Goal: Task Accomplishment & Management: Manage account settings

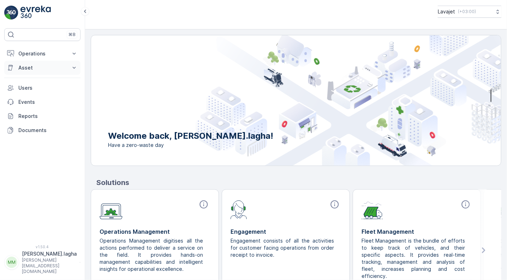
click at [30, 69] on p "Asset" at bounding box center [42, 67] width 48 height 7
click at [26, 79] on p "Assets" at bounding box center [26, 79] width 16 height 7
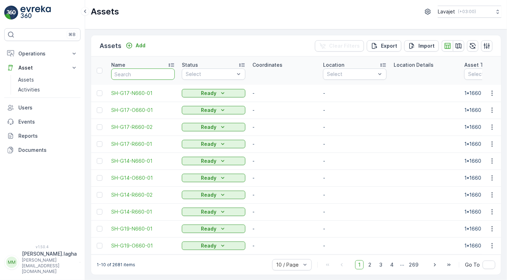
click at [133, 72] on input "text" at bounding box center [143, 73] width 64 height 11
paste input "E141-R240-01"
type input "E141-R240-01"
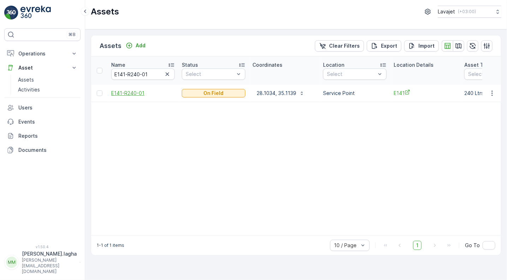
click at [129, 92] on span "E141-R240-01" at bounding box center [143, 93] width 64 height 7
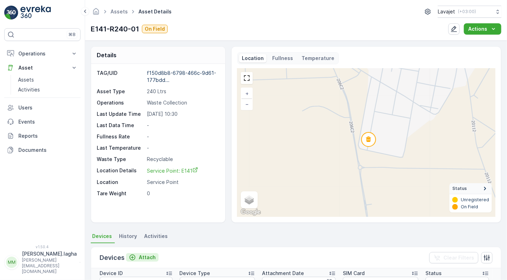
click at [151, 259] on p "Attach" at bounding box center [147, 257] width 17 height 7
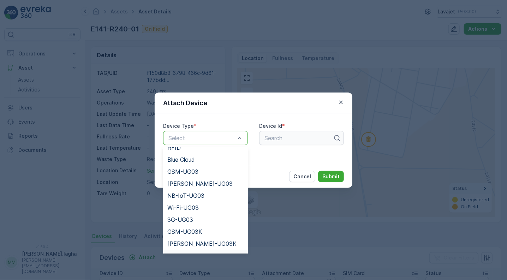
scroll to position [79, 0]
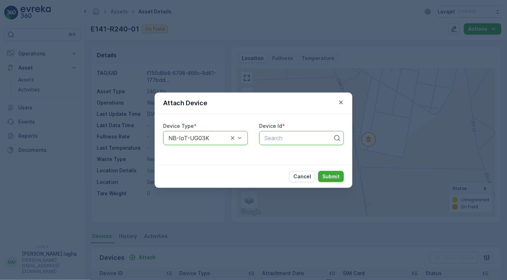
click at [270, 135] on div at bounding box center [299, 138] width 70 height 6
paste input "51315"
type input "51315"
click at [292, 154] on div "51315" at bounding box center [301, 155] width 76 height 6
click at [327, 174] on p "Submit" at bounding box center [330, 176] width 17 height 7
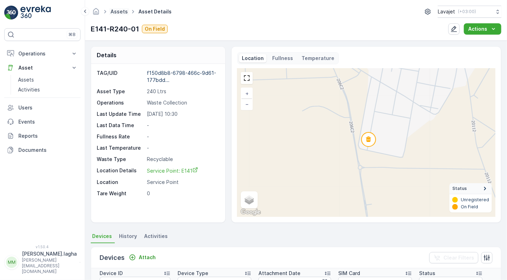
click at [119, 8] on link "Assets" at bounding box center [118, 11] width 17 height 6
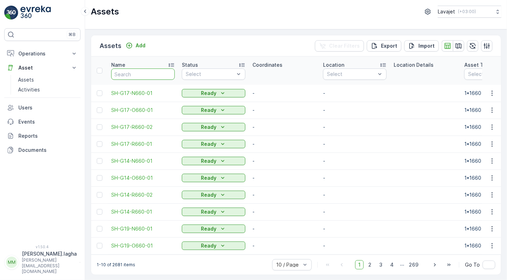
click at [122, 73] on input "text" at bounding box center [143, 73] width 64 height 11
paste input "E141-R240-02"
type input "E141-R240-02"
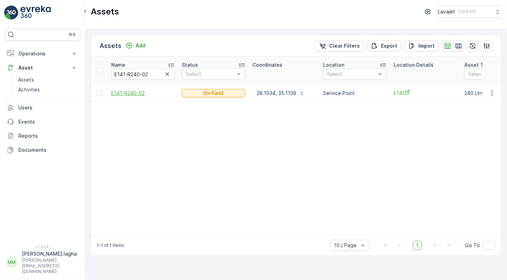
click at [123, 93] on span "E141-R240-02" at bounding box center [143, 93] width 64 height 7
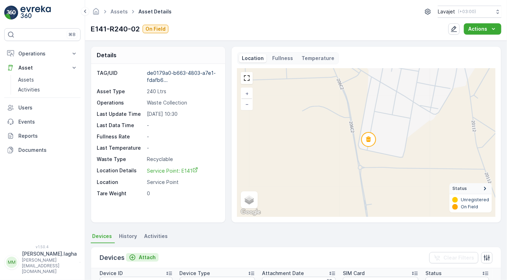
click at [144, 254] on p "Attach" at bounding box center [147, 257] width 17 height 7
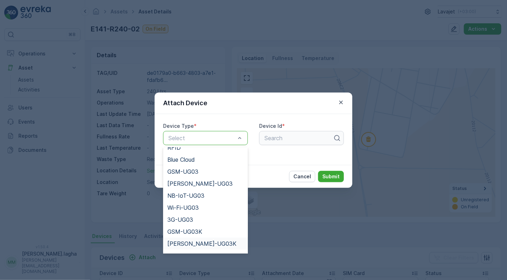
scroll to position [79, 0]
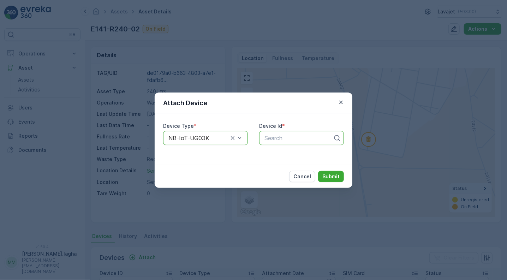
click at [277, 138] on div at bounding box center [299, 138] width 70 height 6
paste input "51317"
type input "51317"
click at [278, 153] on span "51317" at bounding box center [270, 155] width 15 height 6
click at [327, 176] on p "Submit" at bounding box center [330, 176] width 17 height 7
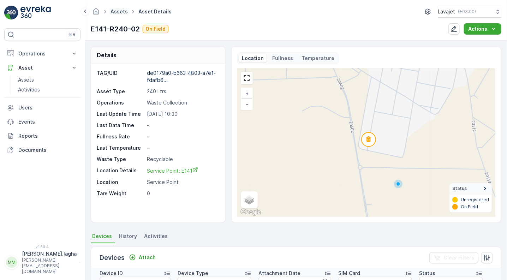
click at [118, 11] on link "Assets" at bounding box center [118, 11] width 17 height 6
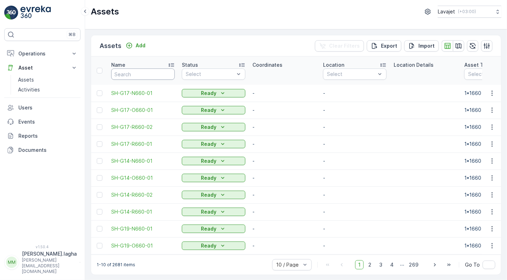
click at [123, 76] on input "text" at bounding box center [143, 73] width 64 height 11
paste input "E141-O240-03"
type input "E141-O240-03"
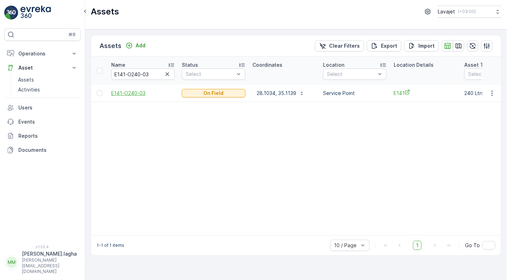
click at [124, 93] on span "E141-O240-03" at bounding box center [143, 93] width 64 height 7
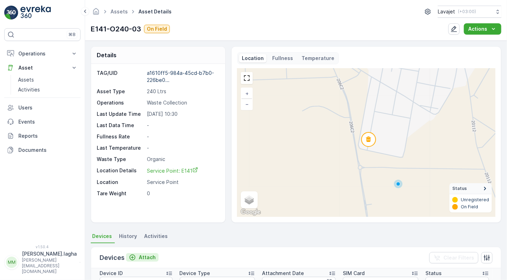
click at [142, 256] on p "Attach" at bounding box center [147, 257] width 17 height 7
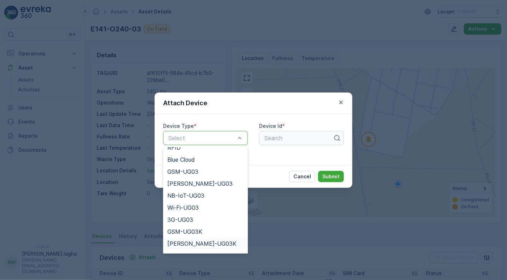
scroll to position [79, 0]
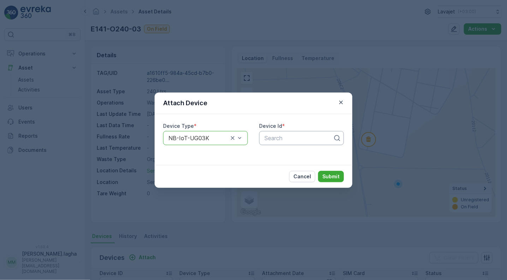
click at [277, 139] on div at bounding box center [299, 138] width 70 height 6
paste input "55351"
type input "55351"
click at [278, 154] on span "55351" at bounding box center [271, 155] width 17 height 6
click at [332, 178] on p "Submit" at bounding box center [330, 176] width 17 height 7
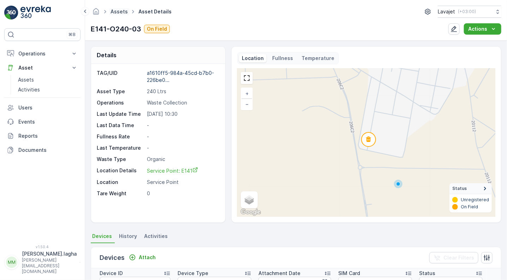
click at [120, 12] on link "Assets" at bounding box center [118, 11] width 17 height 6
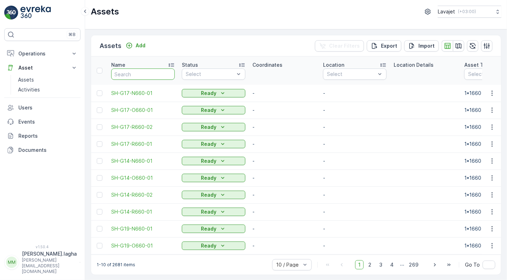
click at [132, 72] on input "text" at bounding box center [143, 73] width 64 height 11
paste input "E141-N240-04"
type input "E141-N240-04"
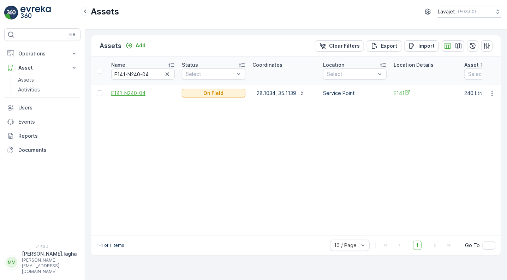
click at [131, 91] on span "E141-N240-04" at bounding box center [143, 93] width 64 height 7
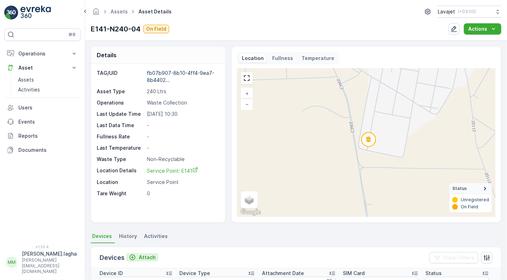
click at [145, 255] on p "Attach" at bounding box center [147, 257] width 17 height 7
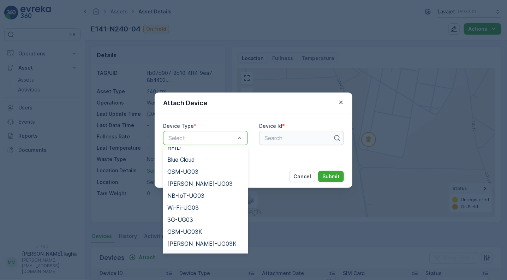
scroll to position [79, 0]
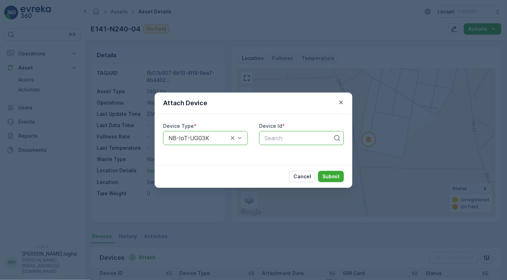
click at [277, 138] on div at bounding box center [299, 138] width 70 height 6
paste input "50974"
type input "50974"
click at [272, 153] on span "50974" at bounding box center [271, 155] width 17 height 6
click at [328, 175] on p "Submit" at bounding box center [330, 176] width 17 height 7
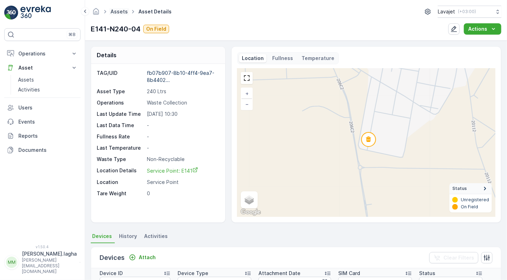
click at [122, 13] on link "Assets" at bounding box center [118, 11] width 17 height 6
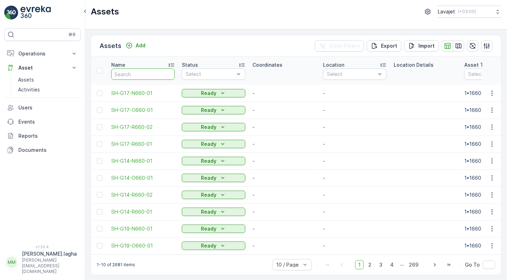
click at [134, 75] on input "text" at bounding box center [143, 73] width 64 height 11
paste input "E152-R240-01"
type input "E152-R240-01"
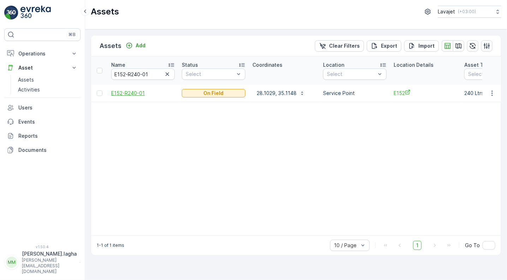
click at [123, 94] on span "E152-R240-01" at bounding box center [143, 93] width 64 height 7
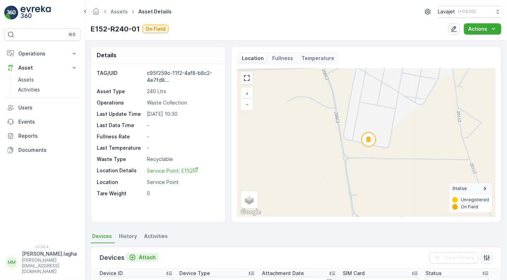
click at [143, 257] on p "Attach" at bounding box center [147, 257] width 17 height 7
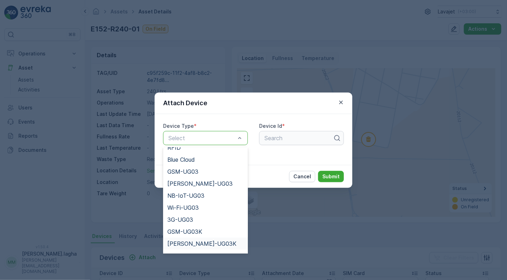
scroll to position [79, 0]
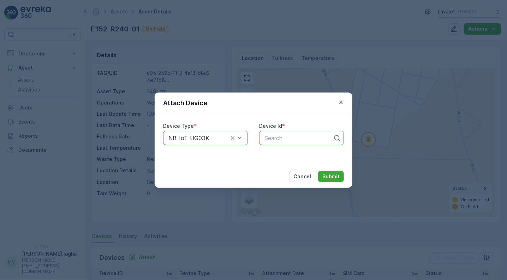
click at [282, 137] on div at bounding box center [299, 138] width 70 height 6
paste input "55569"
type input "55569"
click at [277, 153] on span "55569" at bounding box center [272, 155] width 18 height 6
click at [327, 174] on p "Submit" at bounding box center [330, 176] width 17 height 7
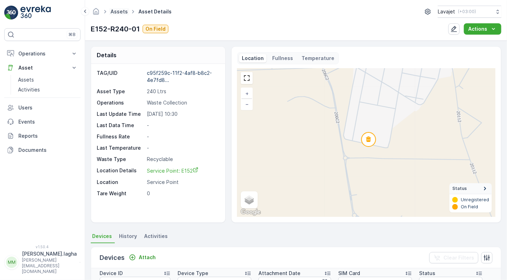
click at [120, 12] on link "Assets" at bounding box center [118, 11] width 17 height 6
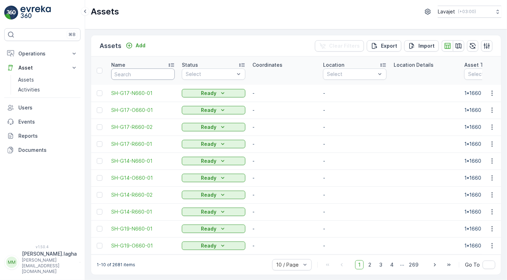
paste input "E152-R240-02"
click at [125, 75] on input "text" at bounding box center [143, 73] width 64 height 11
type input "E152-R240-02"
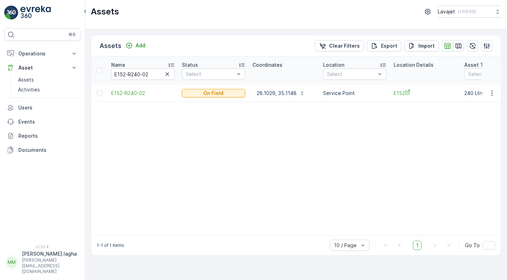
click at [125, 90] on span "E152-R240-02" at bounding box center [143, 93] width 64 height 7
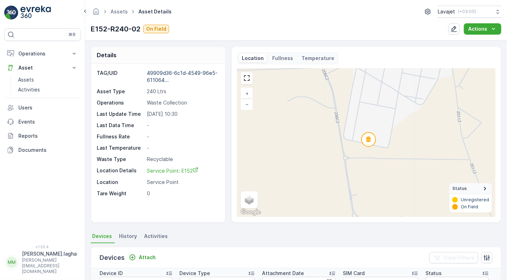
scroll to position [87, 0]
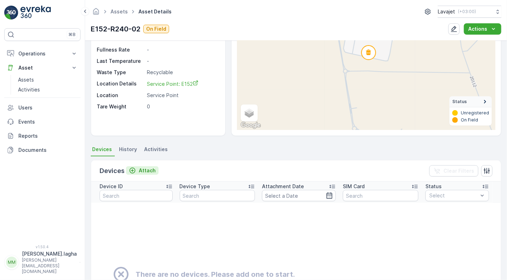
click at [142, 169] on p "Attach" at bounding box center [147, 170] width 17 height 7
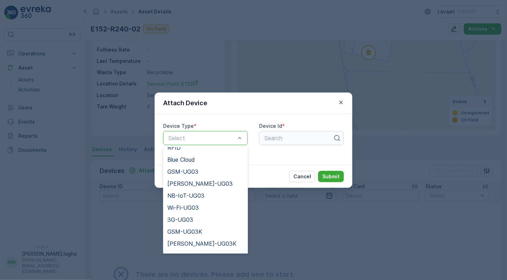
scroll to position [79, 0]
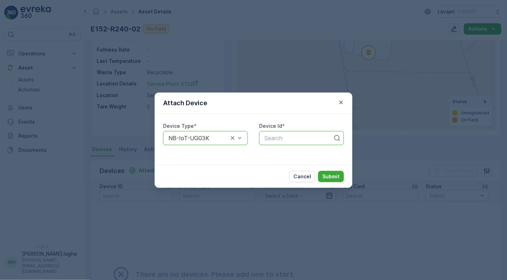
click at [267, 140] on div at bounding box center [299, 138] width 70 height 6
paste input "50986"
type input "50986"
click at [275, 153] on span "50986" at bounding box center [272, 155] width 18 height 6
click at [329, 177] on p "Submit" at bounding box center [330, 176] width 17 height 7
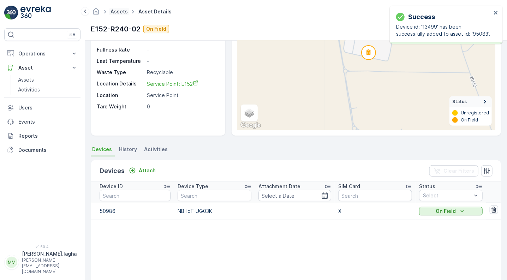
click at [118, 11] on link "Assets" at bounding box center [118, 11] width 17 height 6
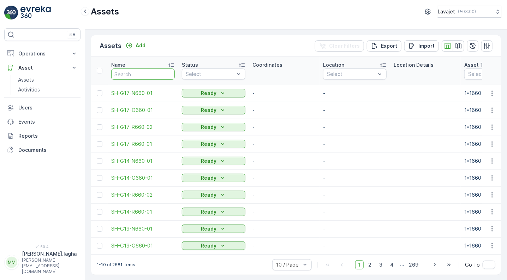
click at [148, 74] on input "text" at bounding box center [143, 73] width 64 height 11
paste input "E152-O240-03"
type input "E152-O240-03"
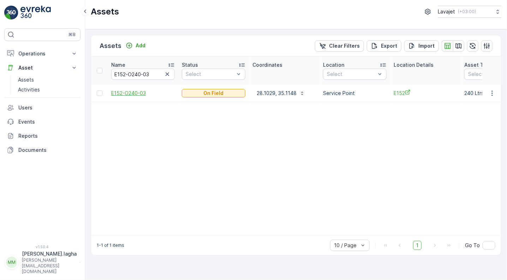
click at [130, 92] on span "E152-O240-03" at bounding box center [143, 93] width 64 height 7
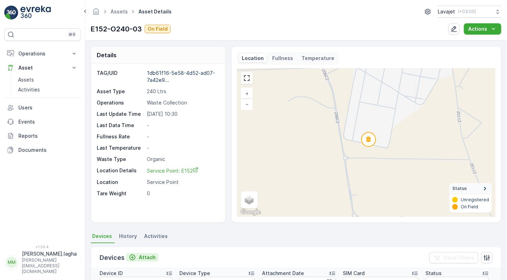
click at [140, 255] on p "Attach" at bounding box center [147, 257] width 17 height 7
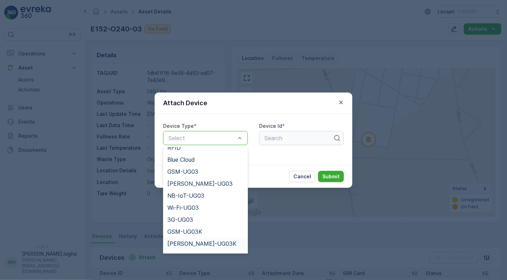
scroll to position [79, 0]
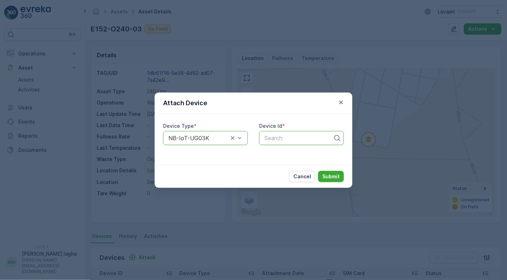
click at [272, 138] on div at bounding box center [299, 138] width 70 height 6
paste input "50950"
type input "50950"
click at [274, 153] on span "50950" at bounding box center [272, 155] width 18 height 6
click at [329, 178] on p "Submit" at bounding box center [330, 176] width 17 height 7
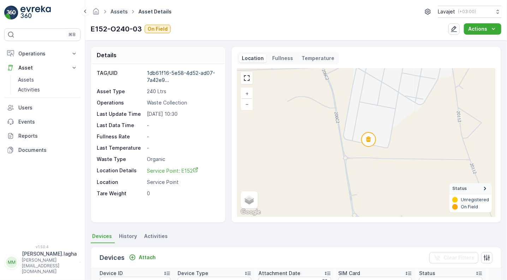
click at [116, 12] on link "Assets" at bounding box center [118, 11] width 17 height 6
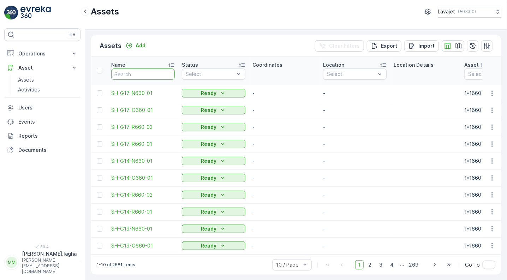
click at [126, 76] on input "text" at bounding box center [143, 73] width 64 height 11
paste input "E152-N240-04"
type input "E152-N240-04"
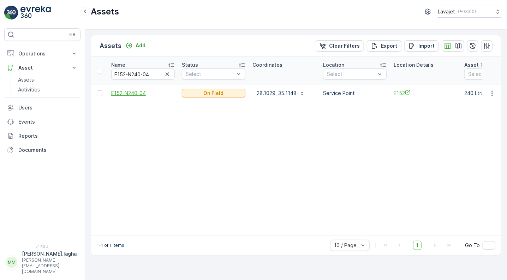
click at [123, 91] on span "E152-N240-04" at bounding box center [143, 93] width 64 height 7
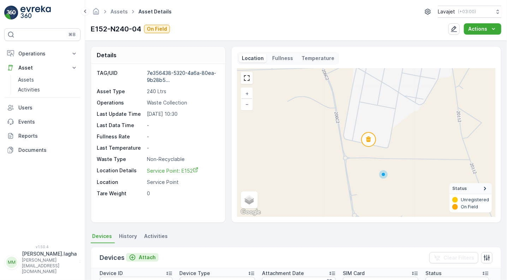
click at [140, 256] on p "Attach" at bounding box center [147, 257] width 17 height 7
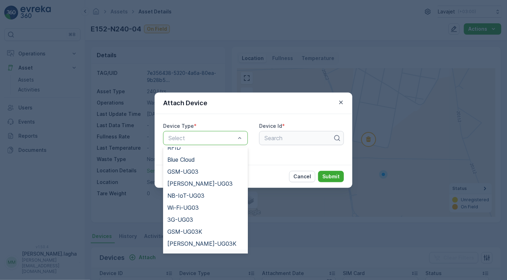
scroll to position [79, 0]
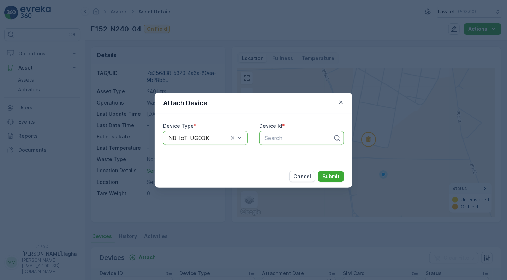
click at [271, 138] on div at bounding box center [299, 138] width 70 height 6
paste input "50887"
type input "50887"
click at [273, 154] on span "50887" at bounding box center [271, 155] width 17 height 6
click at [330, 176] on p "Submit" at bounding box center [330, 176] width 17 height 7
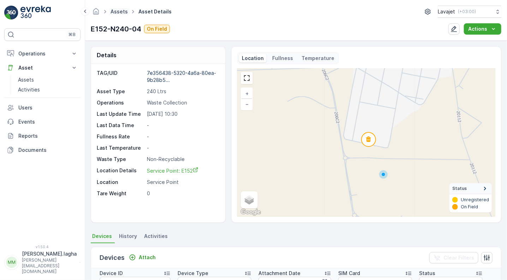
click at [117, 11] on link "Assets" at bounding box center [118, 11] width 17 height 6
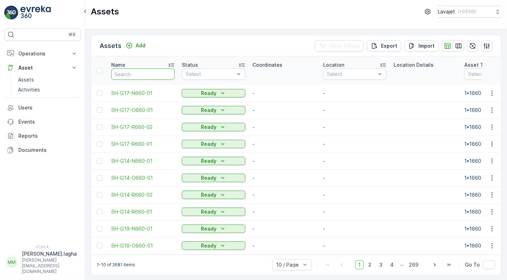
click at [133, 76] on input "text" at bounding box center [143, 73] width 64 height 11
paste input "C140-R240-01"
type input "C140-R240-01"
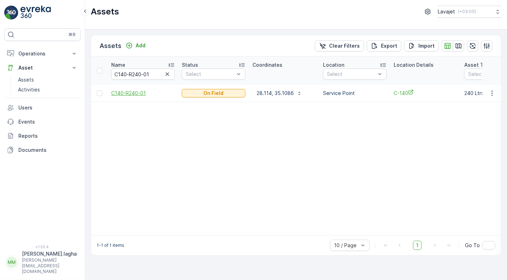
click at [135, 92] on span "C140-R240-01" at bounding box center [143, 93] width 64 height 7
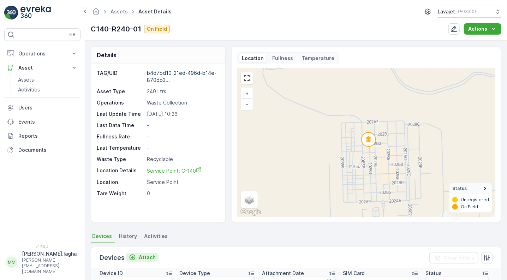
click at [142, 254] on p "Attach" at bounding box center [147, 257] width 17 height 7
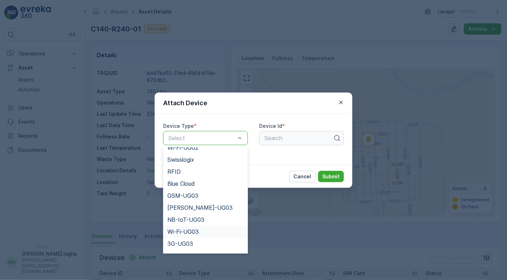
scroll to position [79, 0]
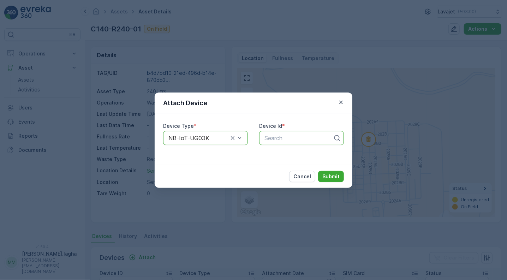
click at [271, 137] on div at bounding box center [299, 138] width 70 height 6
paste input "50670"
type input "50670"
click at [283, 154] on div "50670" at bounding box center [301, 155] width 76 height 6
click at [328, 174] on p "Submit" at bounding box center [330, 176] width 17 height 7
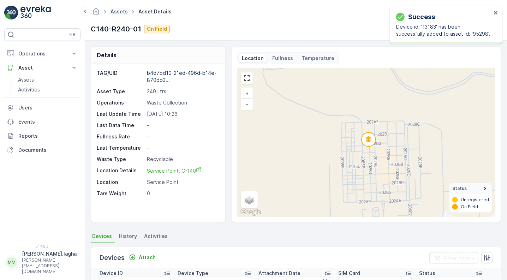
click at [117, 11] on link "Assets" at bounding box center [118, 11] width 17 height 6
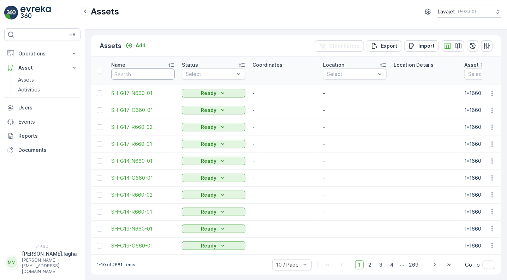
click at [137, 74] on input "text" at bounding box center [143, 73] width 64 height 11
paste input "C140-R240-02"
type input "C140-R240-02"
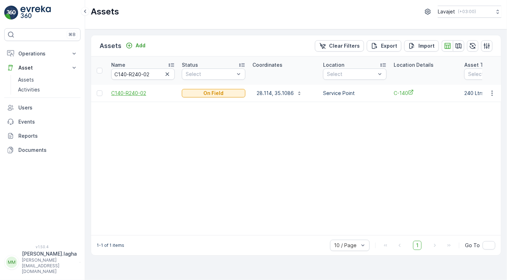
click at [129, 92] on span "C140-R240-02" at bounding box center [143, 93] width 64 height 7
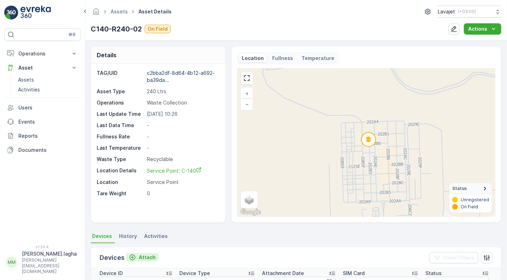
click at [144, 256] on p "Attach" at bounding box center [147, 257] width 17 height 7
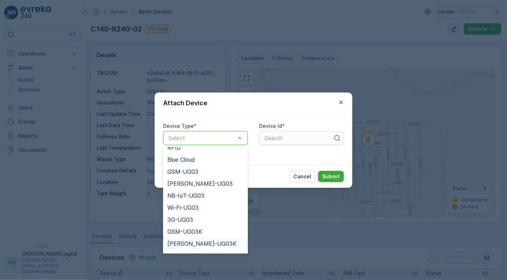
scroll to position [79, 0]
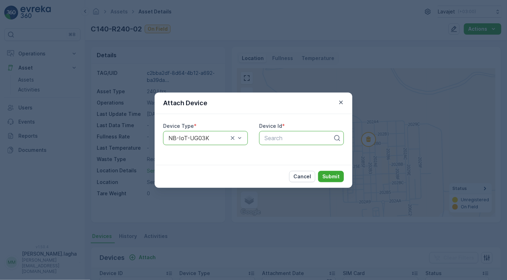
click at [274, 137] on div at bounding box center [299, 138] width 70 height 6
paste input "45129"
type input "45129"
click at [275, 156] on span "45129" at bounding box center [271, 155] width 16 height 6
click at [328, 174] on p "Submit" at bounding box center [330, 176] width 17 height 7
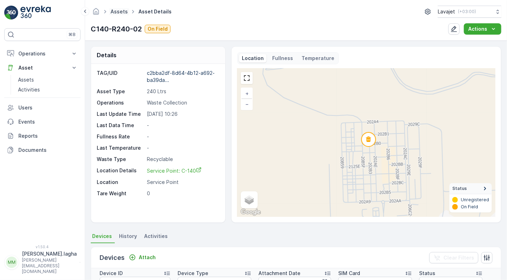
click at [118, 11] on link "Assets" at bounding box center [118, 11] width 17 height 6
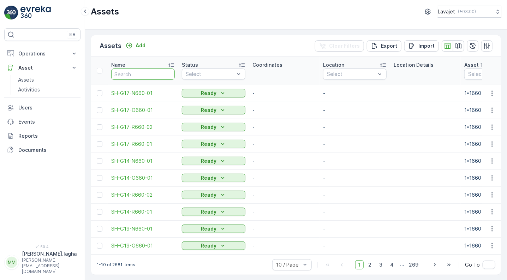
click at [151, 76] on input "text" at bounding box center [143, 73] width 64 height 11
paste input "C140-O240-03"
type input "C140-O240-03"
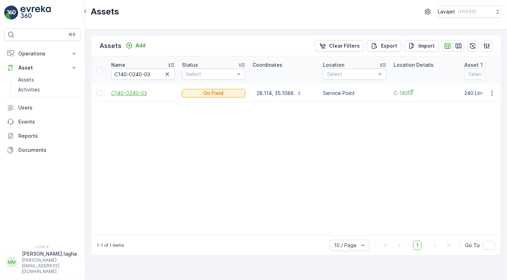
click at [138, 95] on span "C140-O240-03" at bounding box center [143, 93] width 64 height 7
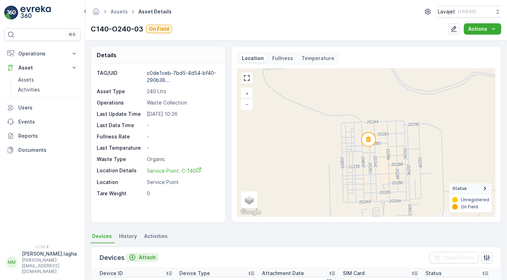
click at [144, 254] on p "Attach" at bounding box center [147, 257] width 17 height 7
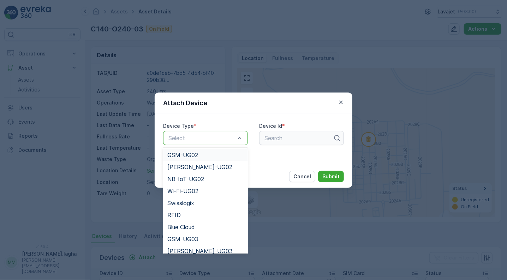
click at [232, 132] on div "Select" at bounding box center [205, 138] width 85 height 14
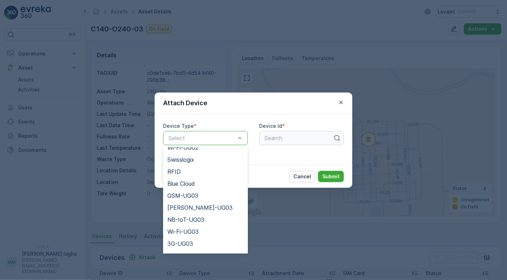
scroll to position [91, 0]
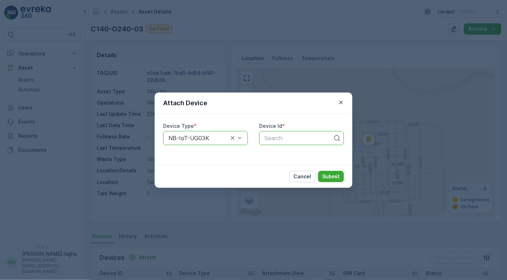
click at [276, 140] on div at bounding box center [299, 138] width 70 height 6
paste input "51210"
type input "51210"
click at [276, 152] on span "51210" at bounding box center [270, 155] width 15 height 6
click at [329, 174] on p "Submit" at bounding box center [330, 176] width 17 height 7
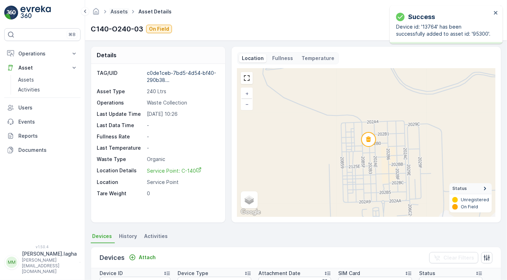
click at [118, 13] on link "Assets" at bounding box center [118, 11] width 17 height 6
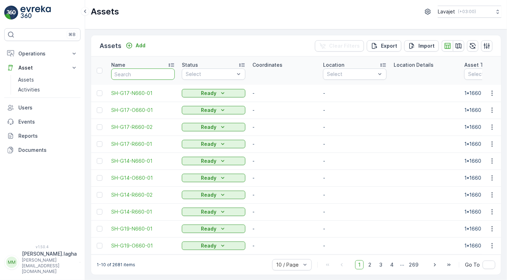
click at [129, 73] on input "text" at bounding box center [143, 73] width 64 height 11
paste input "C140-N240-04"
type input "C140-N240-04"
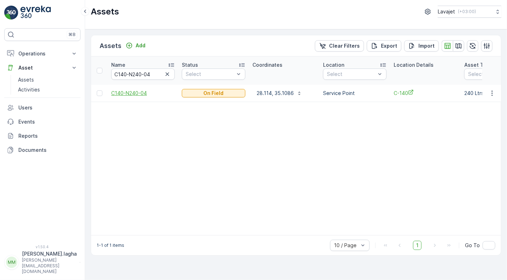
click at [124, 94] on span "C140-N240-04" at bounding box center [143, 93] width 64 height 7
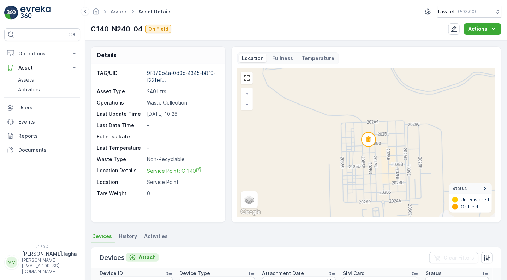
click at [140, 257] on p "Attach" at bounding box center [147, 257] width 17 height 7
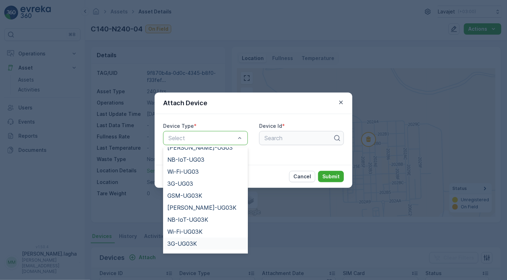
scroll to position [115, 0]
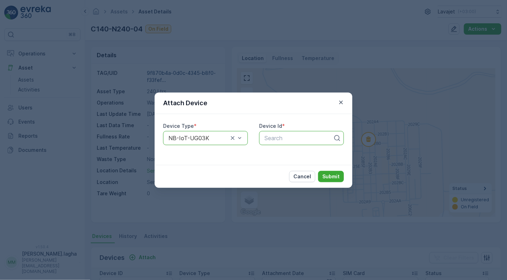
click at [277, 139] on div at bounding box center [299, 138] width 70 height 6
paste input "50889"
type input "50889"
click at [274, 153] on span "50889" at bounding box center [272, 155] width 18 height 6
click at [330, 175] on p "Submit" at bounding box center [330, 176] width 17 height 7
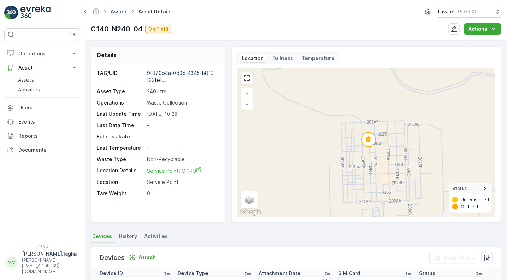
click at [119, 10] on link "Assets" at bounding box center [118, 11] width 17 height 6
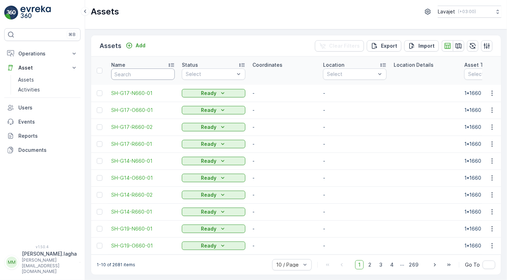
click at [149, 75] on input "text" at bounding box center [143, 73] width 64 height 11
paste input "C126-R240-01"
type input "C126-R240-01"
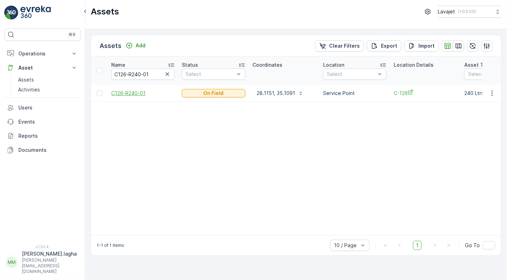
click at [140, 93] on span "C126-R240-01" at bounding box center [143, 93] width 64 height 7
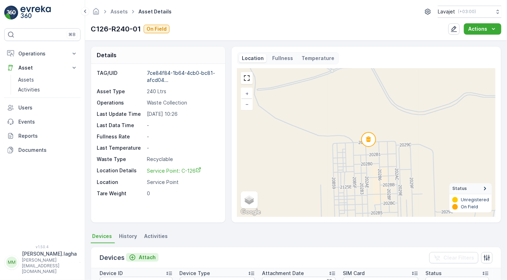
click at [145, 256] on p "Attach" at bounding box center [147, 257] width 17 height 7
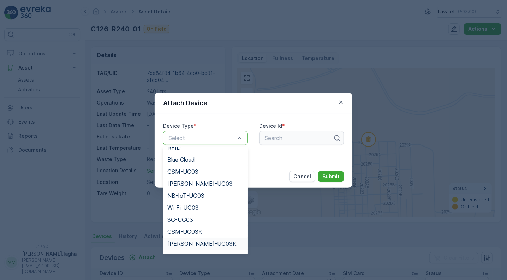
scroll to position [79, 0]
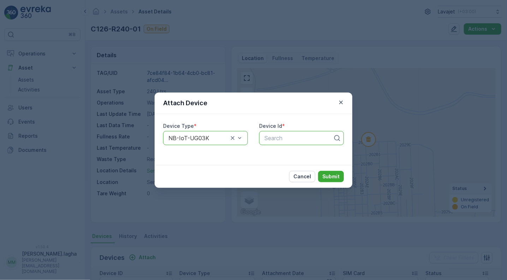
click at [272, 139] on div at bounding box center [299, 138] width 70 height 6
paste input "55621"
type input "55621"
click at [274, 154] on span "55621" at bounding box center [271, 155] width 16 height 6
click at [335, 177] on p "Submit" at bounding box center [330, 176] width 17 height 7
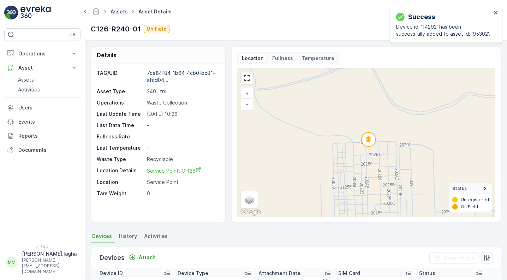
click at [123, 12] on link "Assets" at bounding box center [118, 11] width 17 height 6
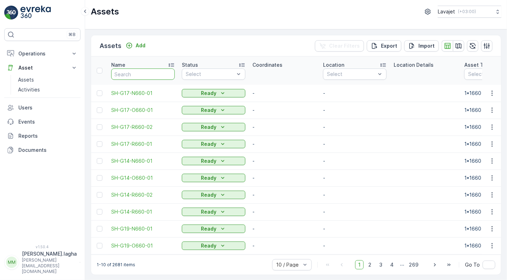
click at [160, 74] on input "text" at bounding box center [143, 73] width 64 height 11
paste input "C126-R240-02"
type input "C126-R240-02"
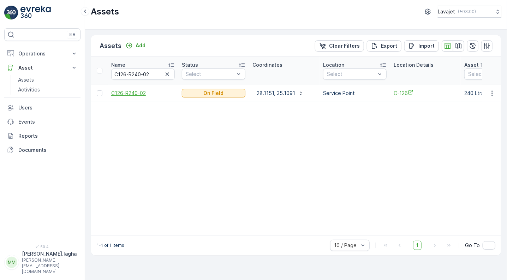
click at [132, 90] on span "C126-R240-02" at bounding box center [143, 93] width 64 height 7
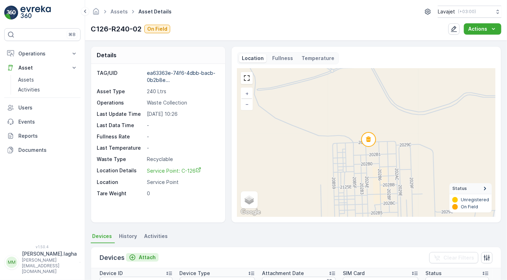
click at [148, 256] on p "Attach" at bounding box center [147, 257] width 17 height 7
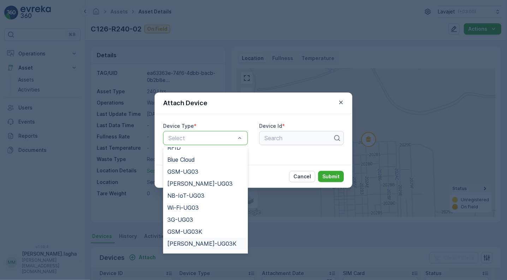
scroll to position [79, 0]
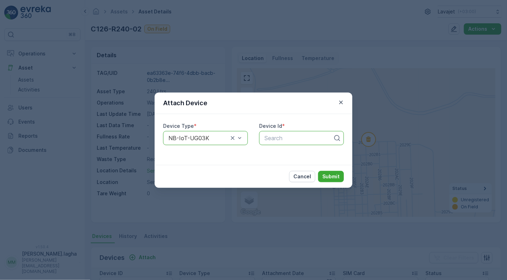
click at [275, 139] on div at bounding box center [299, 138] width 70 height 6
paste input "51143"
type input "51143"
click at [281, 152] on div "51143" at bounding box center [301, 155] width 76 height 6
click at [327, 175] on p "Submit" at bounding box center [330, 176] width 17 height 7
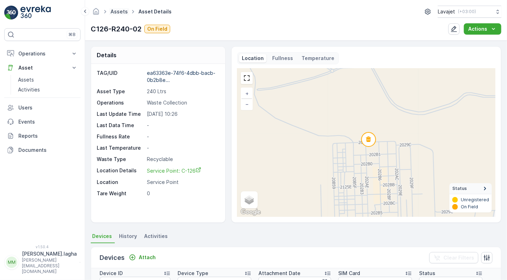
click at [120, 11] on link "Assets" at bounding box center [118, 11] width 17 height 6
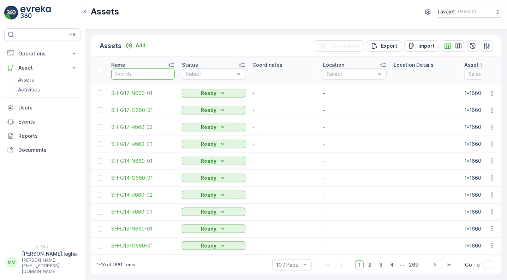
click at [139, 74] on input "text" at bounding box center [143, 73] width 64 height 11
paste input "C126-O240-03"
type input "C126-O240-03"
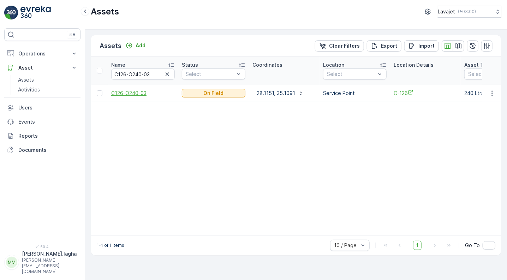
click at [141, 92] on span "C126-O240-03" at bounding box center [143, 93] width 64 height 7
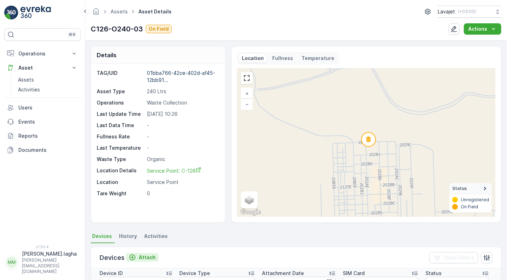
click at [146, 257] on p "Attach" at bounding box center [147, 257] width 17 height 7
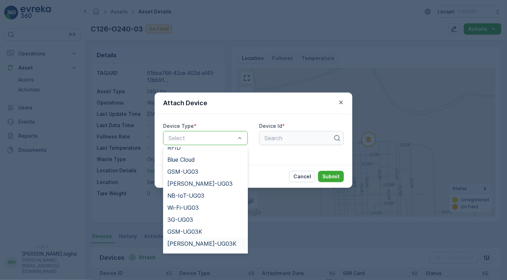
scroll to position [79, 0]
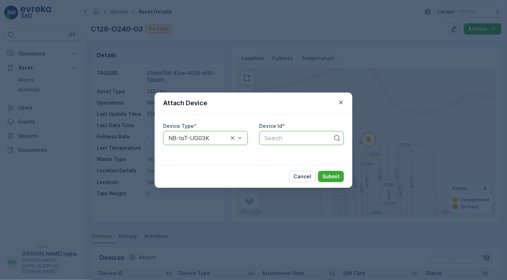
click at [274, 137] on div at bounding box center [299, 138] width 70 height 6
paste input "51010"
type input "51010"
click at [274, 155] on span "51010" at bounding box center [271, 155] width 16 height 6
click at [329, 177] on p "Submit" at bounding box center [330, 176] width 17 height 7
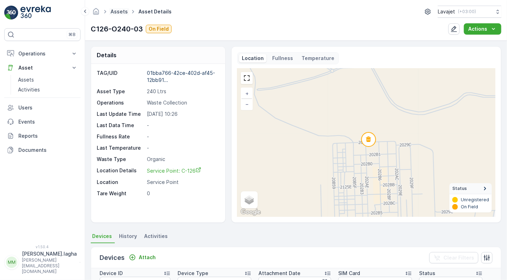
click at [122, 11] on link "Assets" at bounding box center [118, 11] width 17 height 6
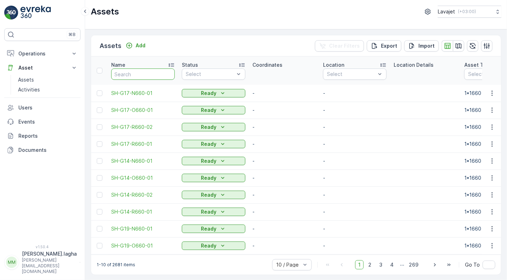
click at [128, 74] on input "text" at bounding box center [143, 73] width 64 height 11
paste input "C126-N240-04"
type input "C126-N240-04"
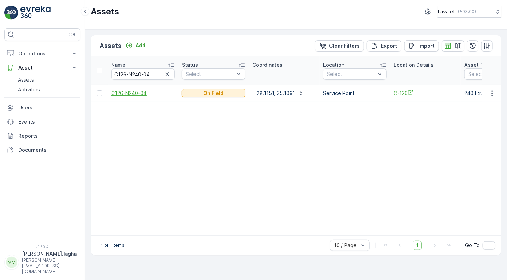
click at [138, 93] on span "C126-N240-04" at bounding box center [143, 93] width 64 height 7
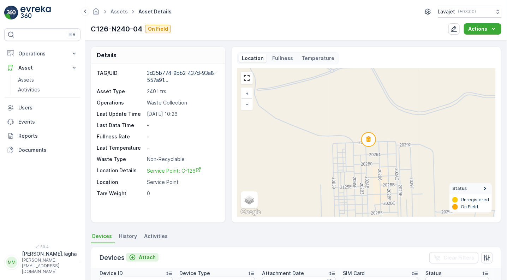
click at [142, 259] on p "Attach" at bounding box center [147, 257] width 17 height 7
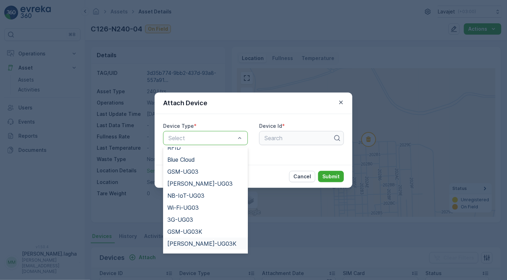
scroll to position [79, 0]
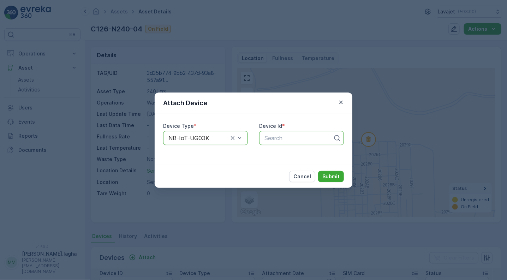
click at [277, 137] on div at bounding box center [299, 138] width 70 height 6
paste input "55561"
type input "55561"
click at [275, 155] on span "55561" at bounding box center [271, 155] width 17 height 6
click at [329, 178] on p "Submit" at bounding box center [330, 176] width 17 height 7
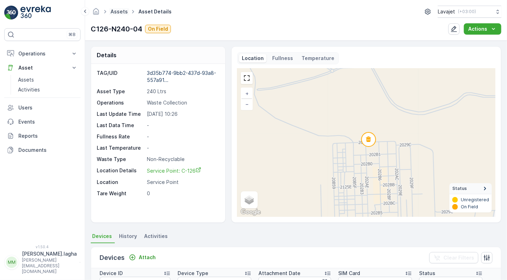
click at [119, 11] on link "Assets" at bounding box center [118, 11] width 17 height 6
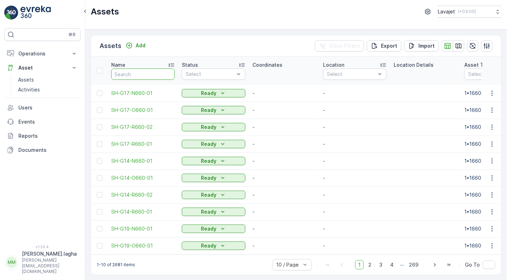
click at [127, 72] on input "text" at bounding box center [143, 73] width 64 height 11
paste input "C130-R240-01"
type input "C130-R240-01"
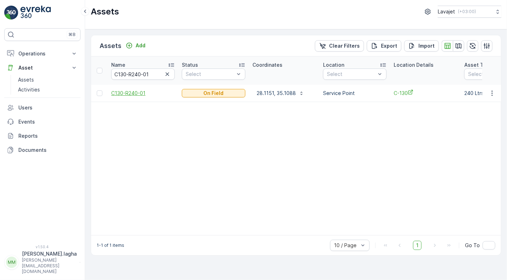
click at [132, 93] on span "C130-R240-01" at bounding box center [143, 93] width 64 height 7
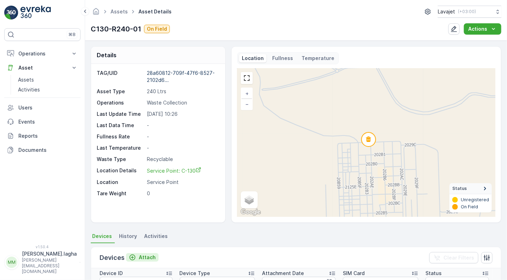
click at [142, 255] on p "Attach" at bounding box center [147, 257] width 17 height 7
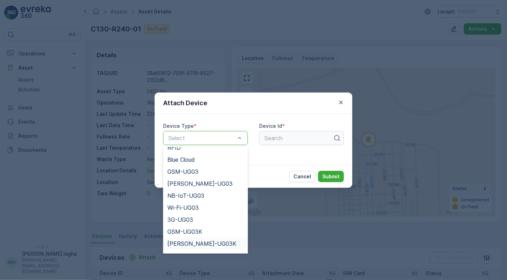
scroll to position [79, 0]
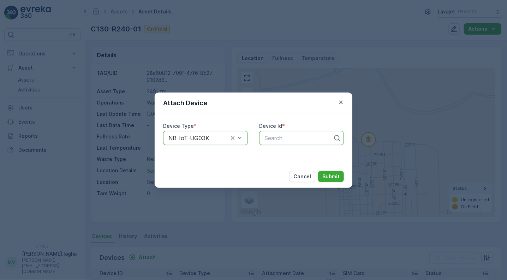
click at [277, 137] on div at bounding box center [299, 138] width 70 height 6
paste input "51279"
type input "51279"
click at [277, 152] on span "51279" at bounding box center [271, 155] width 16 height 6
click at [331, 177] on p "Submit" at bounding box center [330, 176] width 17 height 7
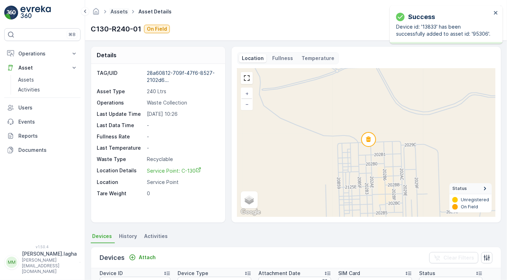
click at [119, 11] on link "Assets" at bounding box center [118, 11] width 17 height 6
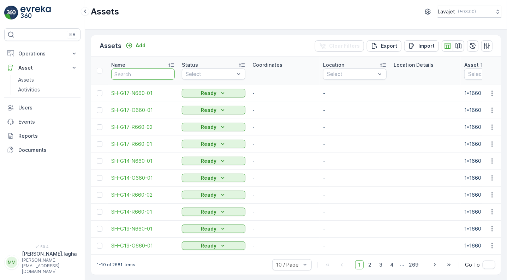
click at [142, 75] on input "text" at bounding box center [143, 73] width 64 height 11
paste input "C130-R240-02"
type input "C130-R240-02"
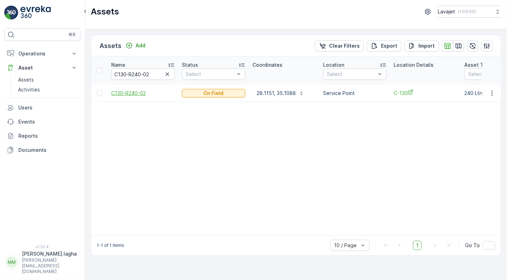
click at [128, 91] on span "C130-R240-02" at bounding box center [143, 93] width 64 height 7
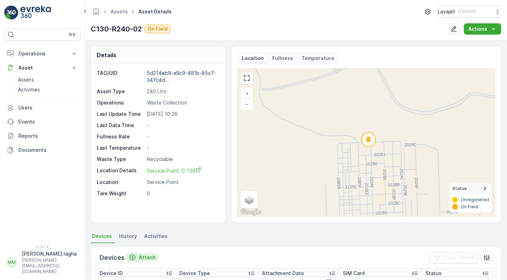
click at [141, 254] on p "Attach" at bounding box center [147, 257] width 17 height 7
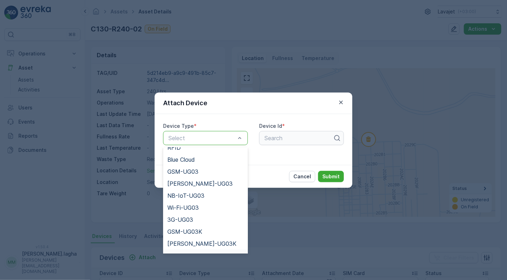
scroll to position [79, 0]
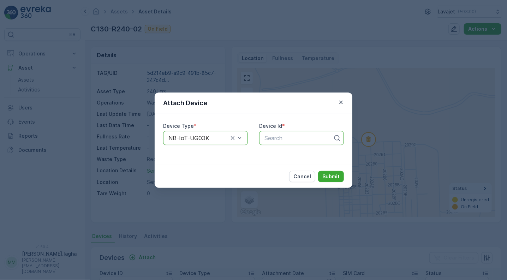
click at [269, 138] on div at bounding box center [299, 138] width 70 height 6
paste input "50669"
type input "50669"
click at [279, 154] on span "50669" at bounding box center [272, 155] width 18 height 6
click at [329, 174] on p "Submit" at bounding box center [330, 176] width 17 height 7
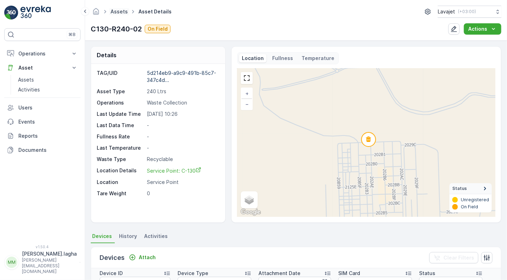
click at [120, 8] on link "Assets" at bounding box center [118, 11] width 17 height 6
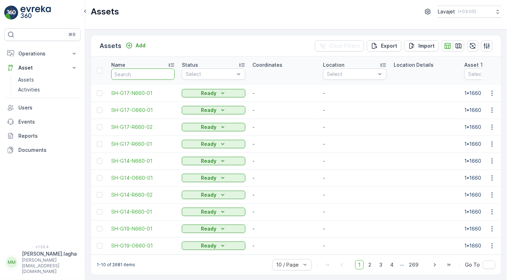
click at [134, 73] on input "text" at bounding box center [143, 73] width 64 height 11
paste input "C130-O240-03"
type input "C130-O240-03"
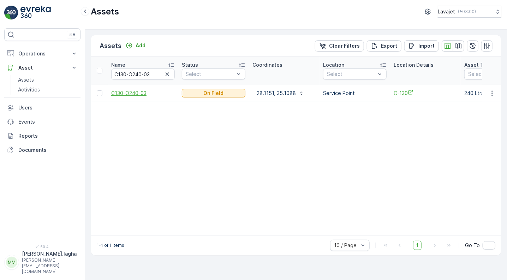
click at [132, 90] on span "C130-O240-03" at bounding box center [143, 93] width 64 height 7
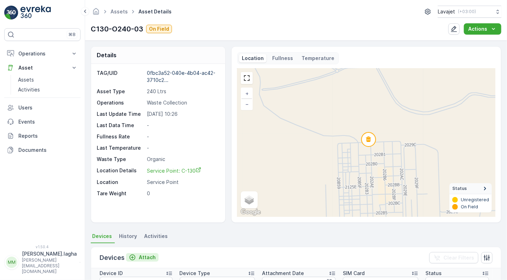
click at [141, 254] on p "Attach" at bounding box center [147, 257] width 17 height 7
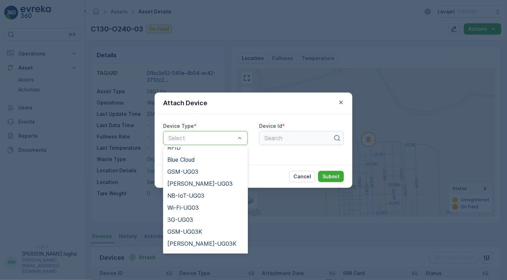
scroll to position [79, 0]
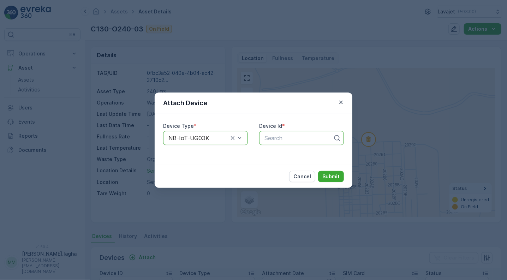
click at [275, 139] on div at bounding box center [299, 138] width 70 height 6
paste input "55567"
type input "55567"
click at [278, 154] on span "55567" at bounding box center [271, 155] width 17 height 6
click at [333, 175] on p "Submit" at bounding box center [330, 176] width 17 height 7
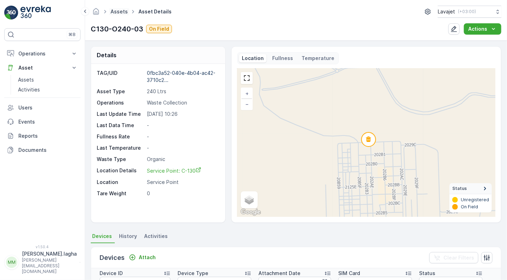
click at [117, 12] on link "Assets" at bounding box center [118, 11] width 17 height 6
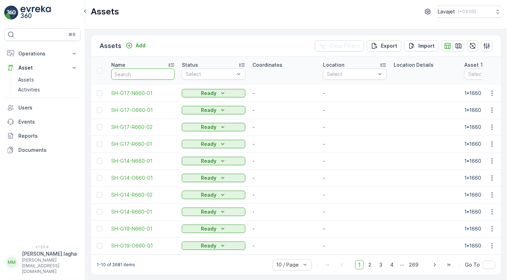
click at [128, 71] on input "text" at bounding box center [143, 73] width 64 height 11
paste input "C130-N240-04"
type input "C130-N240-04"
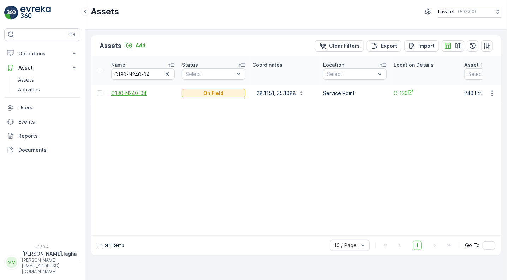
click at [132, 93] on span "C130-N240-04" at bounding box center [143, 93] width 64 height 7
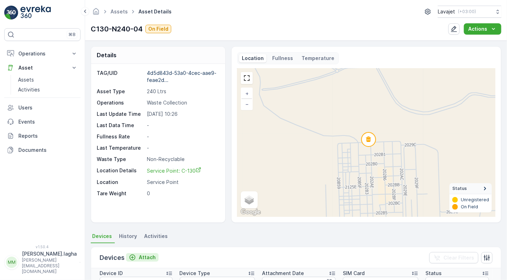
click at [147, 254] on p "Attach" at bounding box center [147, 257] width 17 height 7
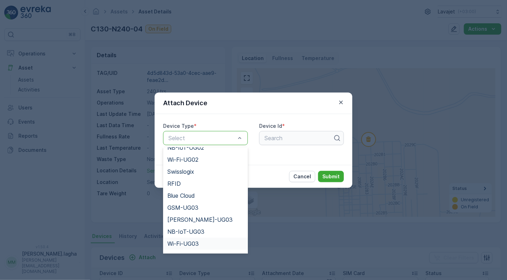
scroll to position [43, 0]
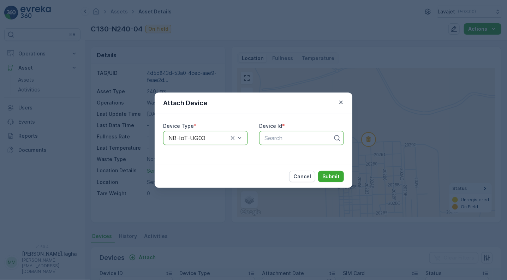
click at [273, 140] on div at bounding box center [299, 138] width 70 height 6
paste input "51310"
type input "51310"
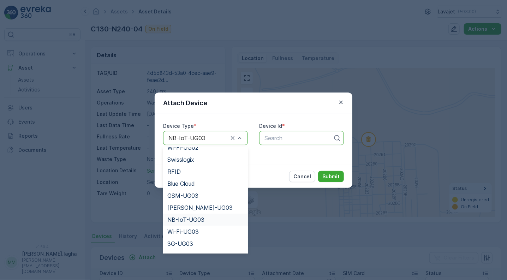
scroll to position [91, 0]
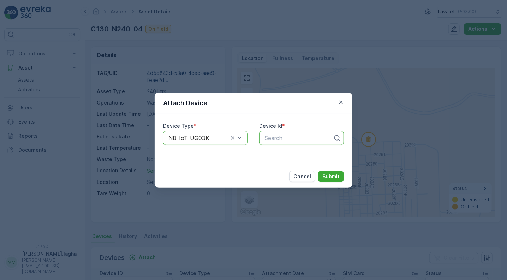
click at [285, 139] on div at bounding box center [299, 138] width 70 height 6
paste input "51310"
type input "51310"
click at [276, 156] on span "51310" at bounding box center [271, 155] width 16 height 6
click at [331, 178] on p "Submit" at bounding box center [330, 176] width 17 height 7
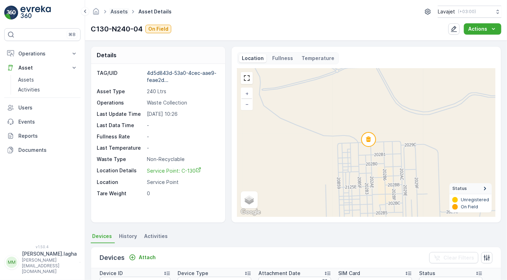
click at [119, 11] on link "Assets" at bounding box center [118, 11] width 17 height 6
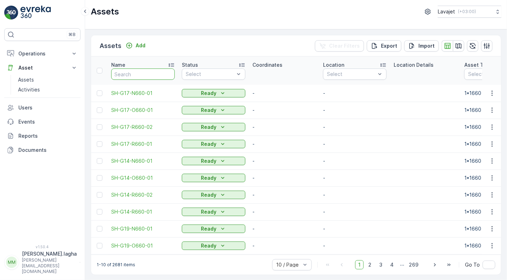
click at [128, 73] on input "text" at bounding box center [143, 73] width 64 height 11
paste input "C208-R240-01"
type input "C208-R240-01"
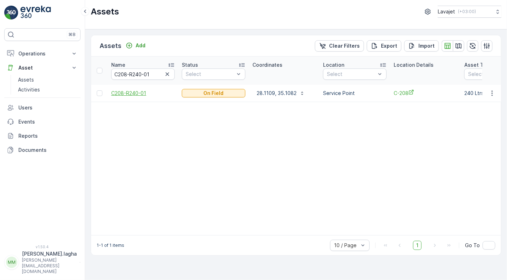
click at [126, 95] on span "C208-R240-01" at bounding box center [143, 93] width 64 height 7
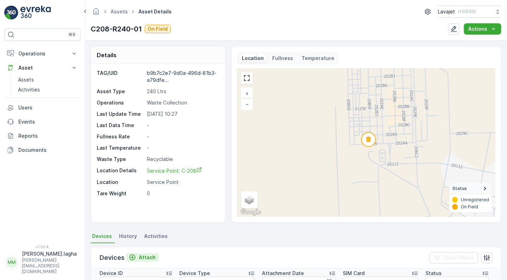
click at [141, 259] on p "Attach" at bounding box center [147, 257] width 17 height 7
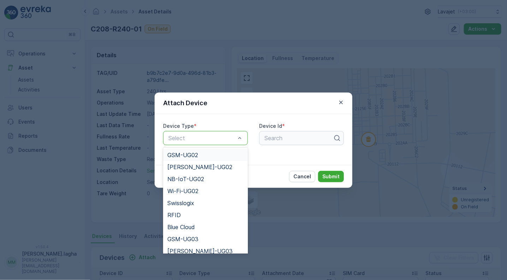
click at [201, 132] on div "Select" at bounding box center [205, 138] width 85 height 14
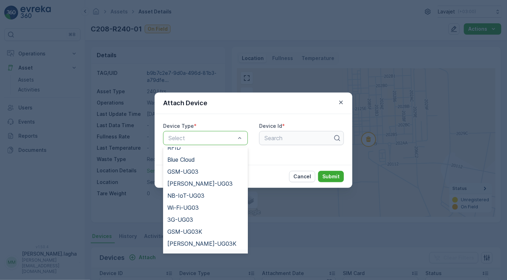
scroll to position [79, 0]
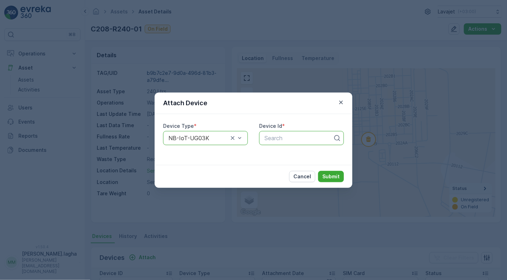
click at [276, 139] on div at bounding box center [299, 138] width 70 height 6
paste input "51175"
type input "51175"
click at [274, 153] on span "51175" at bounding box center [270, 155] width 15 height 6
click at [332, 173] on p "Submit" at bounding box center [330, 176] width 17 height 7
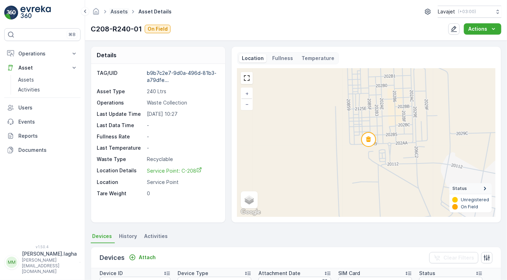
click at [118, 9] on link "Assets" at bounding box center [118, 11] width 17 height 6
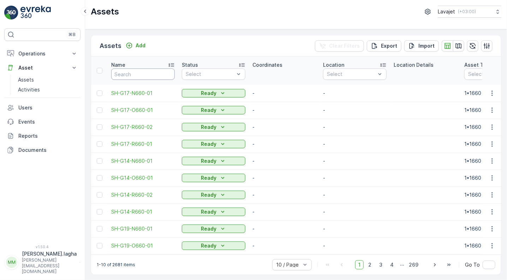
click at [136, 76] on input "text" at bounding box center [143, 73] width 64 height 11
paste input "C208-R240-02"
type input "C208-R240-02"
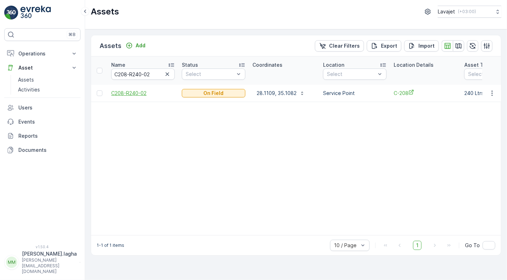
click at [137, 90] on span "C208-R240-02" at bounding box center [143, 93] width 64 height 7
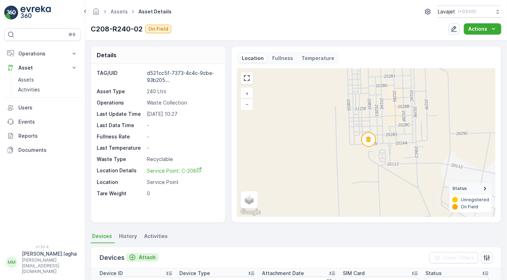
click at [141, 254] on p "Attach" at bounding box center [147, 257] width 17 height 7
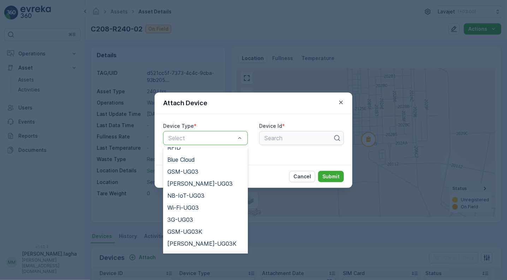
scroll to position [79, 0]
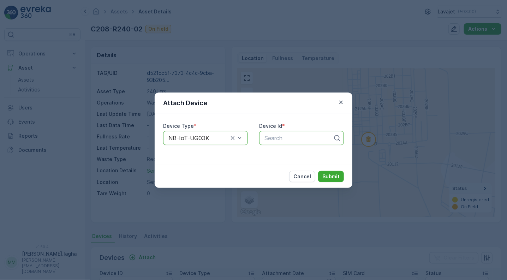
click at [275, 138] on div at bounding box center [299, 138] width 70 height 6
paste input "51016"
type input "51016"
click at [280, 154] on div "51016" at bounding box center [301, 155] width 76 height 6
click at [336, 179] on p "Submit" at bounding box center [330, 176] width 17 height 7
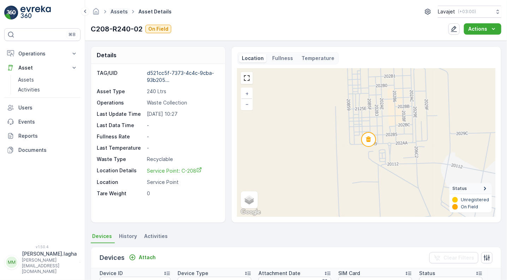
click at [117, 10] on link "Assets" at bounding box center [118, 11] width 17 height 6
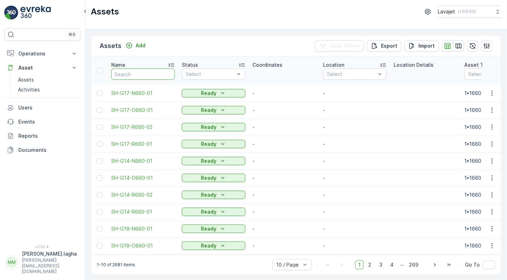
click at [141, 70] on input "text" at bounding box center [143, 73] width 64 height 11
paste input "C208-O240-03"
type input "C208-O240-03"
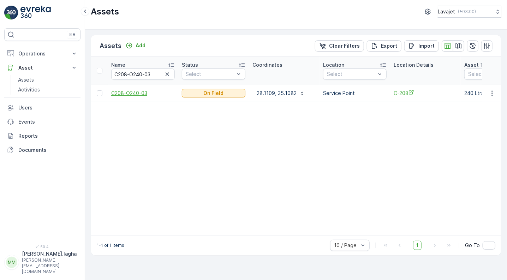
click at [136, 92] on span "C208-O240-03" at bounding box center [143, 93] width 64 height 7
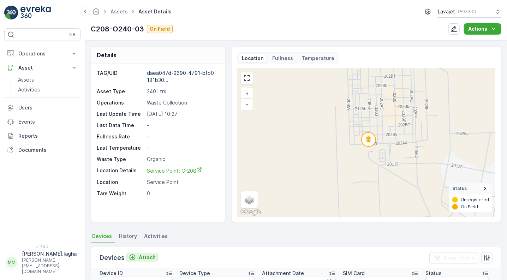
click at [142, 255] on p "Attach" at bounding box center [147, 257] width 17 height 7
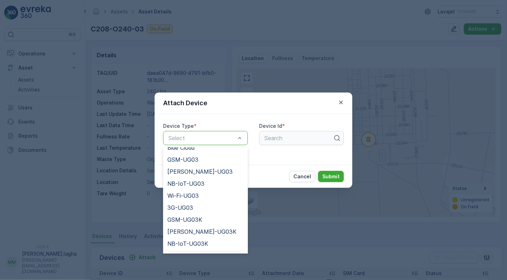
scroll to position [91, 0]
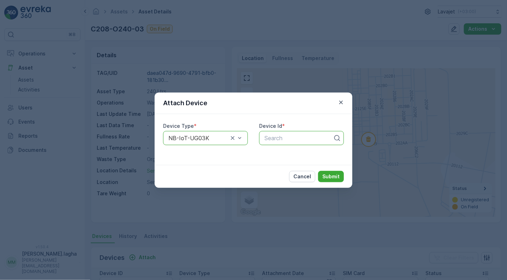
click at [271, 139] on div at bounding box center [299, 138] width 70 height 6
paste input "51306"
type input "51306"
click at [273, 154] on span "51306" at bounding box center [271, 155] width 17 height 6
click at [333, 175] on p "Submit" at bounding box center [330, 176] width 17 height 7
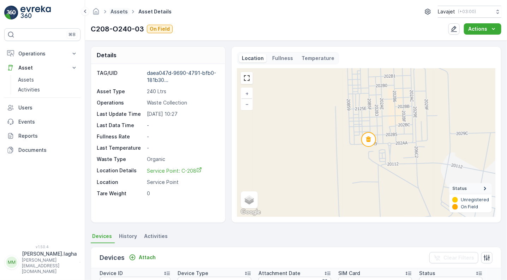
click at [121, 12] on link "Assets" at bounding box center [118, 11] width 17 height 6
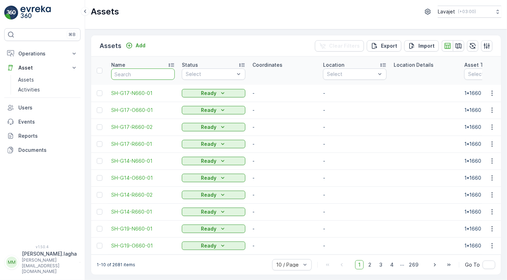
click at [123, 75] on input "text" at bounding box center [143, 73] width 64 height 11
paste input "C208-N240-04"
type input "C208-N240-04"
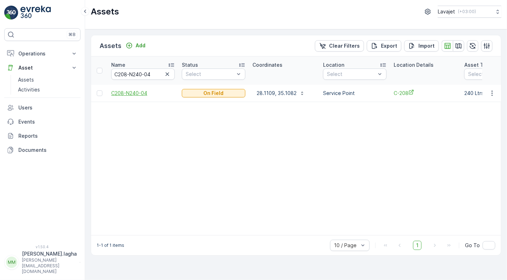
click at [126, 91] on span "C208-N240-04" at bounding box center [143, 93] width 64 height 7
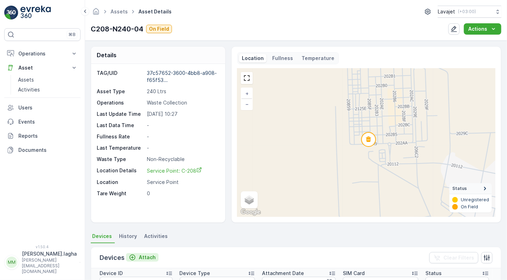
click at [143, 257] on p "Attach" at bounding box center [147, 257] width 17 height 7
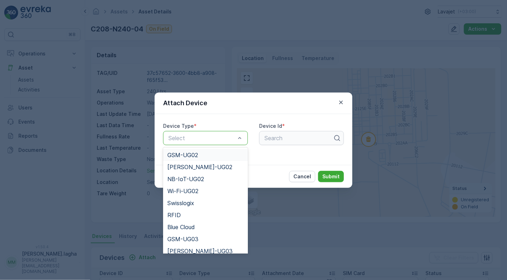
click at [213, 142] on div "Select" at bounding box center [205, 138] width 85 height 14
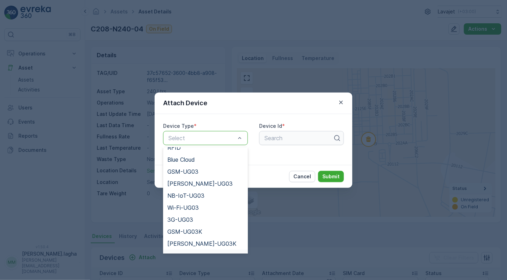
scroll to position [79, 0]
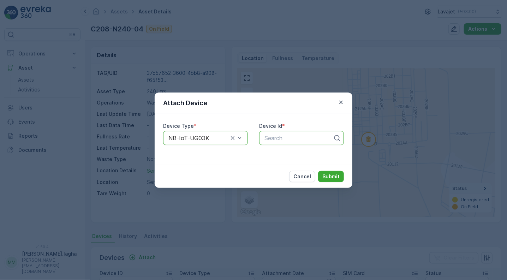
click at [277, 135] on div at bounding box center [299, 138] width 70 height 6
paste input "50484"
type input "50484"
click at [275, 152] on span "50484" at bounding box center [272, 155] width 18 height 6
click at [328, 174] on p "Submit" at bounding box center [330, 176] width 17 height 7
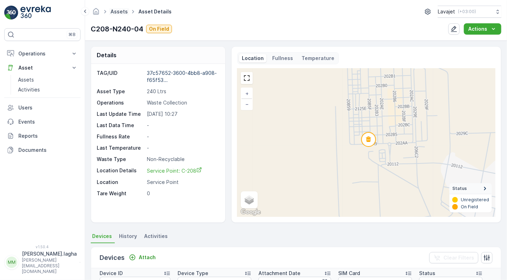
click at [114, 11] on link "Assets" at bounding box center [118, 11] width 17 height 6
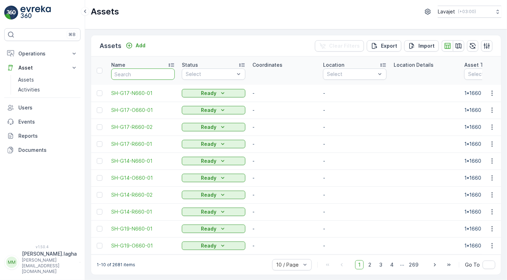
click at [119, 71] on input "text" at bounding box center [143, 73] width 64 height 11
paste input "C218-R240-01"
type input "C218-R240-01"
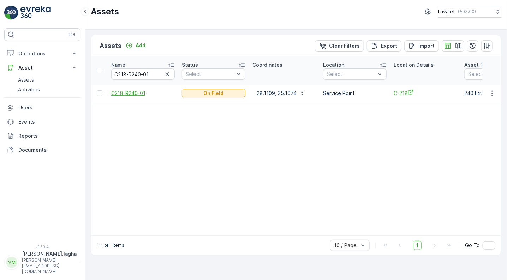
click at [119, 92] on span "C218-R240-01" at bounding box center [143, 93] width 64 height 7
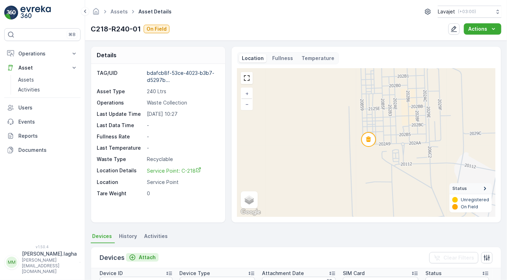
click at [146, 257] on p "Attach" at bounding box center [147, 257] width 17 height 7
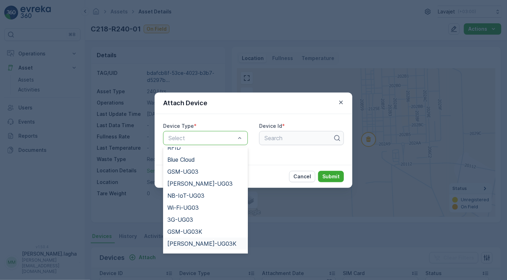
scroll to position [79, 0]
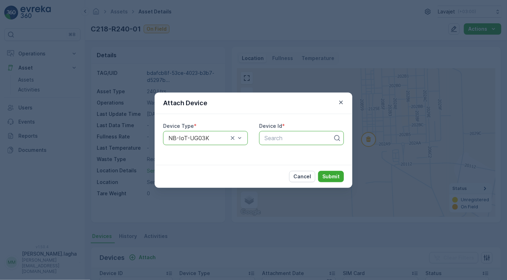
paste input "50350"
type input "50350"
click at [275, 154] on span "50350" at bounding box center [272, 155] width 18 height 6
click at [331, 178] on p "Submit" at bounding box center [330, 176] width 17 height 7
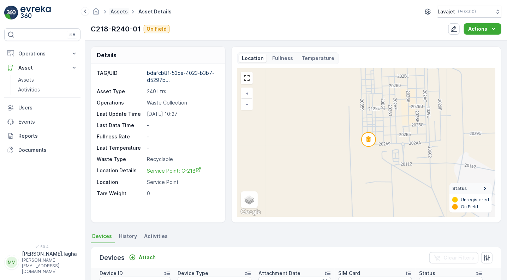
click at [119, 11] on link "Assets" at bounding box center [118, 11] width 17 height 6
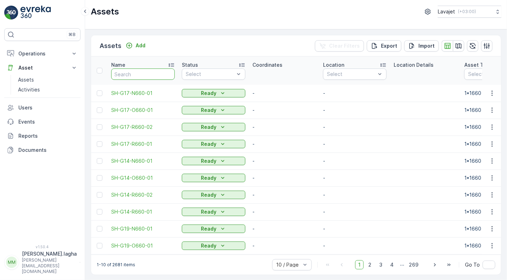
click at [141, 76] on input "text" at bounding box center [143, 73] width 64 height 11
paste input "C218-R240-02"
type input "C218-R240-02"
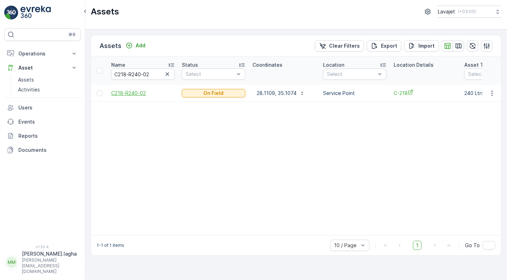
click at [131, 93] on span "C218-R240-02" at bounding box center [143, 93] width 64 height 7
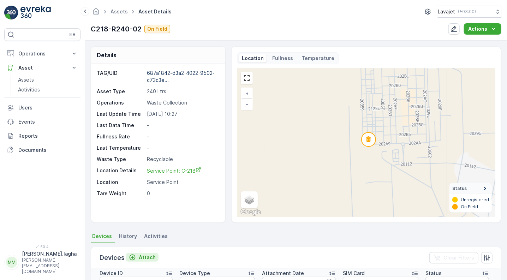
click at [148, 257] on p "Attach" at bounding box center [147, 257] width 17 height 7
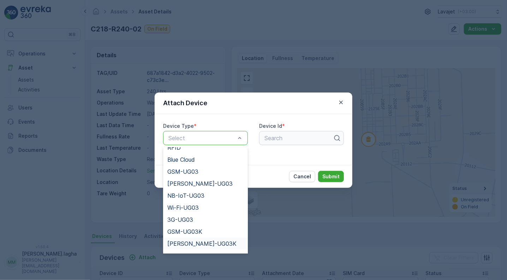
scroll to position [79, 0]
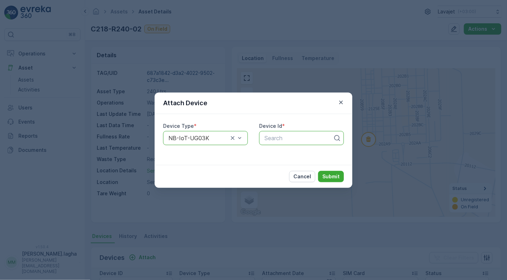
click at [282, 133] on div "Search" at bounding box center [301, 138] width 85 height 14
paste input "55223"
type input "55223"
click at [277, 153] on span "55223" at bounding box center [271, 155] width 17 height 6
click at [328, 176] on p "Submit" at bounding box center [330, 176] width 17 height 7
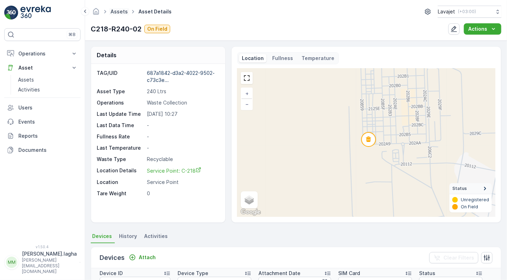
click at [118, 12] on link "Assets" at bounding box center [118, 11] width 17 height 6
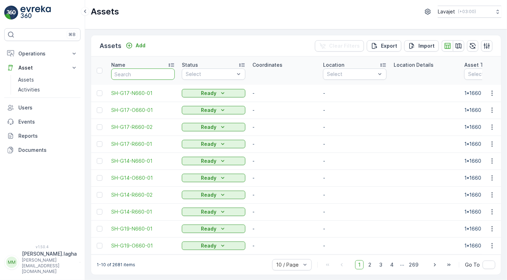
click at [126, 75] on input "text" at bounding box center [143, 73] width 64 height 11
paste input "C218-O240-03"
type input "C218-O240-03"
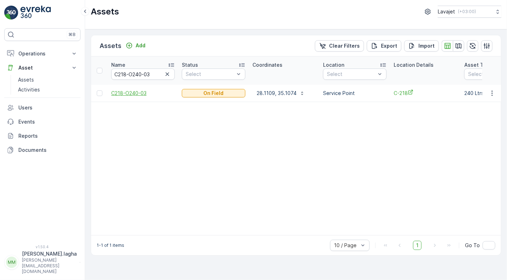
click at [132, 91] on span "C218-O240-03" at bounding box center [143, 93] width 64 height 7
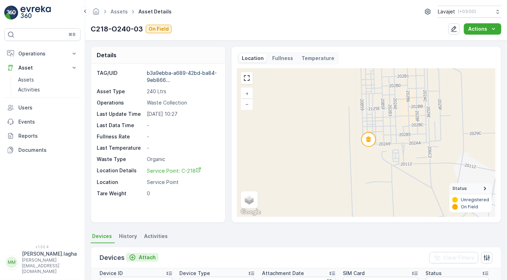
click at [144, 253] on button "Attach" at bounding box center [142, 257] width 32 height 8
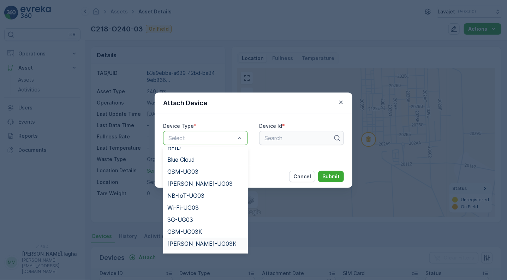
scroll to position [79, 0]
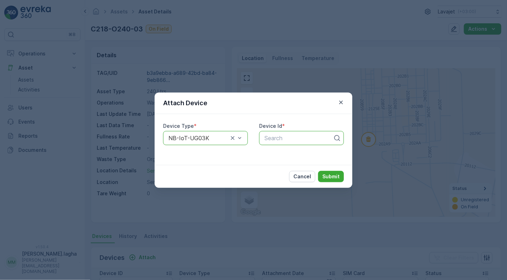
click at [276, 137] on div at bounding box center [299, 138] width 70 height 6
paste input "50971"
type input "50971"
click at [276, 153] on span "50971" at bounding box center [271, 155] width 16 height 6
click at [337, 177] on p "Submit" at bounding box center [330, 176] width 17 height 7
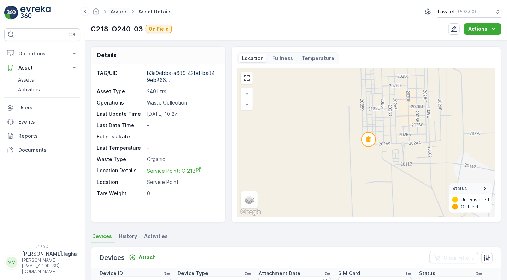
click at [121, 10] on link "Assets" at bounding box center [118, 11] width 17 height 6
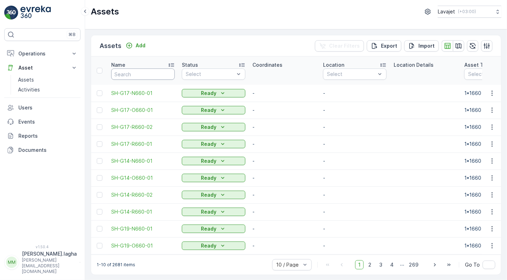
click at [123, 74] on input "text" at bounding box center [143, 73] width 64 height 11
paste input "C218-N240-04"
type input "C218-N240-04"
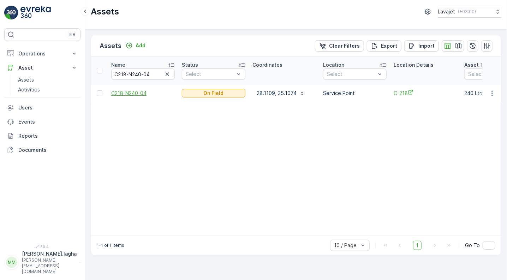
click at [131, 92] on span "C218-N240-04" at bounding box center [143, 93] width 64 height 7
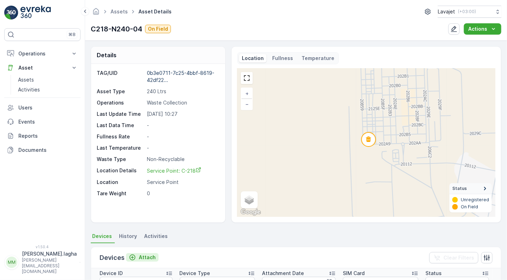
click at [145, 257] on p "Attach" at bounding box center [147, 257] width 17 height 7
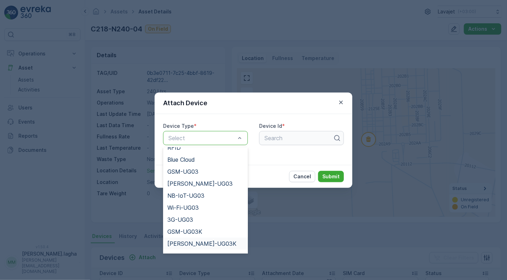
scroll to position [79, 0]
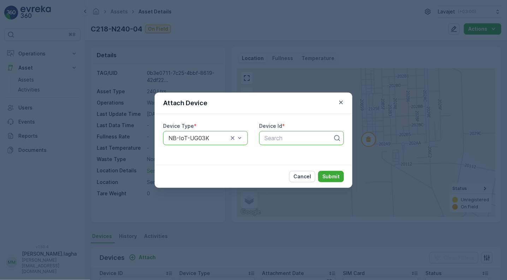
click at [294, 142] on div "Search" at bounding box center [301, 138] width 85 height 14
paste input "55542"
type input "55542"
click at [282, 154] on div "55542" at bounding box center [301, 155] width 76 height 6
click at [327, 174] on p "Submit" at bounding box center [330, 176] width 17 height 7
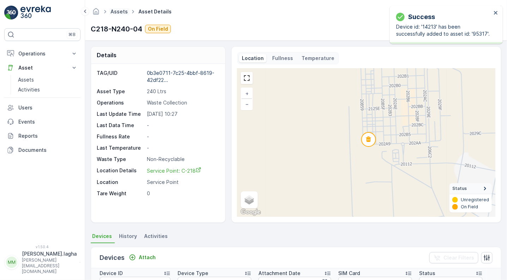
click at [115, 12] on link "Assets" at bounding box center [118, 11] width 17 height 6
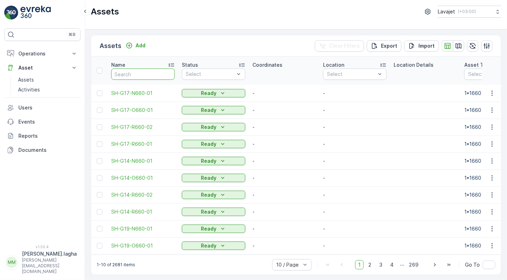
click at [143, 74] on input "text" at bounding box center [143, 73] width 64 height 11
paste input "G22-R660-01"
type input "G22-R660-01"
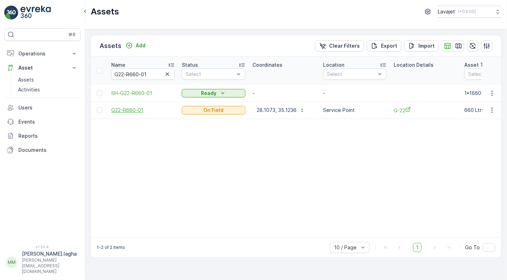
click at [127, 110] on span "G22-R660-01" at bounding box center [143, 110] width 64 height 7
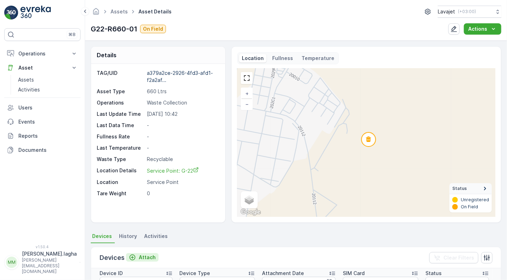
click at [145, 255] on p "Attach" at bounding box center [147, 257] width 17 height 7
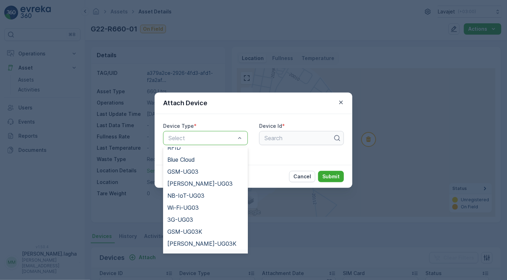
scroll to position [79, 0]
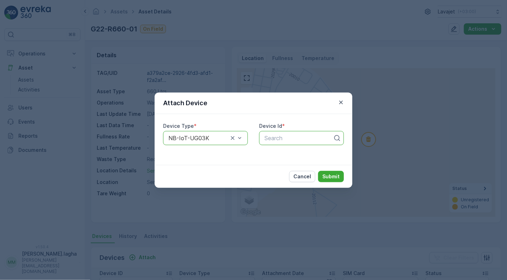
click at [269, 137] on div at bounding box center [299, 138] width 70 height 6
paste input "50874"
type input "50874"
click at [271, 150] on div "50874" at bounding box center [301, 155] width 85 height 12
click at [334, 177] on p "Submit" at bounding box center [330, 176] width 17 height 7
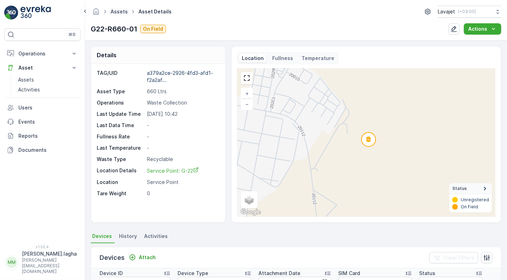
click at [116, 12] on link "Assets" at bounding box center [118, 11] width 17 height 6
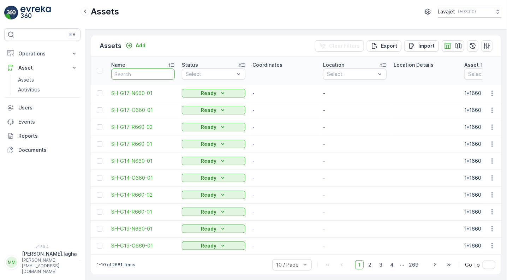
click at [130, 75] on input "text" at bounding box center [143, 73] width 64 height 11
paste input "G22-R660-02"
type input "G22-R660-02"
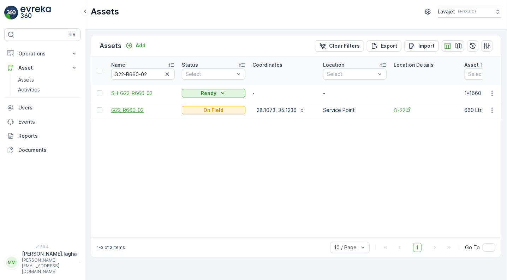
click at [137, 108] on span "G22-R660-02" at bounding box center [143, 110] width 64 height 7
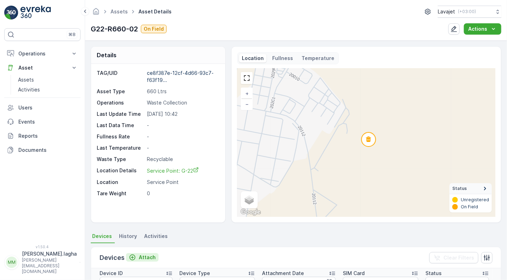
click at [145, 256] on p "Attach" at bounding box center [147, 257] width 17 height 7
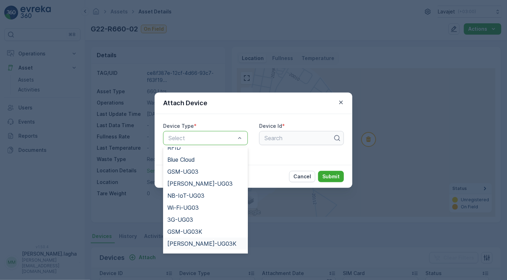
scroll to position [79, 0]
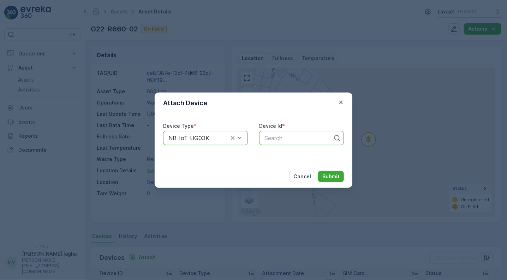
click at [272, 139] on div at bounding box center [299, 138] width 70 height 6
paste input "55413"
type input "55413"
click at [275, 151] on div "55413" at bounding box center [301, 155] width 85 height 12
click at [323, 173] on p "Submit" at bounding box center [330, 176] width 17 height 7
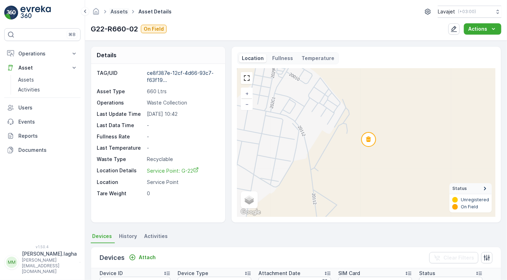
click at [119, 12] on link "Assets" at bounding box center [118, 11] width 17 height 6
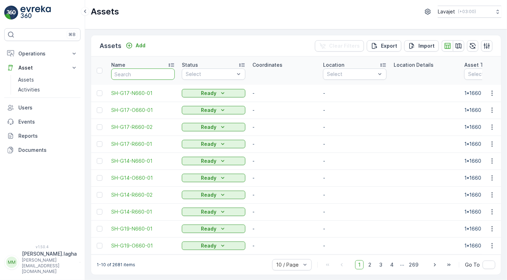
click at [148, 75] on input "text" at bounding box center [143, 73] width 64 height 11
paste input "G22-O660-01"
type input "G22-O660-01"
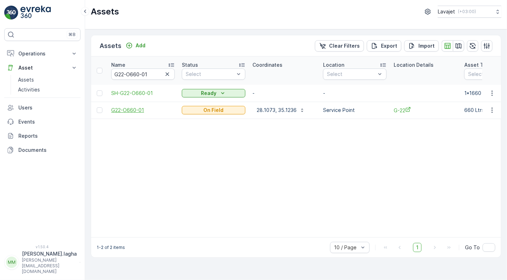
click at [128, 110] on span "G22-O660-01" at bounding box center [143, 110] width 64 height 7
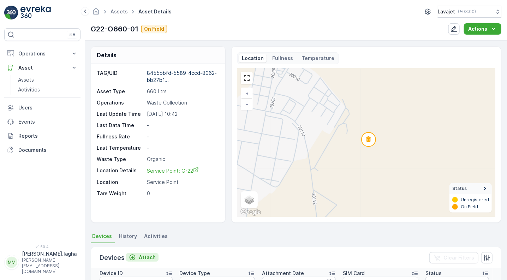
click at [143, 254] on p "Attach" at bounding box center [147, 257] width 17 height 7
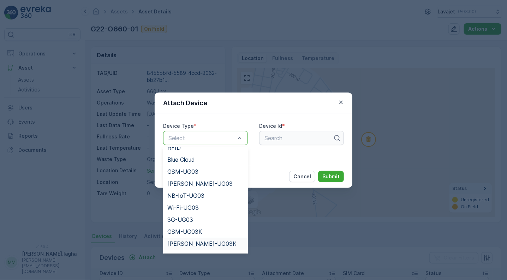
scroll to position [79, 0]
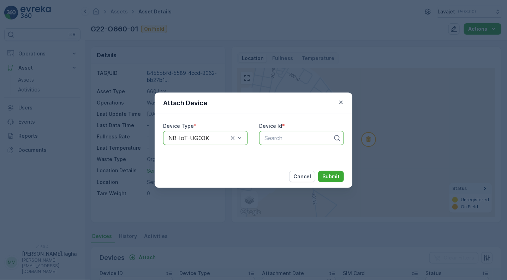
click at [271, 138] on div at bounding box center [299, 138] width 70 height 6
paste input "50468"
type input "50468"
click at [273, 152] on span "50468" at bounding box center [272, 155] width 18 height 6
click at [327, 173] on p "Submit" at bounding box center [330, 176] width 17 height 7
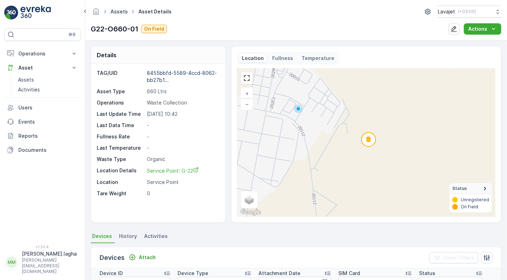
click at [122, 12] on link "Assets" at bounding box center [118, 11] width 17 height 6
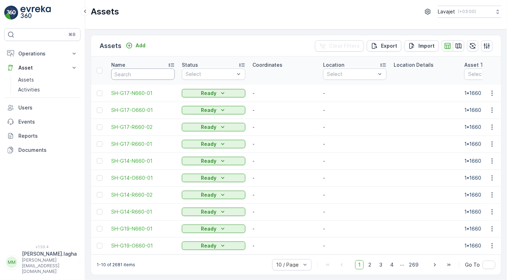
click at [131, 72] on input "text" at bounding box center [143, 73] width 64 height 11
paste input "G22-N660-01"
type input "G22-N660-01"
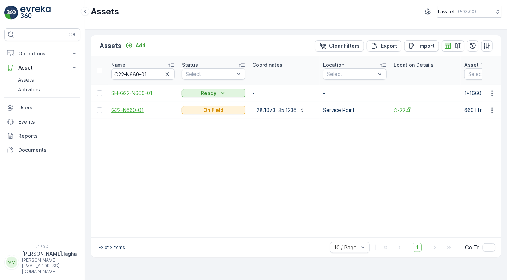
click at [135, 109] on span "G22-N660-01" at bounding box center [143, 110] width 64 height 7
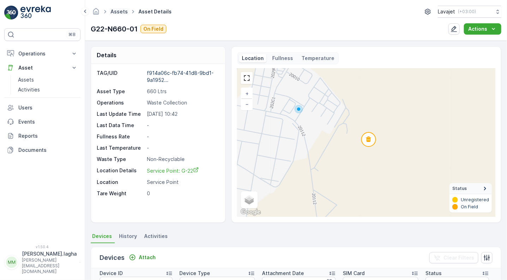
click at [116, 12] on link "Assets" at bounding box center [118, 11] width 17 height 6
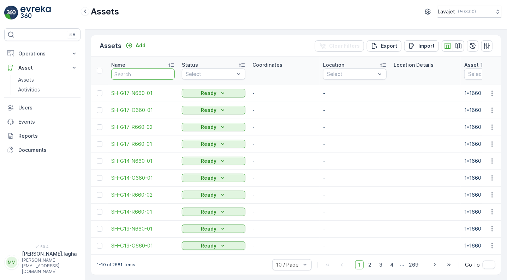
click at [134, 74] on input "text" at bounding box center [143, 73] width 64 height 11
paste input "55539"
type input "55539"
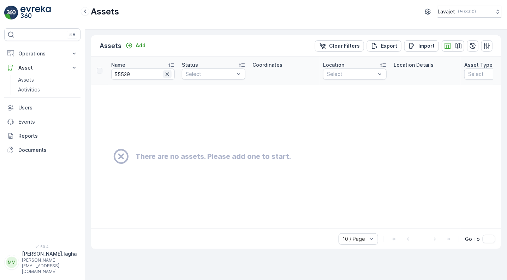
click at [168, 75] on icon "button" at bounding box center [167, 74] width 7 height 7
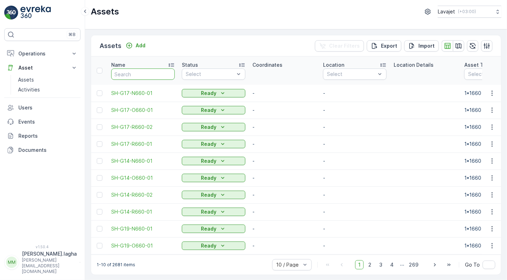
click at [121, 72] on input "text" at bounding box center [143, 73] width 64 height 11
paste input "G22-N660-01"
type input "G22-N660-01"
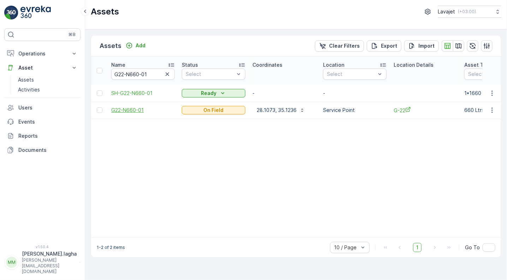
click at [132, 109] on span "G22-N660-01" at bounding box center [143, 110] width 64 height 7
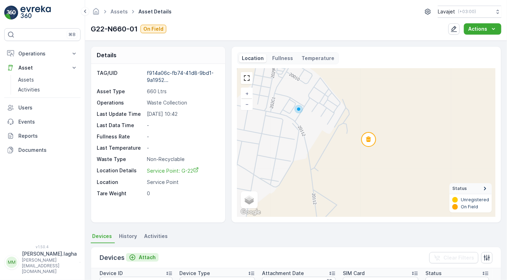
click at [143, 256] on p "Attach" at bounding box center [147, 257] width 17 height 7
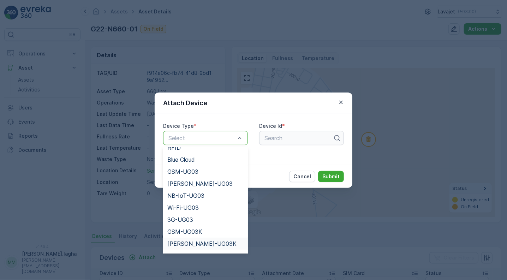
scroll to position [79, 0]
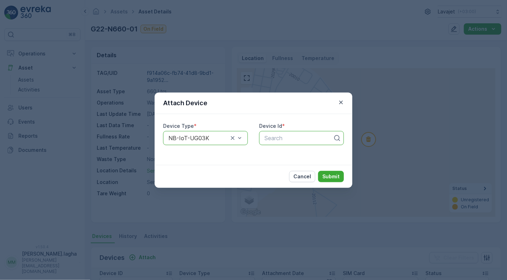
click at [283, 138] on div at bounding box center [299, 138] width 70 height 6
paste input "55539"
type input "55539"
click at [277, 153] on span "55539" at bounding box center [272, 155] width 18 height 6
click at [327, 176] on p "Submit" at bounding box center [330, 176] width 17 height 7
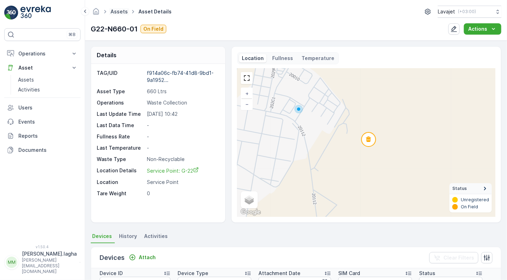
click at [119, 10] on link "Assets" at bounding box center [118, 11] width 17 height 6
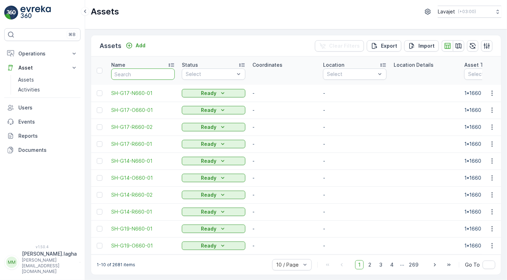
click at [146, 74] on input "text" at bounding box center [143, 73] width 64 height 11
paste input "G21-R660-01"
type input "G21-R660-01"
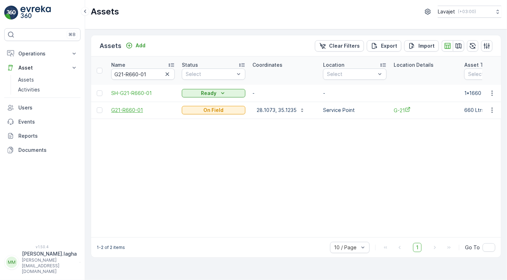
click at [132, 109] on span "G21-R660-01" at bounding box center [143, 110] width 64 height 7
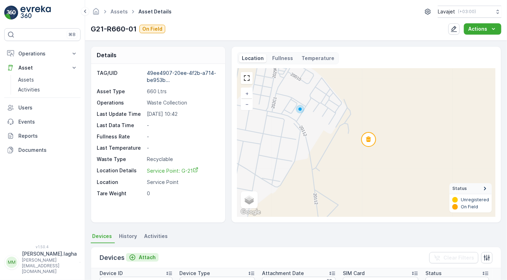
click at [145, 258] on p "Attach" at bounding box center [147, 257] width 17 height 7
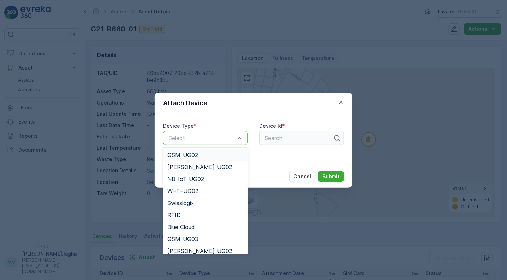
click at [204, 132] on div "Select" at bounding box center [205, 138] width 85 height 14
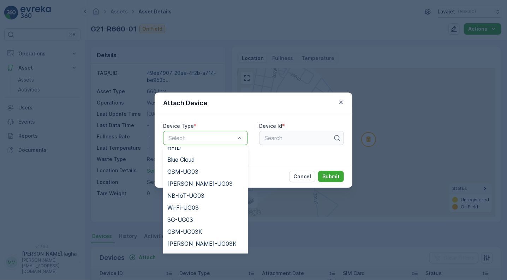
scroll to position [79, 0]
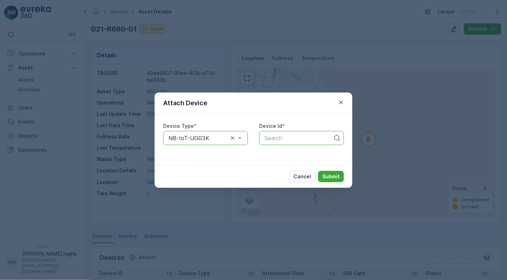
click at [291, 135] on div at bounding box center [299, 138] width 70 height 6
paste input "55475"
type input "55475"
click at [282, 153] on div "55475" at bounding box center [301, 155] width 76 height 6
click at [327, 175] on p "Submit" at bounding box center [330, 176] width 17 height 7
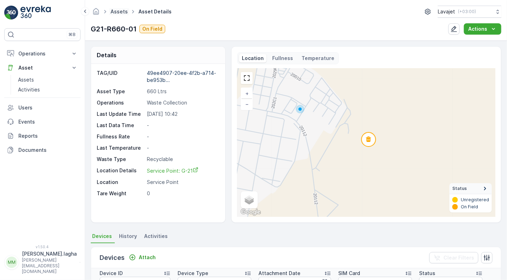
click at [116, 11] on link "Assets" at bounding box center [118, 11] width 17 height 6
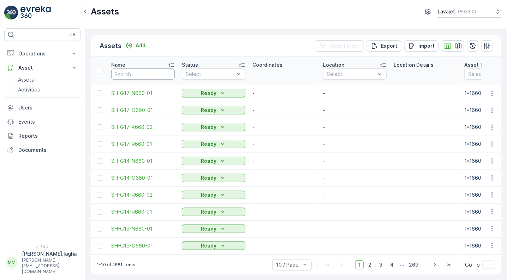
click at [124, 73] on input "text" at bounding box center [143, 73] width 64 height 11
paste input "G21-R660-02"
type input "G21-R660-02"
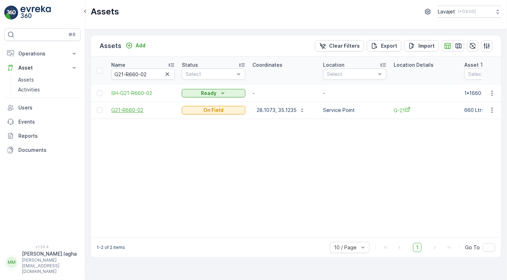
click at [128, 107] on span "G21-R660-02" at bounding box center [143, 110] width 64 height 7
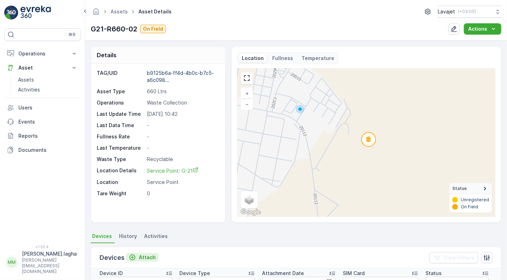
click at [140, 255] on p "Attach" at bounding box center [147, 257] width 17 height 7
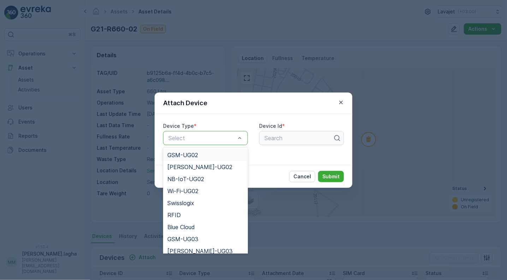
click at [214, 133] on div "Select" at bounding box center [205, 138] width 85 height 14
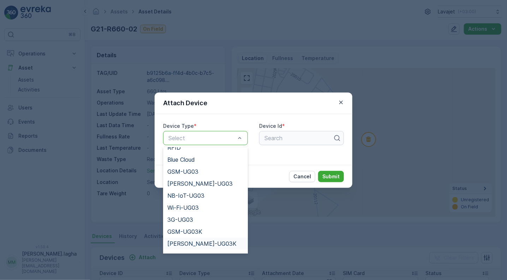
scroll to position [79, 0]
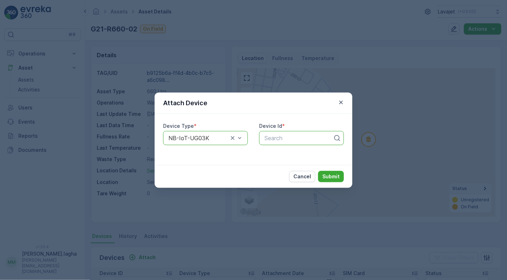
click at [280, 137] on div at bounding box center [299, 138] width 70 height 6
paste input "51023"
type input "51023"
click at [279, 153] on span "51023" at bounding box center [271, 155] width 16 height 6
click at [329, 174] on p "Submit" at bounding box center [330, 176] width 17 height 7
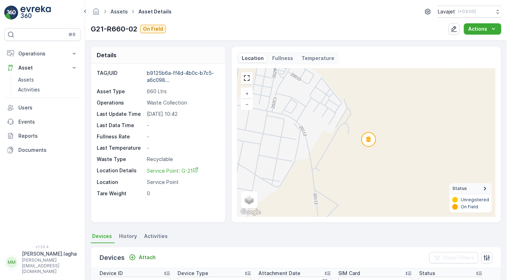
click at [118, 9] on link "Assets" at bounding box center [118, 11] width 17 height 6
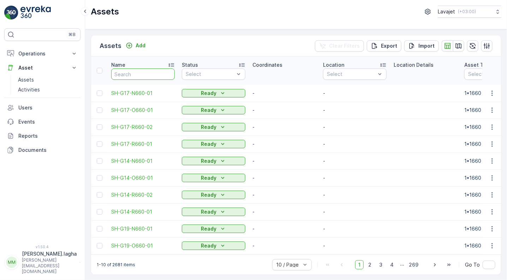
click at [132, 72] on input "text" at bounding box center [143, 73] width 64 height 11
paste input "G21-O660-01"
type input "G21-O660-01"
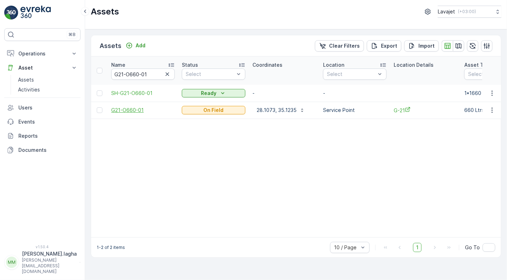
click at [125, 110] on span "G21-O660-01" at bounding box center [143, 110] width 64 height 7
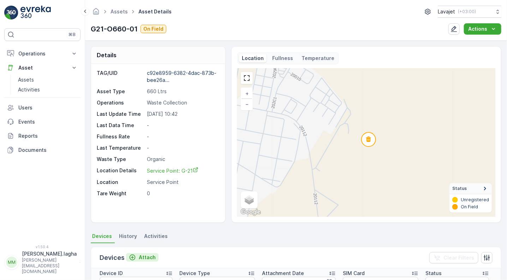
click at [142, 255] on p "Attach" at bounding box center [147, 257] width 17 height 7
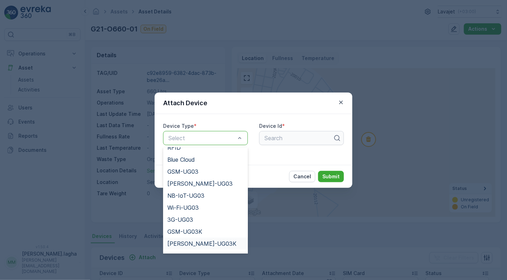
scroll to position [79, 0]
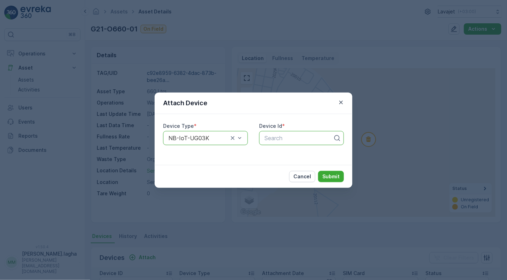
click at [270, 140] on div at bounding box center [299, 138] width 70 height 6
paste input "55476"
type input "55476"
click at [274, 155] on span "55476" at bounding box center [271, 155] width 17 height 6
click at [327, 173] on p "Submit" at bounding box center [330, 176] width 17 height 7
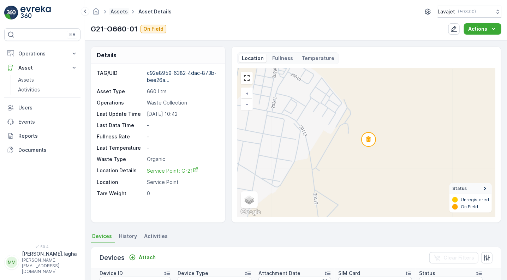
click at [120, 10] on link "Assets" at bounding box center [118, 11] width 17 height 6
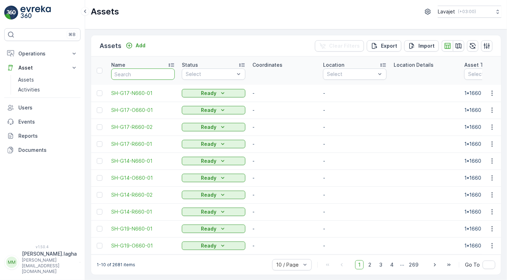
click at [155, 75] on input "text" at bounding box center [143, 73] width 64 height 11
paste input "G21-N660-01"
type input "G21-N660-01"
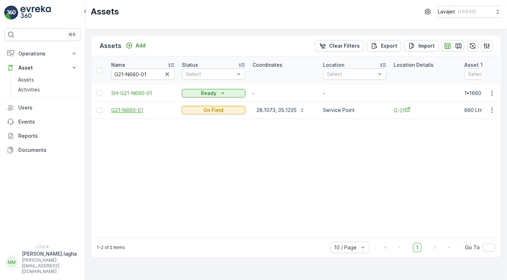
click at [134, 109] on span "G21-N660-01" at bounding box center [143, 110] width 64 height 7
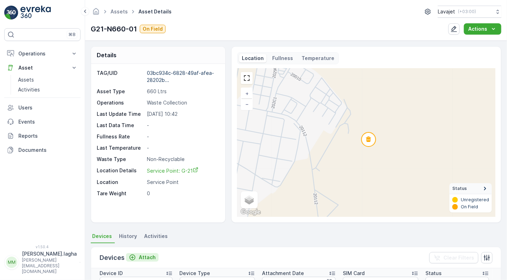
click at [146, 256] on p "Attach" at bounding box center [147, 257] width 17 height 7
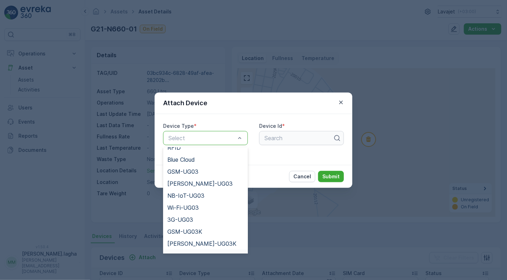
scroll to position [79, 0]
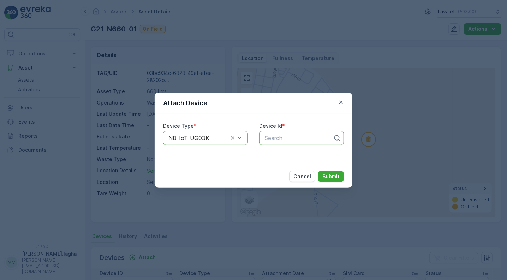
click at [274, 139] on div at bounding box center [299, 138] width 70 height 6
paste input "55666"
type input "55666"
click at [279, 156] on span "55666" at bounding box center [272, 155] width 18 height 6
click at [335, 176] on p "Submit" at bounding box center [330, 176] width 17 height 7
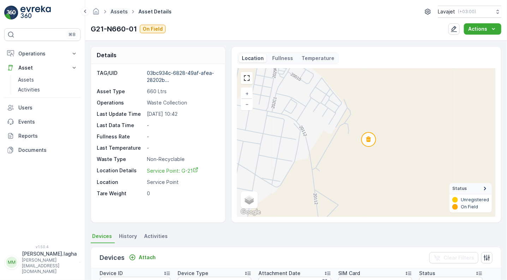
click at [116, 8] on link "Assets" at bounding box center [118, 11] width 17 height 6
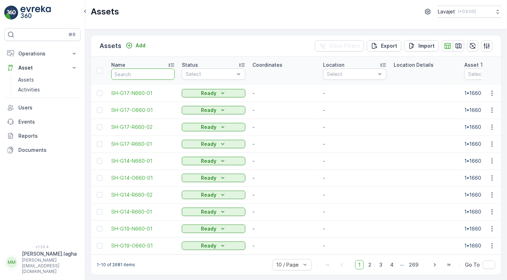
click at [123, 75] on input "text" at bounding box center [143, 73] width 64 height 11
paste input "G19-R660-01"
type input "G19-R660-01"
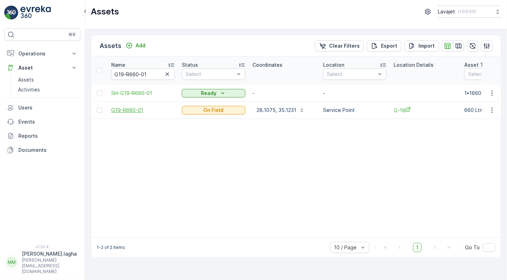
click at [126, 107] on span "G19-R660-01" at bounding box center [143, 110] width 64 height 7
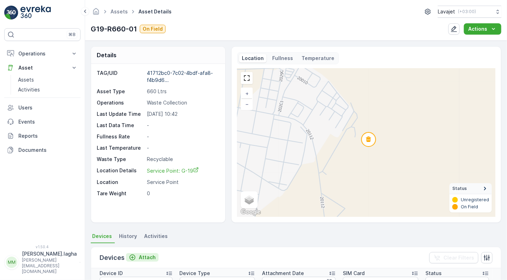
click at [139, 258] on p "Attach" at bounding box center [147, 257] width 17 height 7
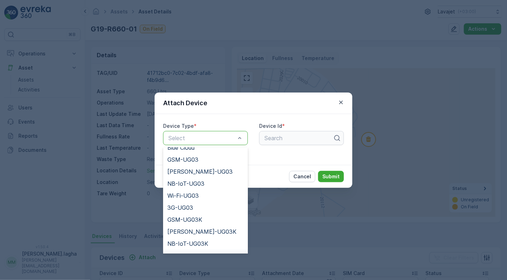
scroll to position [91, 0]
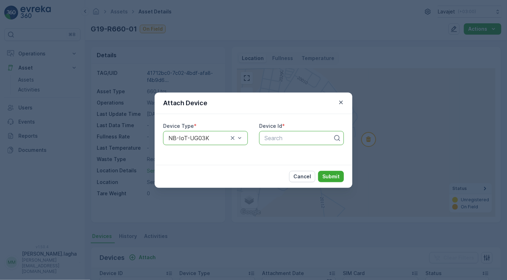
paste input "50672"
type input "50672"
click at [274, 155] on span "50672" at bounding box center [271, 155] width 17 height 6
click at [327, 175] on p "Submit" at bounding box center [330, 176] width 17 height 7
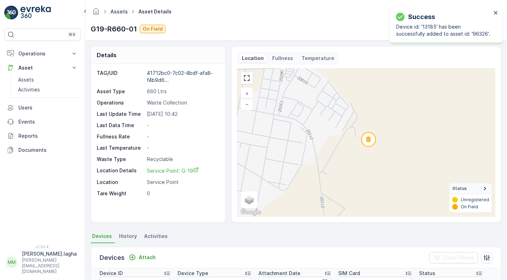
click at [120, 12] on link "Assets" at bounding box center [118, 11] width 17 height 6
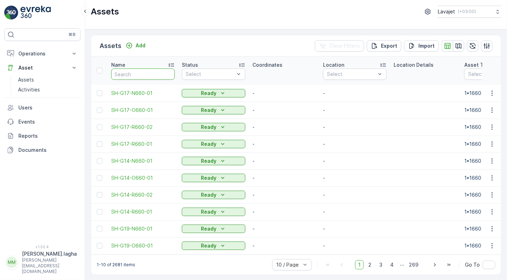
click at [137, 74] on input "text" at bounding box center [143, 73] width 64 height 11
paste input "G19-R660-02"
type input "G19-R660-02"
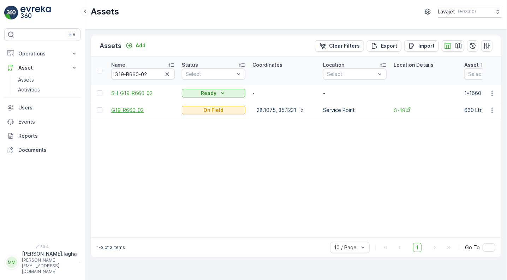
click at [134, 110] on span "G19-R660-02" at bounding box center [143, 110] width 64 height 7
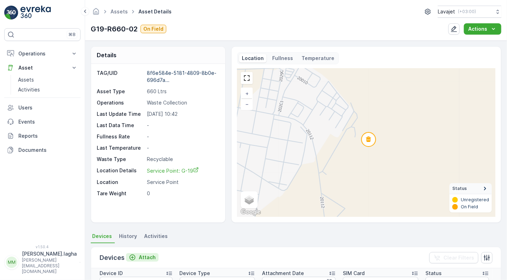
click at [143, 260] on p "Attach" at bounding box center [147, 257] width 17 height 7
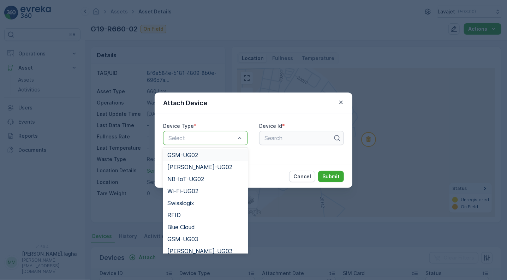
click at [210, 143] on div "Select" at bounding box center [205, 138] width 85 height 14
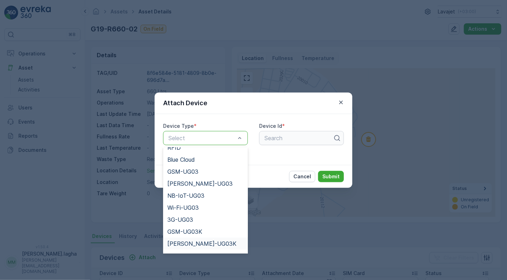
scroll to position [79, 0]
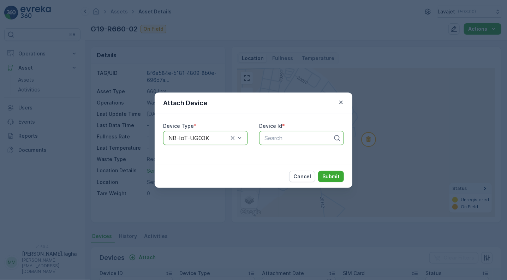
click at [273, 138] on div at bounding box center [299, 138] width 70 height 6
paste input "50688"
type input "50688"
click at [275, 155] on span "50688" at bounding box center [272, 155] width 18 height 6
click at [331, 174] on p "Submit" at bounding box center [330, 176] width 17 height 7
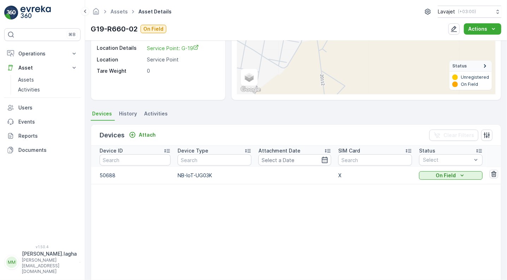
scroll to position [124, 0]
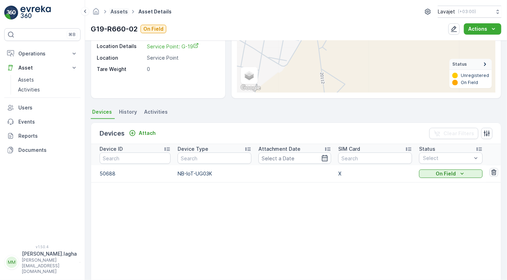
click at [116, 12] on link "Assets" at bounding box center [118, 11] width 17 height 6
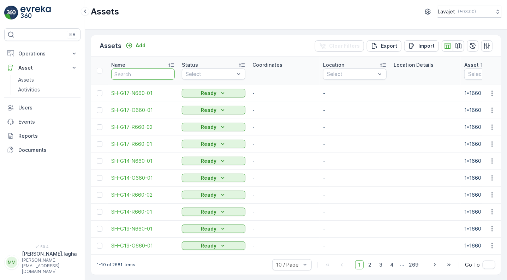
click at [126, 74] on input "text" at bounding box center [143, 73] width 64 height 11
paste input "G19-O660-01"
type input "G19-O660-01"
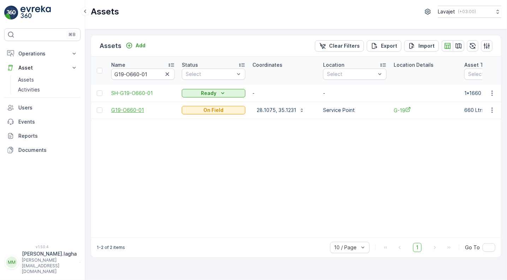
click at [126, 110] on span "G19-O660-01" at bounding box center [143, 110] width 64 height 7
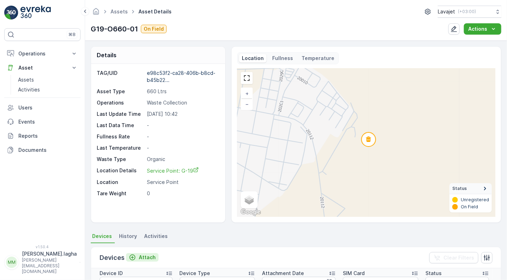
click at [139, 256] on p "Attach" at bounding box center [147, 257] width 17 height 7
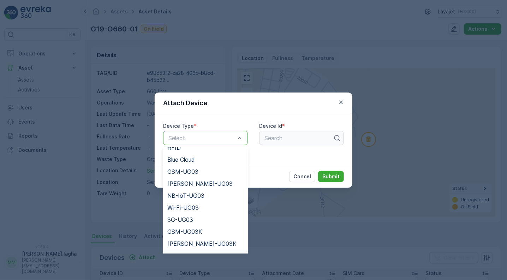
scroll to position [79, 0]
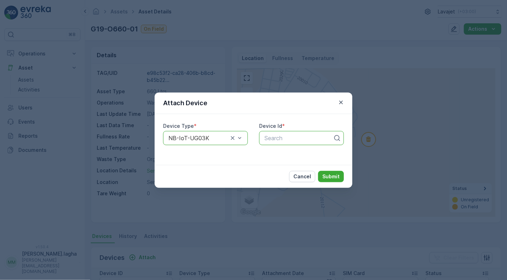
click at [269, 139] on div at bounding box center [299, 138] width 70 height 6
paste input "55624"
type input "55624"
click at [272, 153] on span "55624" at bounding box center [271, 155] width 17 height 6
click at [324, 173] on p "Submit" at bounding box center [330, 176] width 17 height 7
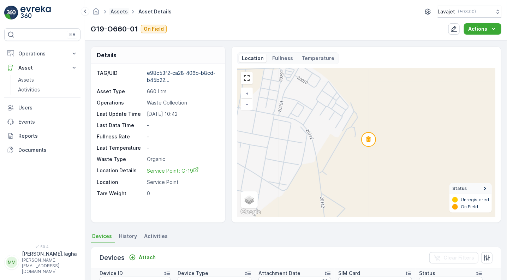
click at [120, 10] on link "Assets" at bounding box center [118, 11] width 17 height 6
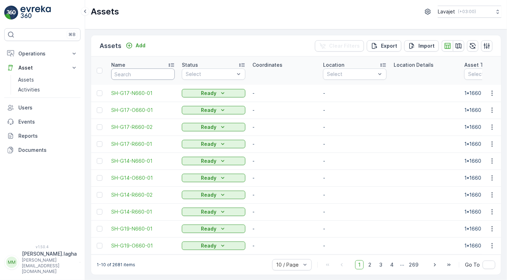
click at [122, 74] on input "text" at bounding box center [143, 73] width 64 height 11
paste input "G19-N660-01"
type input "G19-N660-01"
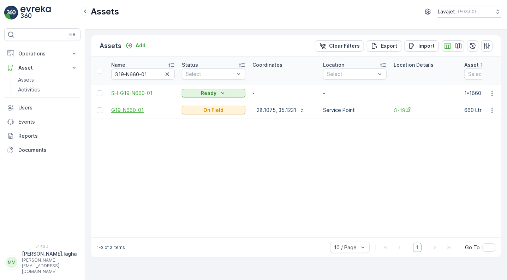
click at [131, 110] on span "G19-N660-01" at bounding box center [143, 110] width 64 height 7
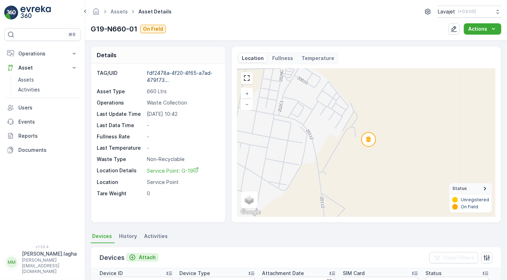
click at [146, 256] on p "Attach" at bounding box center [147, 257] width 17 height 7
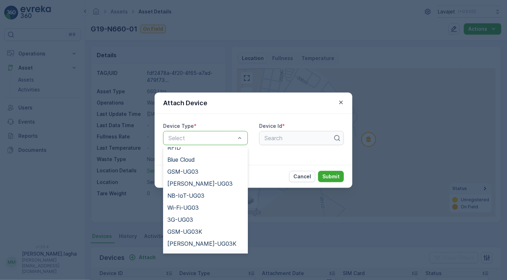
scroll to position [79, 0]
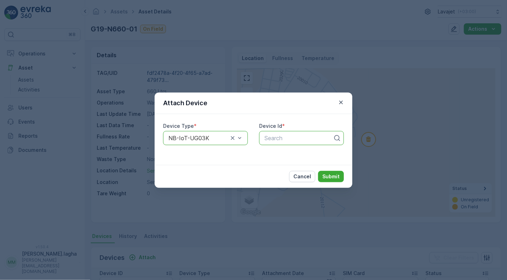
click at [276, 138] on div at bounding box center [299, 138] width 70 height 6
paste input "51078"
type input "51078"
click at [275, 154] on span "51078" at bounding box center [271, 155] width 16 height 6
click at [329, 179] on p "Submit" at bounding box center [330, 176] width 17 height 7
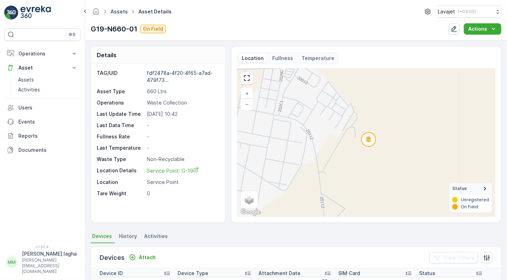
click at [118, 11] on link "Assets" at bounding box center [118, 11] width 17 height 6
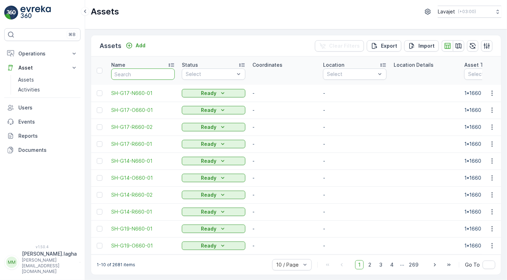
click at [121, 73] on input "text" at bounding box center [143, 73] width 64 height 11
paste input "G14-R660-01"
type input "G14-R660-01"
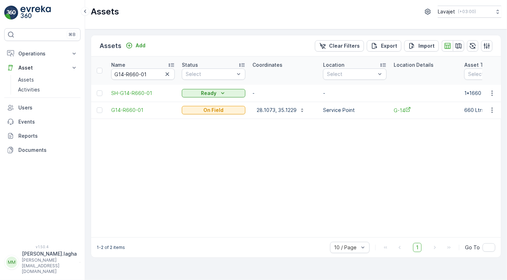
click at [122, 113] on span "G14-R660-01" at bounding box center [143, 110] width 64 height 7
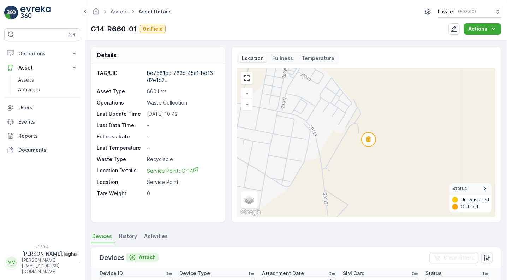
click at [144, 256] on p "Attach" at bounding box center [147, 257] width 17 height 7
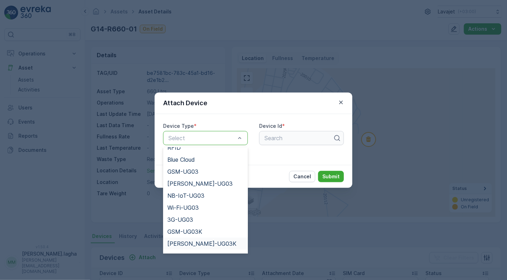
scroll to position [79, 0]
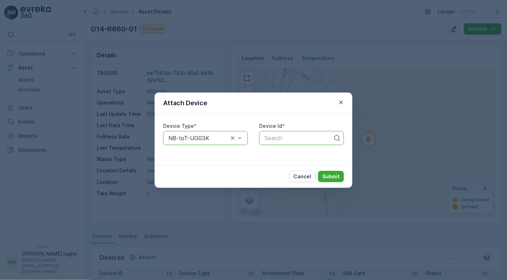
click at [278, 138] on div at bounding box center [299, 138] width 70 height 6
paste input "50544"
type input "50544"
click at [278, 155] on span "50544" at bounding box center [272, 155] width 18 height 6
click at [328, 177] on p "Submit" at bounding box center [330, 176] width 17 height 7
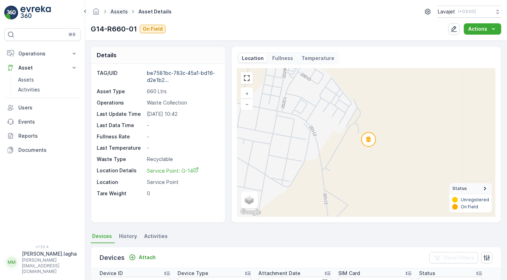
click at [115, 11] on link "Assets" at bounding box center [118, 11] width 17 height 6
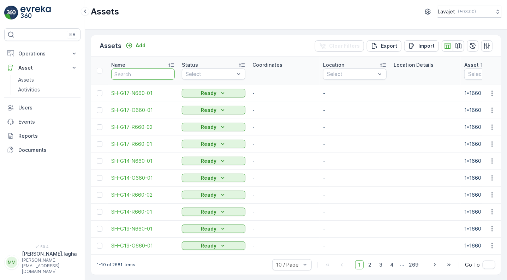
click at [127, 73] on input "text" at bounding box center [143, 73] width 64 height 11
paste input "G14-R660-02"
type input "G14-R660-02"
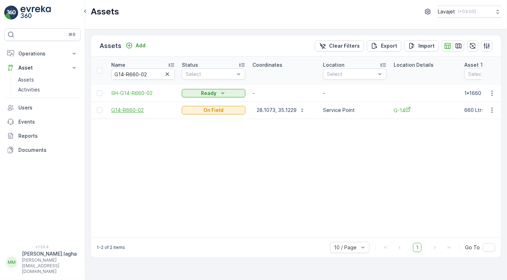
click at [124, 111] on span "G14-R660-02" at bounding box center [143, 110] width 64 height 7
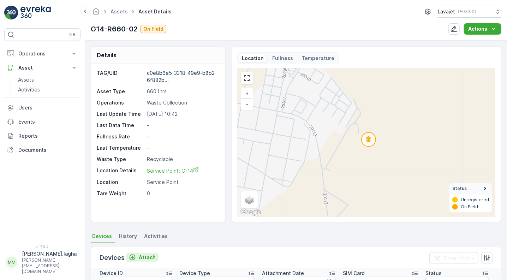
click at [145, 256] on p "Attach" at bounding box center [147, 257] width 17 height 7
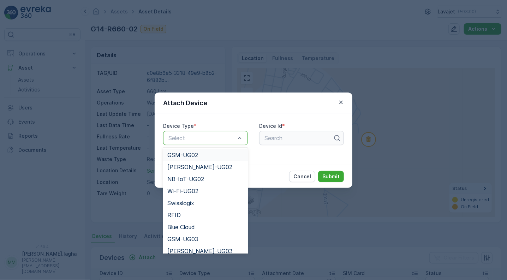
click at [207, 131] on div "Select" at bounding box center [205, 138] width 85 height 14
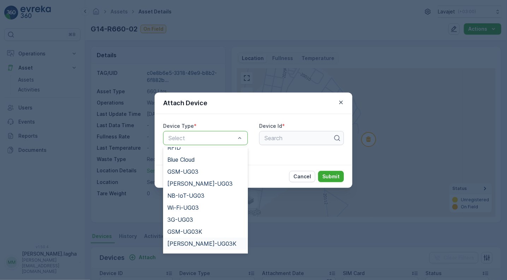
scroll to position [79, 0]
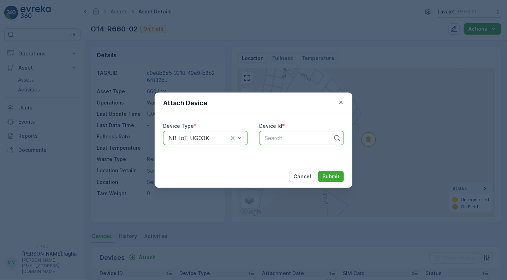
click at [277, 135] on div at bounding box center [299, 138] width 70 height 6
paste input "55679"
type input "55679"
click at [273, 154] on span "55679" at bounding box center [271, 155] width 17 height 6
click at [329, 176] on p "Submit" at bounding box center [330, 176] width 17 height 7
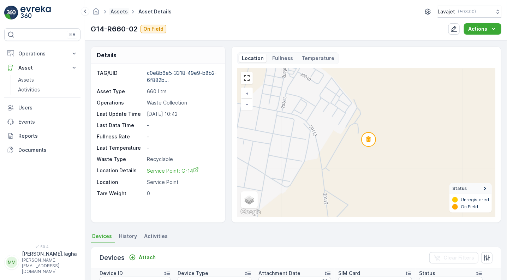
click at [121, 12] on link "Assets" at bounding box center [118, 11] width 17 height 6
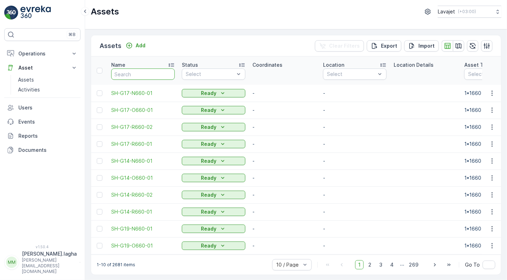
click at [145, 73] on input "text" at bounding box center [143, 73] width 64 height 11
paste input "G14-O660-01"
type input "G14-O660-01"
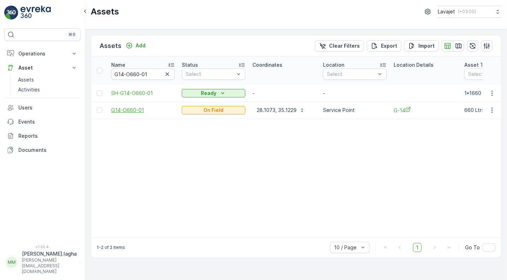
click at [133, 109] on span "G14-O660-01" at bounding box center [143, 110] width 64 height 7
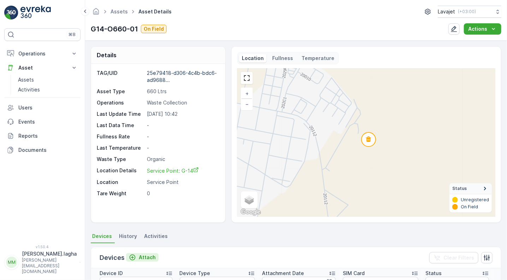
click at [145, 254] on p "Attach" at bounding box center [147, 257] width 17 height 7
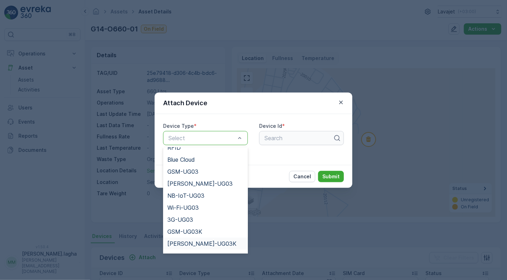
scroll to position [79, 0]
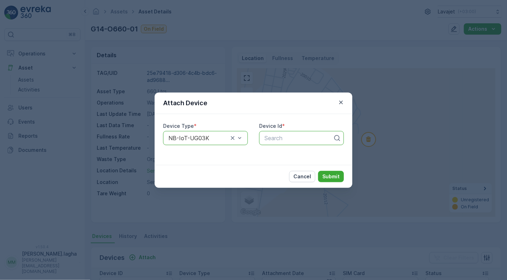
click at [275, 138] on div at bounding box center [299, 138] width 70 height 6
paste input "55364"
type input "55364"
click at [275, 153] on span "55364" at bounding box center [272, 155] width 18 height 6
click at [327, 174] on p "Submit" at bounding box center [330, 176] width 17 height 7
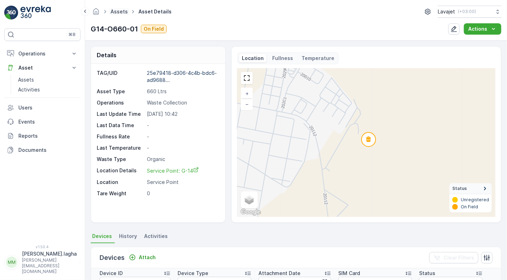
click at [119, 11] on link "Assets" at bounding box center [118, 11] width 17 height 6
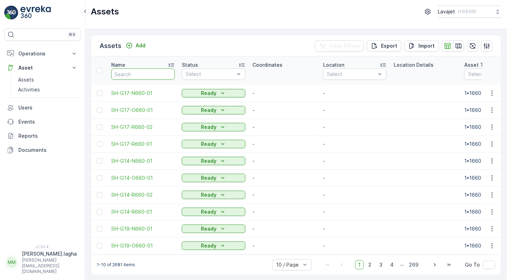
click at [142, 75] on input "text" at bounding box center [143, 73] width 64 height 11
paste input "G14-N660-01"
type input "G14-N660-01"
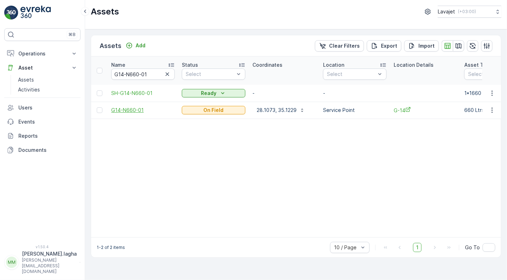
click at [132, 109] on span "G14-N660-01" at bounding box center [143, 110] width 64 height 7
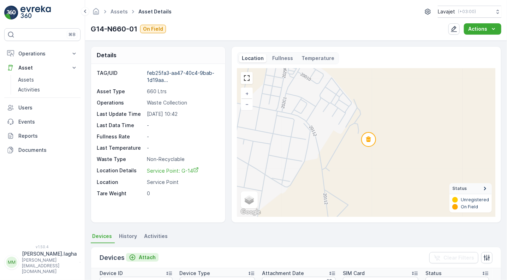
click at [143, 257] on p "Attach" at bounding box center [147, 257] width 17 height 7
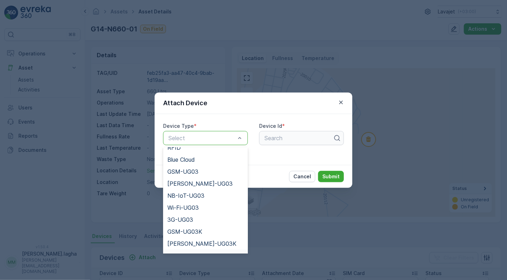
scroll to position [79, 0]
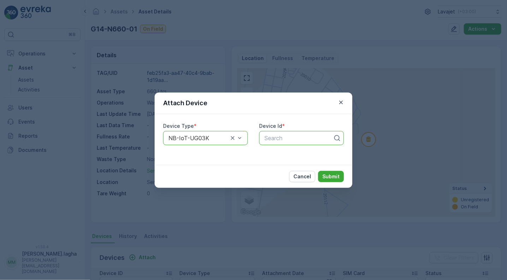
click at [274, 137] on div at bounding box center [299, 138] width 70 height 6
paste input "50600"
type input "50600"
click at [277, 154] on span "50600" at bounding box center [272, 155] width 18 height 6
click at [326, 176] on p "Submit" at bounding box center [330, 176] width 17 height 7
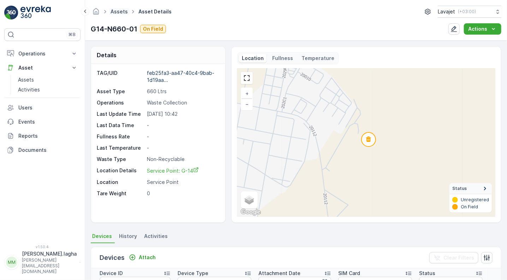
click at [119, 9] on link "Assets" at bounding box center [118, 11] width 17 height 6
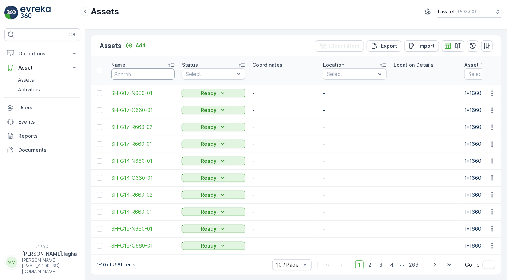
click at [141, 73] on input "text" at bounding box center [143, 73] width 64 height 11
paste input "G17-R660-01"
type input "G17-R660-01"
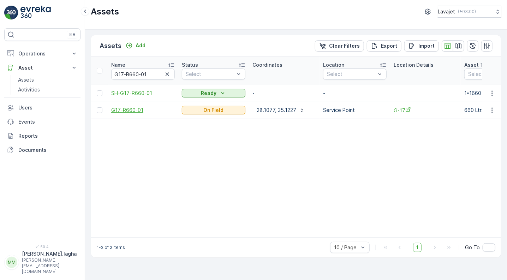
click at [131, 108] on span "G17-R660-01" at bounding box center [143, 110] width 64 height 7
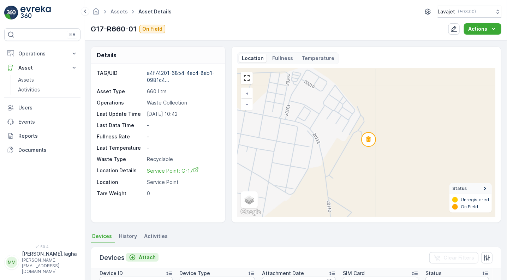
click at [141, 255] on p "Attach" at bounding box center [147, 257] width 17 height 7
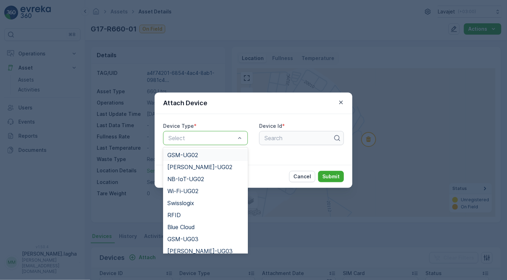
click at [192, 132] on div "Select" at bounding box center [205, 138] width 85 height 14
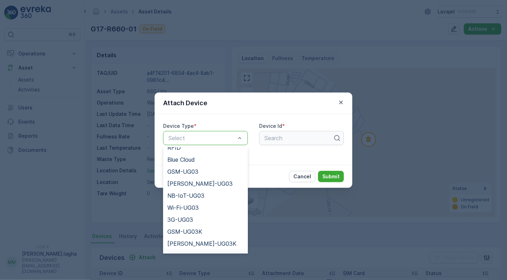
scroll to position [79, 0]
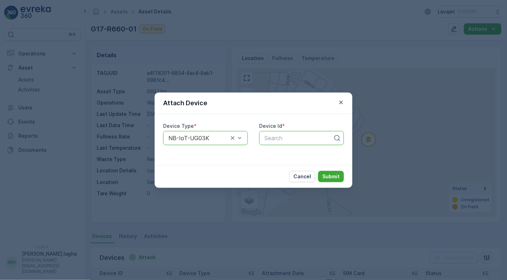
paste input "55225"
type input "55225"
click at [277, 155] on span "55225" at bounding box center [271, 155] width 17 height 6
click at [326, 177] on p "Submit" at bounding box center [330, 176] width 17 height 7
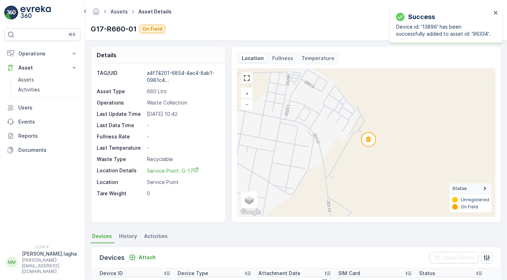
click at [120, 11] on link "Assets" at bounding box center [118, 11] width 17 height 6
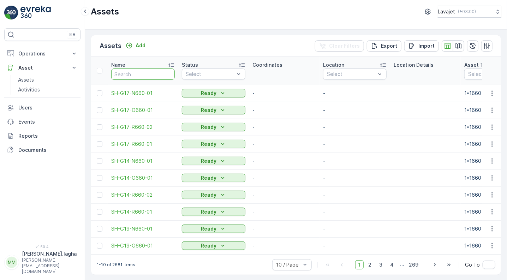
click at [139, 71] on input "text" at bounding box center [143, 73] width 64 height 11
paste input "G17-R660-02"
type input "G17-R660-02"
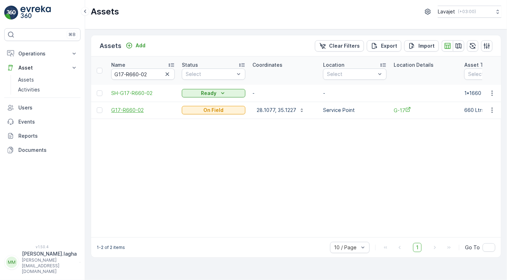
click at [133, 111] on span "G17-R660-02" at bounding box center [143, 110] width 64 height 7
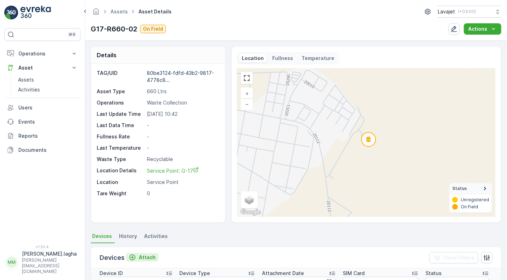
click at [141, 256] on p "Attach" at bounding box center [147, 257] width 17 height 7
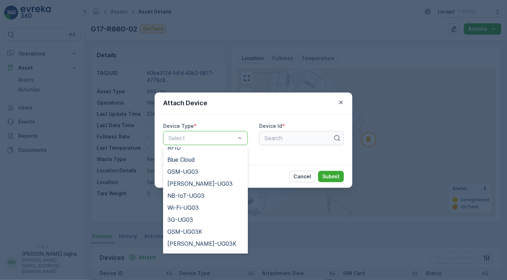
scroll to position [79, 0]
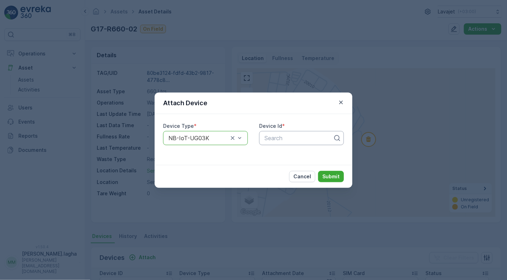
click at [277, 138] on div at bounding box center [299, 138] width 70 height 6
paste input "55627"
type input "55627"
click at [276, 152] on span "55627" at bounding box center [271, 155] width 17 height 6
click at [334, 178] on p "Submit" at bounding box center [330, 176] width 17 height 7
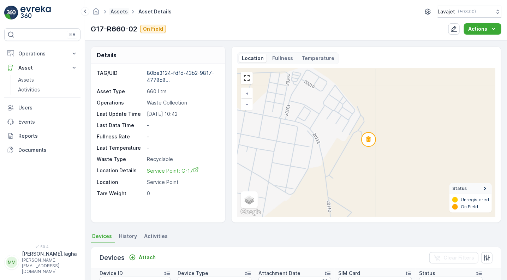
click at [120, 11] on link "Assets" at bounding box center [118, 11] width 17 height 6
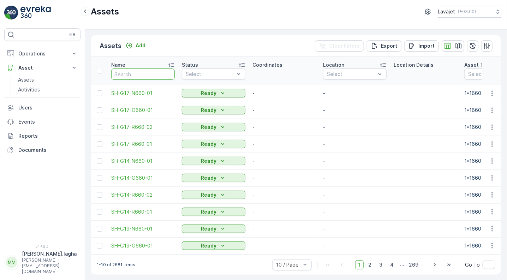
click at [132, 75] on input "text" at bounding box center [143, 73] width 64 height 11
paste input "G17-O660-01"
type input "G17-O660-01"
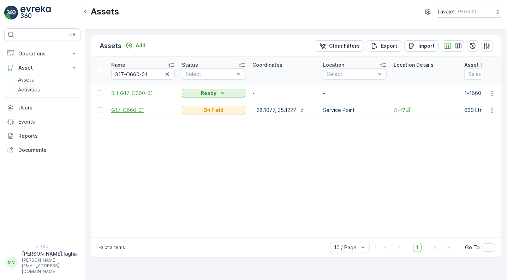
click at [129, 108] on span "G17-O660-01" at bounding box center [143, 110] width 64 height 7
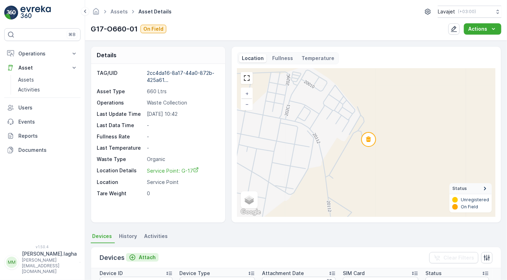
click at [144, 256] on p "Attach" at bounding box center [147, 257] width 17 height 7
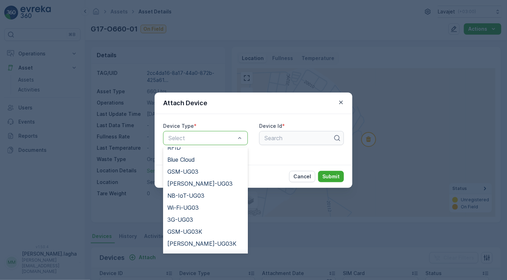
scroll to position [79, 0]
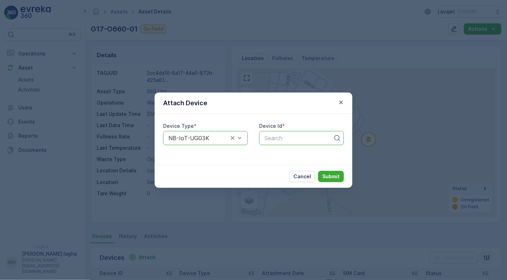
click at [270, 139] on div at bounding box center [299, 138] width 70 height 6
paste input "55708"
type input "55708"
click at [271, 154] on span "55708" at bounding box center [271, 155] width 17 height 6
click at [328, 175] on p "Submit" at bounding box center [330, 176] width 17 height 7
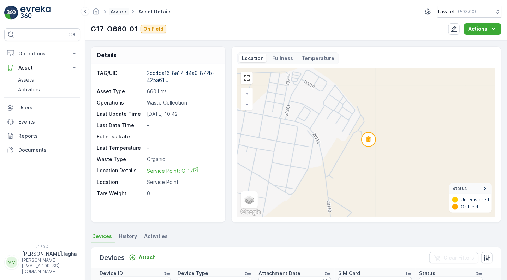
click at [117, 11] on link "Assets" at bounding box center [118, 11] width 17 height 6
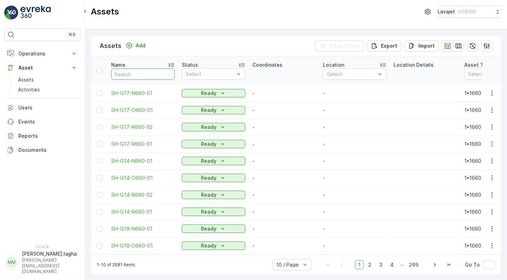
click at [139, 73] on input "text" at bounding box center [143, 73] width 64 height 11
paste input "G17-N660-01"
type input "G17-N660-01"
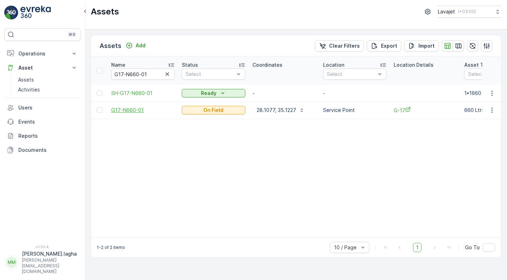
click at [125, 112] on span "G17-N660-01" at bounding box center [143, 110] width 64 height 7
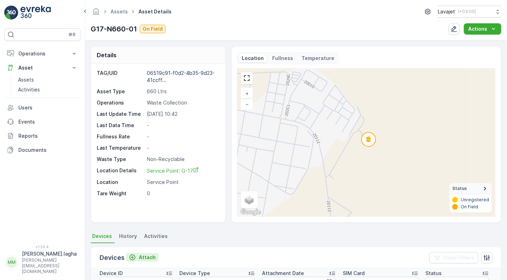
click at [139, 256] on p "Attach" at bounding box center [147, 257] width 17 height 7
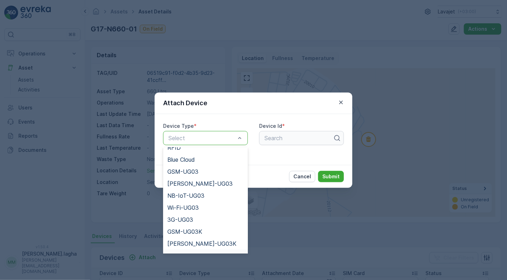
scroll to position [79, 0]
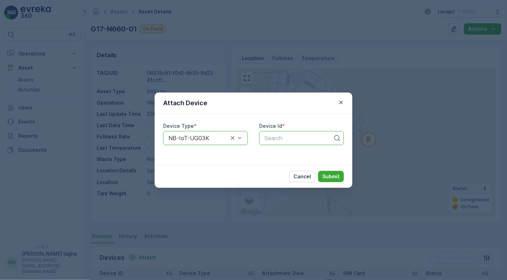
click at [274, 139] on div at bounding box center [299, 138] width 70 height 6
paste input "50547"
type input "50547"
click at [277, 154] on span "50547" at bounding box center [271, 155] width 17 height 6
click at [329, 175] on p "Submit" at bounding box center [330, 176] width 17 height 7
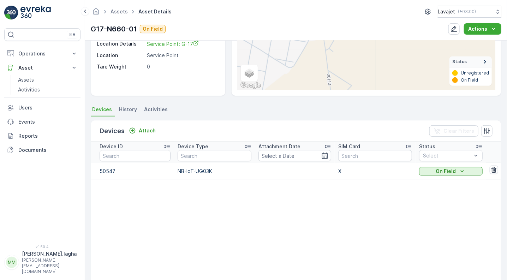
scroll to position [171, 0]
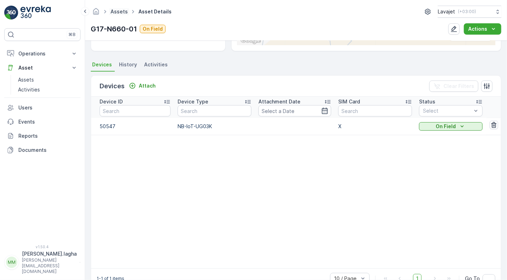
click at [122, 10] on link "Assets" at bounding box center [118, 11] width 17 height 6
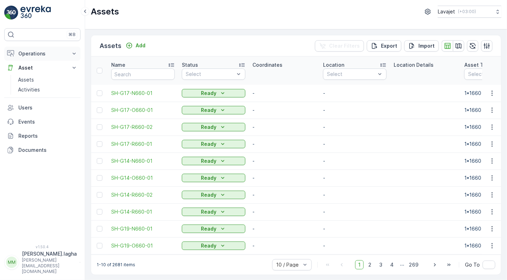
click at [32, 53] on p "Operations" at bounding box center [42, 53] width 48 height 7
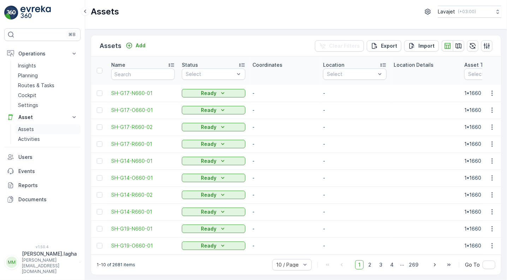
click at [28, 129] on p "Assets" at bounding box center [26, 129] width 16 height 7
click at [459, 43] on icon "button" at bounding box center [458, 45] width 7 height 7
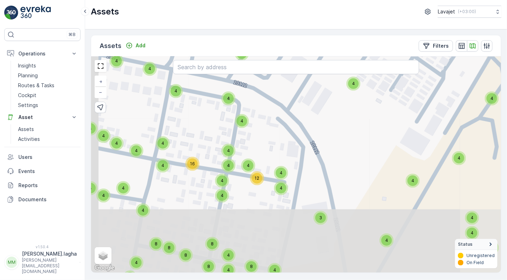
drag, startPoint x: 304, startPoint y: 210, endPoint x: 411, endPoint y: 98, distance: 154.5
click at [411, 98] on div "4 4 4 4 4 4 4 8 4 4 4 4 4 4 4 4 4 4 4 4 4 4 4 4 4 4 4 4 4 11 6 4 4 4 4 4 10 8 9…" at bounding box center [296, 164] width 410 height 216
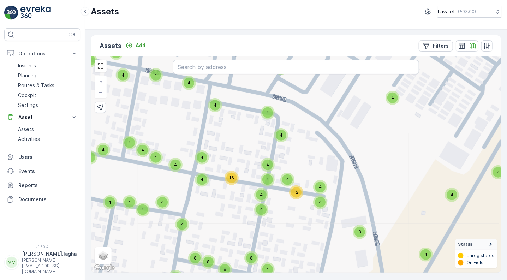
drag, startPoint x: 268, startPoint y: 113, endPoint x: 307, endPoint y: 129, distance: 42.3
click at [307, 129] on div "4 4 4 4 4 4 4 8 4 4 4 4 4 4 4 4 4 4 4 4 4 4 4 4 4 4 4 4 4 11 6 4 4 4 4 4 10 8 9…" at bounding box center [296, 164] width 410 height 216
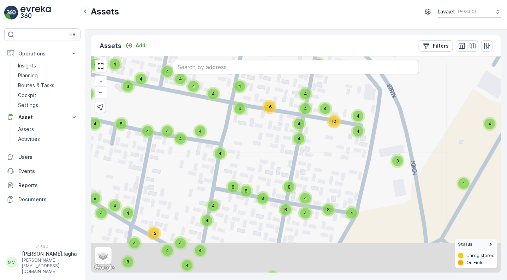
drag, startPoint x: 299, startPoint y: 161, endPoint x: 337, endPoint y: 90, distance: 81.0
click at [337, 90] on div "4 4 4 4 4 4 4 8 4 4 4 4 4 4 4 4 4 4 4 4 4 4 4 4 4 4 4 4 4 11 6 4 4 4 4 4 10 8 9…" at bounding box center [296, 164] width 410 height 216
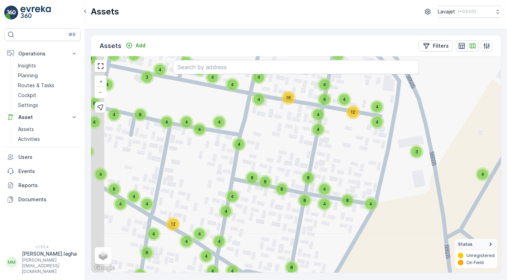
drag, startPoint x: 326, startPoint y: 156, endPoint x: 344, endPoint y: 146, distance: 20.4
click at [344, 146] on div "4 4 4 4 4 4 4 8 4 4 4 4 4 4 4 4 4 4 4 4 4 4 4 4 4 4 4 4 4 11 6 4 4 4 4 4 10 8 9…" at bounding box center [296, 164] width 410 height 216
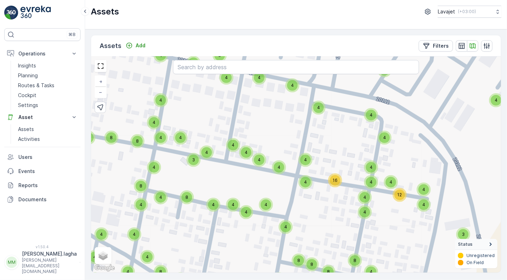
drag, startPoint x: 280, startPoint y: 128, endPoint x: 329, endPoint y: 216, distance: 100.7
click at [329, 216] on div "4 4 4 4 4 4 4 8 4 4 4 4 4 4 4 4 4 4 4 4 4 4 4 4 4 4 4 4 4 11 6 4 4 4 4 4 10 8 9…" at bounding box center [296, 164] width 410 height 216
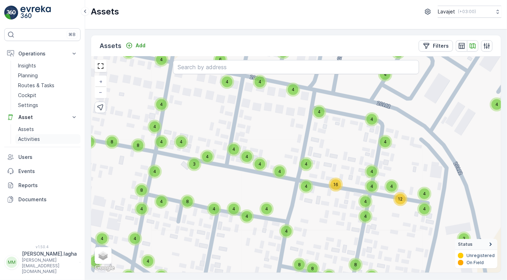
click at [24, 138] on p "Activities" at bounding box center [29, 138] width 22 height 7
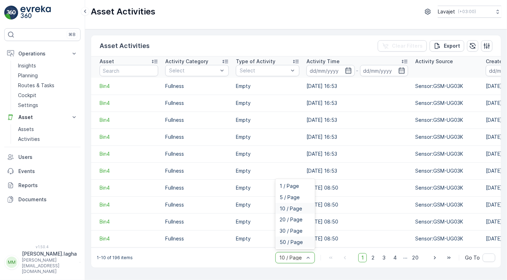
click at [296, 244] on span "50 / Page" at bounding box center [290, 242] width 23 height 6
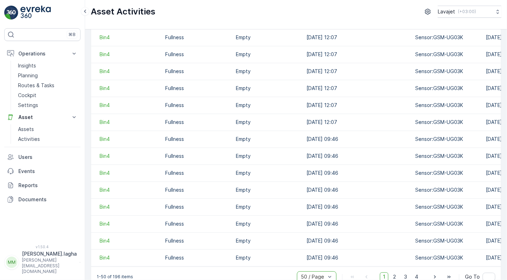
scroll to position [674, 0]
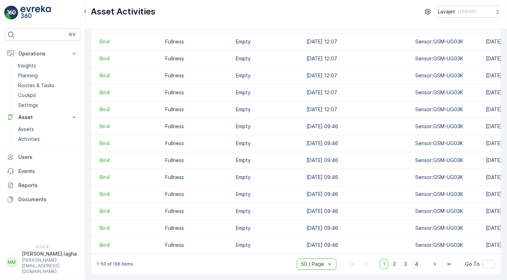
click at [417, 265] on span "4" at bounding box center [416, 263] width 10 height 9
click at [406, 264] on span "3" at bounding box center [405, 263] width 10 height 9
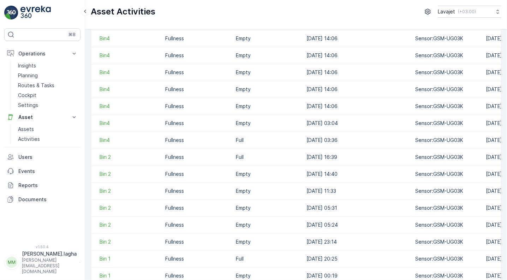
scroll to position [674, 0]
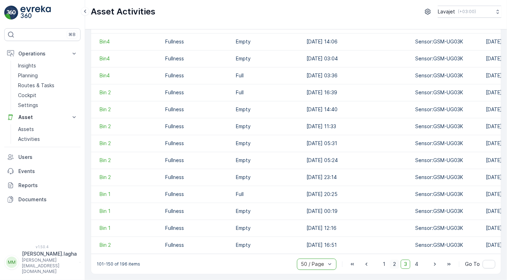
click at [393, 264] on span "2" at bounding box center [394, 263] width 10 height 9
click at [387, 264] on span "1" at bounding box center [384, 263] width 8 height 9
click at [102, 140] on span "Bin4" at bounding box center [128, 143] width 59 height 7
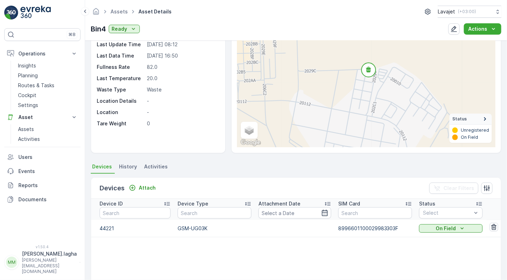
scroll to position [70, 0]
click at [26, 128] on p "Assets" at bounding box center [26, 129] width 16 height 7
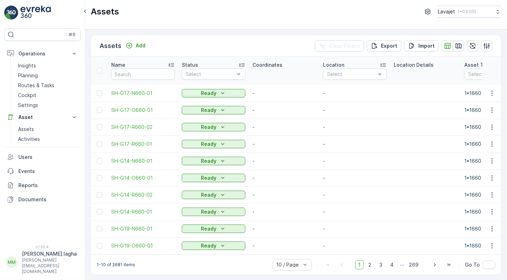
click at [457, 48] on icon "button" at bounding box center [458, 45] width 7 height 7
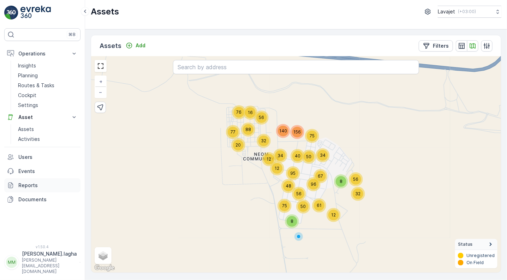
click at [31, 185] on p "Reports" at bounding box center [47, 185] width 59 height 7
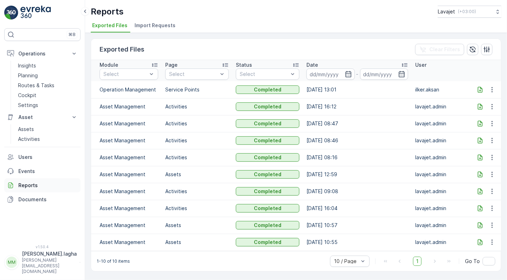
click at [25, 184] on p "Reports" at bounding box center [47, 185] width 59 height 7
click at [489, 189] on icon "button" at bounding box center [491, 191] width 7 height 7
click at [30, 198] on p "Documents" at bounding box center [47, 199] width 59 height 7
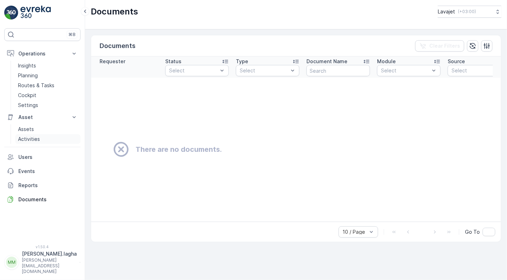
click at [25, 139] on p "Activities" at bounding box center [29, 138] width 22 height 7
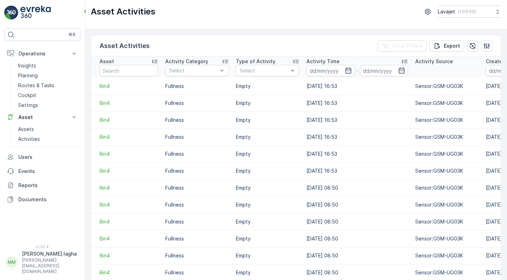
click at [473, 45] on icon "button" at bounding box center [472, 45] width 7 height 7
click at [485, 45] on icon "button" at bounding box center [486, 45] width 7 height 7
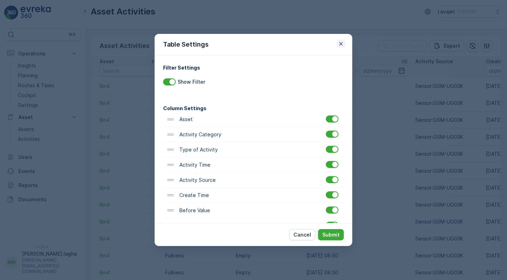
click at [339, 43] on icon "button" at bounding box center [340, 43] width 7 height 7
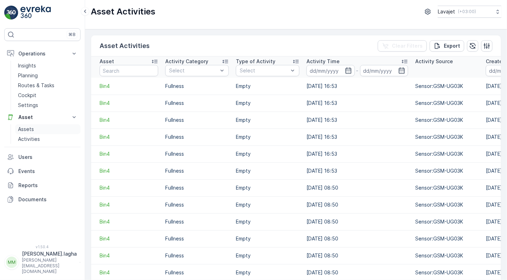
click at [25, 127] on p "Assets" at bounding box center [26, 129] width 16 height 7
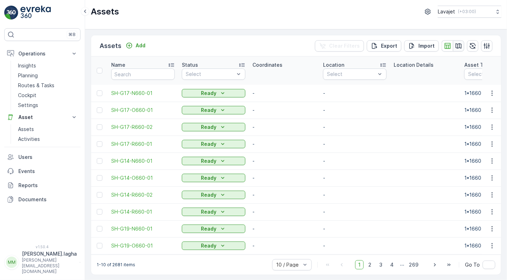
click at [457, 44] on icon "button" at bounding box center [458, 45] width 7 height 7
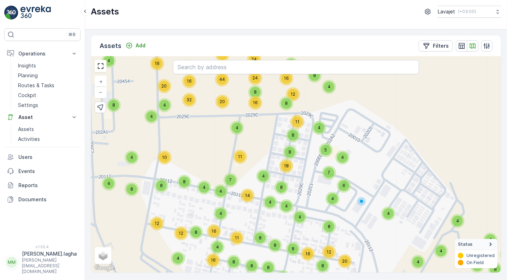
drag, startPoint x: 275, startPoint y: 137, endPoint x: 341, endPoint y: 210, distance: 98.1
click at [341, 210] on div "4 8 8 16 8 8 8 12 8 8 8 4 4 4 4 19 6 8 12 10 17 8 12 4 8 4 4 8 4 8 12 5 8 8 24 …" at bounding box center [296, 164] width 410 height 216
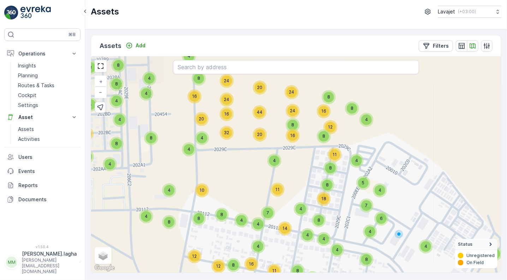
drag, startPoint x: 319, startPoint y: 137, endPoint x: 356, endPoint y: 169, distance: 48.8
click at [356, 169] on div "4 8 8 16 8 8 8 12 8 8 8 4 4 4 4 19 6 8 12 10 17 8 12 4 8 4 4 8 4 8 12 5 8 8 24 …" at bounding box center [296, 164] width 410 height 216
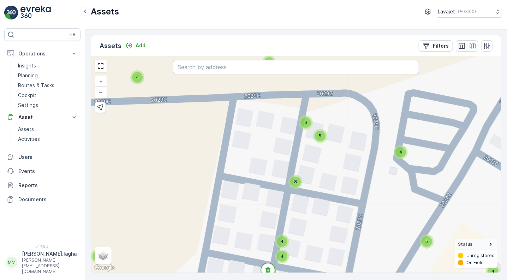
click at [306, 122] on span "6" at bounding box center [305, 122] width 3 height 5
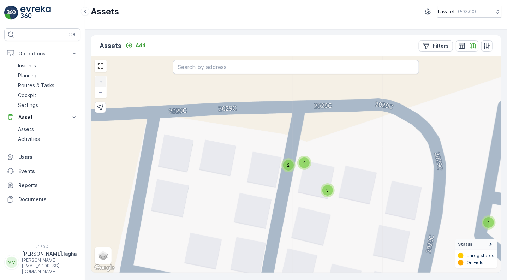
click at [289, 164] on span "2" at bounding box center [288, 164] width 2 height 5
click at [307, 160] on div "4" at bounding box center [304, 162] width 11 height 11
click at [306, 151] on circle at bounding box center [304, 154] width 14 height 14
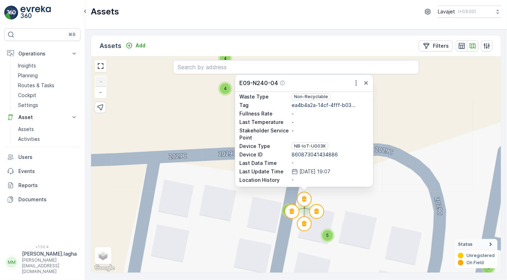
scroll to position [59, 0]
click at [357, 85] on icon "button" at bounding box center [355, 82] width 7 height 7
click at [353, 93] on span "See More Detail" at bounding box center [351, 93] width 38 height 7
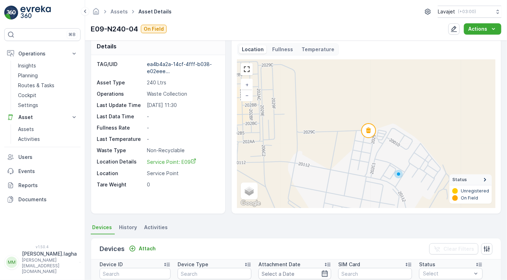
scroll to position [8, 0]
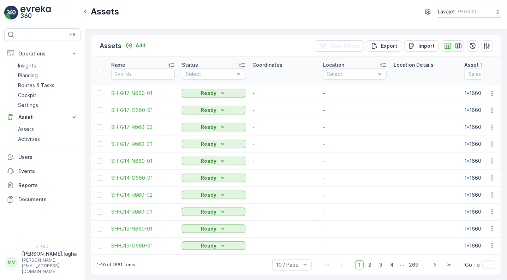
click at [458, 46] on icon "button" at bounding box center [458, 45] width 6 height 5
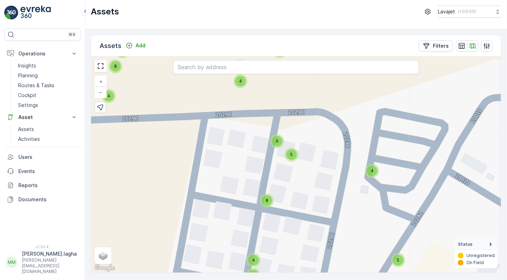
drag, startPoint x: 268, startPoint y: 116, endPoint x: 296, endPoint y: 165, distance: 56.1
click at [296, 165] on div "4 4 4 4 4 4 4 4 4 4 4 4 4 4 4 4 4 4 4 4 4 4 4 4 4 4 4 4 4 4 11 4 2 4 4 4 4 4 4 …" at bounding box center [296, 164] width 410 height 216
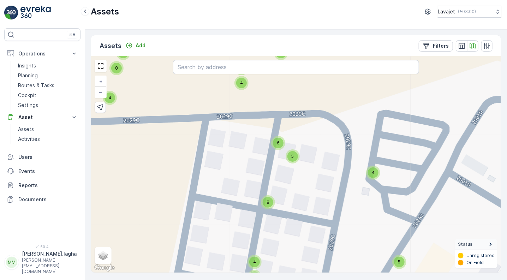
click at [292, 159] on div "5" at bounding box center [292, 156] width 11 height 11
click at [295, 147] on icon at bounding box center [296, 148] width 5 height 6
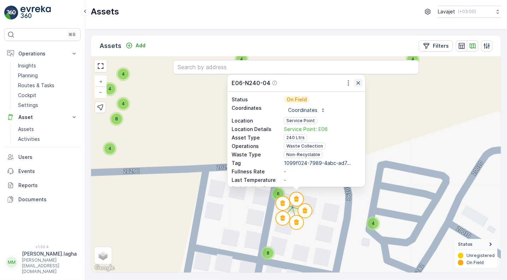
click at [358, 82] on icon "button" at bounding box center [358, 82] width 7 height 7
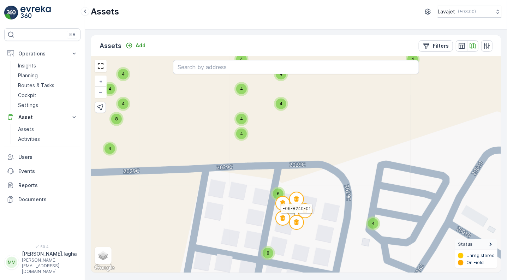
click at [297, 222] on icon at bounding box center [296, 222] width 5 height 6
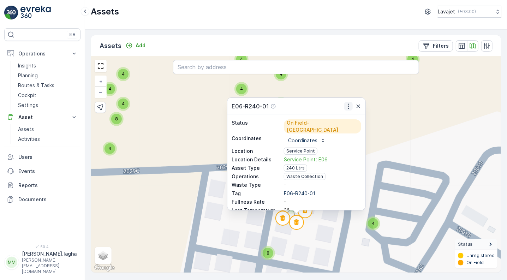
click at [347, 104] on icon "button" at bounding box center [347, 106] width 1 height 5
click at [340, 117] on span "See More Detail" at bounding box center [343, 116] width 38 height 7
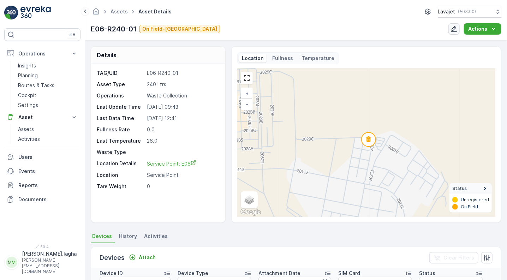
click at [453, 29] on icon "button" at bounding box center [454, 29] width 6 height 6
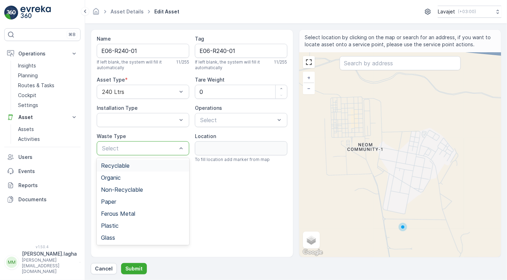
click at [139, 165] on div "Recyclable" at bounding box center [143, 165] width 84 height 6
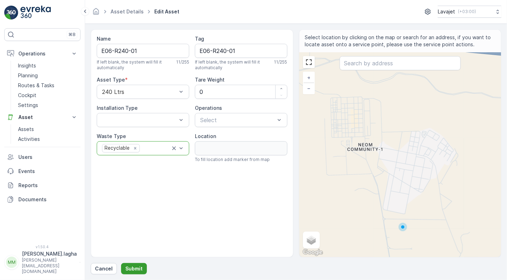
click at [129, 267] on p "Submit" at bounding box center [133, 268] width 17 height 7
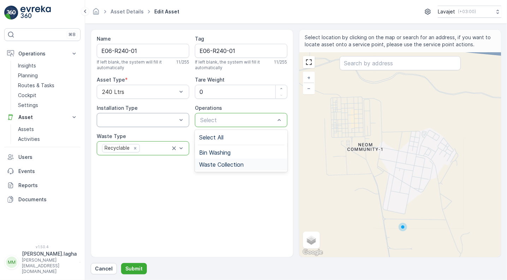
click at [212, 163] on span "Waste Collection" at bounding box center [221, 164] width 44 height 6
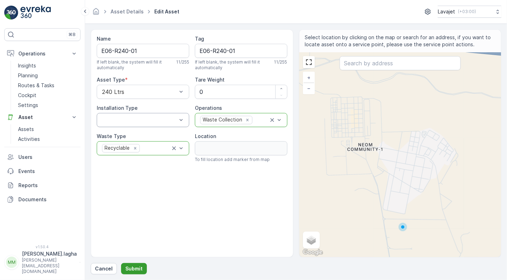
click at [131, 268] on p "Submit" at bounding box center [133, 268] width 17 height 7
click at [495, 14] on icon "close" at bounding box center [495, 13] width 5 height 6
click at [101, 268] on p "Cancel" at bounding box center [104, 268] width 18 height 7
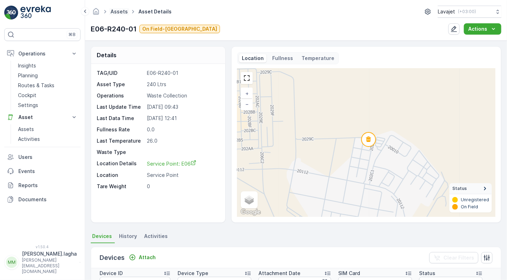
click at [120, 13] on link "Assets" at bounding box center [118, 11] width 17 height 6
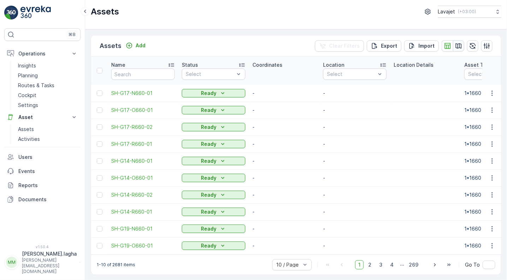
click at [455, 44] on icon "button" at bounding box center [458, 45] width 7 height 7
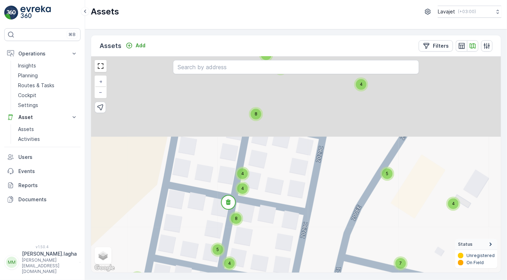
drag, startPoint x: 318, startPoint y: 98, endPoint x: 314, endPoint y: 262, distance: 164.1
click at [314, 262] on div "4 4 4 4 4 4 4 4 4 4 4 4 4 4 4 4 4 4 4 4 4 4 4 4 4 4 4 4 4 4 11 4 2 4 4 4 4 4 4 …" at bounding box center [296, 164] width 410 height 216
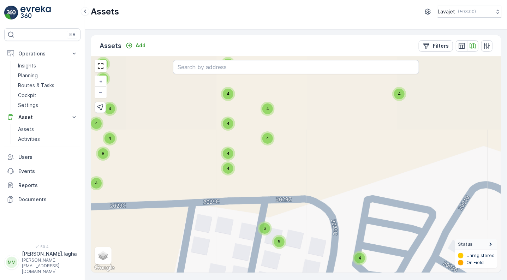
drag, startPoint x: 312, startPoint y: 147, endPoint x: 307, endPoint y: 282, distance: 135.2
click at [307, 279] on html "⌘B Operations Insights Planning Routes & Tasks Cockpit Settings Asset Assets Ac…" at bounding box center [253, 140] width 507 height 280
click at [278, 239] on span "5" at bounding box center [279, 241] width 2 height 5
click at [280, 256] on circle at bounding box center [283, 257] width 14 height 14
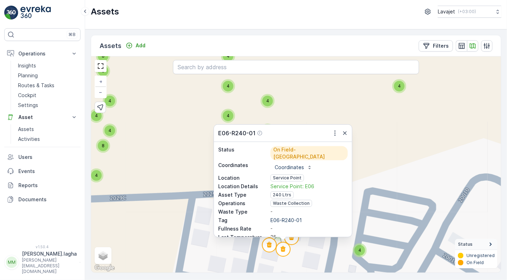
drag, startPoint x: 350, startPoint y: 174, endPoint x: 352, endPoint y: 189, distance: 15.1
click at [352, 189] on div "4 4 4 4 4 4 4 4 4 4 4 4 4 4 4 4 4 4 4 4 4 4 4 4 4 4 4 4 4 4 11 4 2 4 4 4 4 4 4 …" at bounding box center [296, 164] width 410 height 216
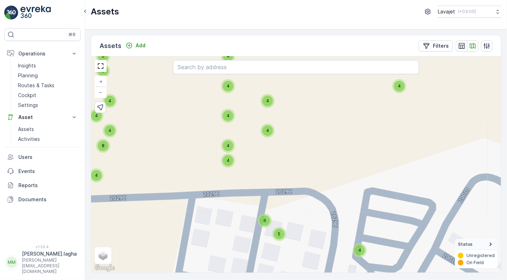
click at [282, 236] on div "5" at bounding box center [279, 234] width 11 height 11
click at [266, 243] on circle at bounding box center [269, 245] width 14 height 14
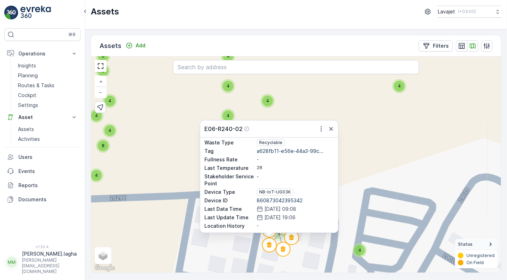
scroll to position [59, 0]
click at [329, 128] on icon "button" at bounding box center [330, 128] width 7 height 7
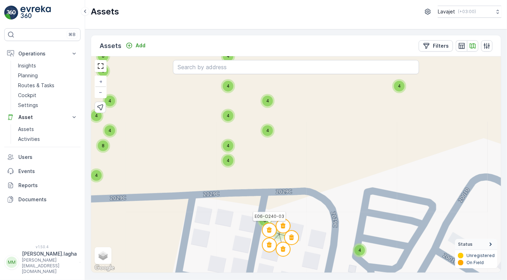
click at [270, 229] on icon at bounding box center [269, 230] width 5 height 6
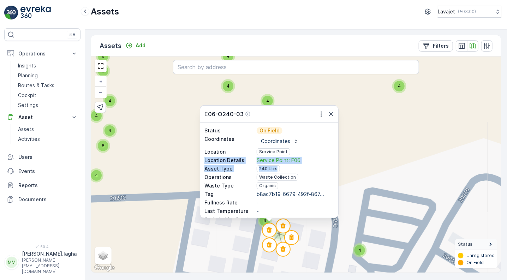
drag, startPoint x: 336, startPoint y: 152, endPoint x: 336, endPoint y: 166, distance: 13.8
click at [336, 166] on div "Status On Field Coordinates Coordinates Location Service Point Location Details…" at bounding box center [269, 170] width 138 height 95
click at [338, 186] on div "E06-O240-03 Status On Field Coordinates Coordinates Location Service Point Loca…" at bounding box center [269, 161] width 139 height 113
click at [336, 193] on div "Status On Field Coordinates Coordinates Location Service Point Location Details…" at bounding box center [269, 170] width 138 height 95
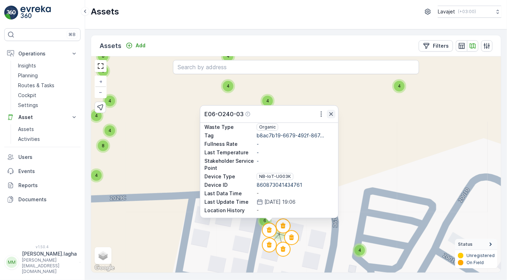
click at [331, 112] on icon "button" at bounding box center [330, 113] width 7 height 7
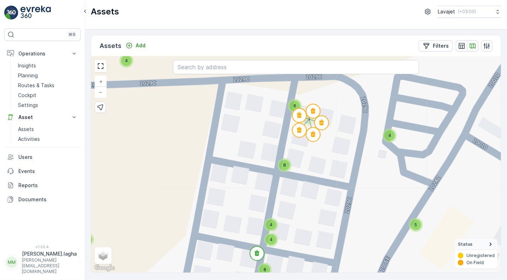
drag, startPoint x: 302, startPoint y: 210, endPoint x: 332, endPoint y: 95, distance: 118.9
click at [332, 95] on div "4 4 4 4 4 4 4 4 4 4 4 4 4 4 4 4 4 4 4 4 4 4 4 4 4 4 4 4 4 4 11 4 2 4 4 4 4 4 4 …" at bounding box center [296, 164] width 410 height 216
click at [285, 163] on span "8" at bounding box center [284, 164] width 3 height 5
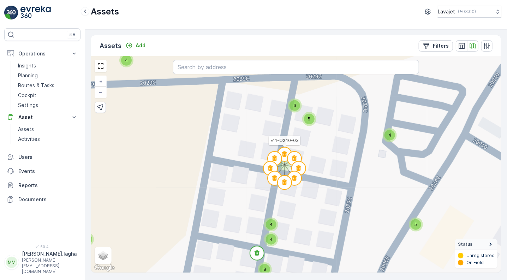
click at [287, 149] on circle at bounding box center [284, 154] width 14 height 14
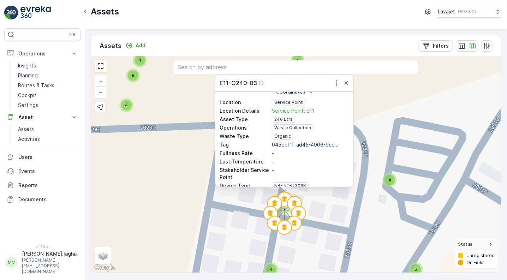
scroll to position [3, 0]
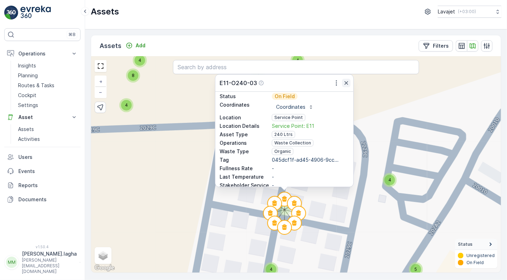
click at [343, 80] on icon "button" at bounding box center [346, 82] width 7 height 7
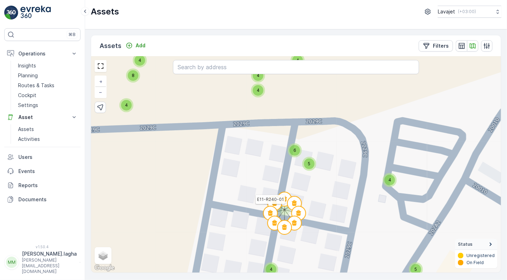
click at [268, 209] on circle at bounding box center [270, 213] width 14 height 14
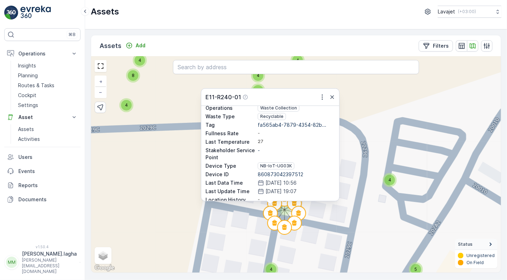
scroll to position [55, 0]
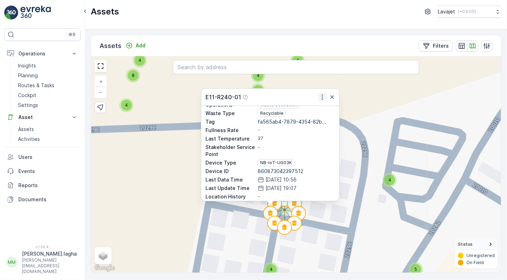
click at [321, 97] on icon "button" at bounding box center [322, 96] width 7 height 7
click at [313, 108] on span "See More Detail" at bounding box center [317, 107] width 38 height 7
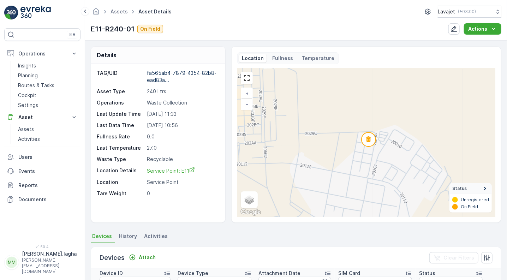
click at [278, 56] on p "Fullness" at bounding box center [282, 58] width 21 height 7
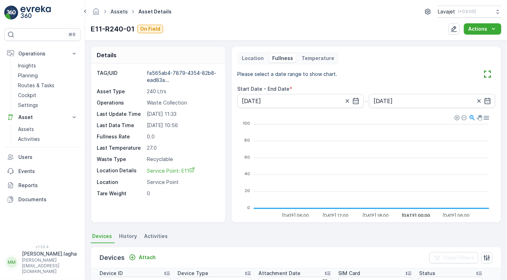
click at [120, 10] on link "Assets" at bounding box center [118, 11] width 17 height 6
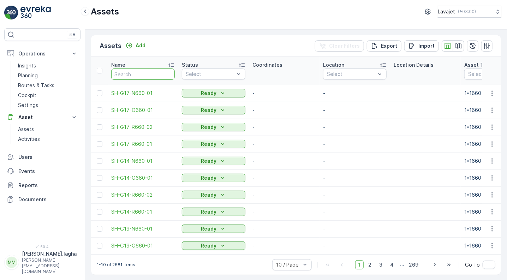
click at [125, 74] on input "text" at bounding box center [143, 73] width 64 height 11
paste input "C837-R240-01"
type input "C837-R240-01"
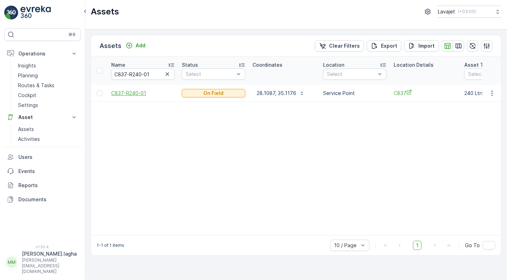
click at [132, 92] on span "C837-R240-01" at bounding box center [143, 93] width 64 height 7
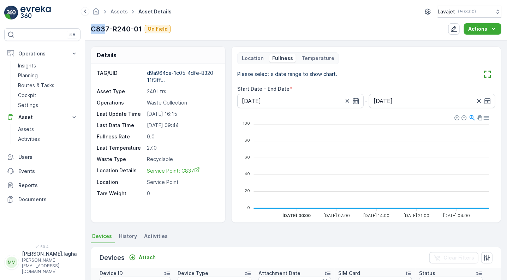
drag, startPoint x: 107, startPoint y: 28, endPoint x: 92, endPoint y: 30, distance: 14.6
click at [92, 30] on p "C837-R240-01" at bounding box center [116, 29] width 51 height 11
click at [107, 28] on p "C837-R240-01" at bounding box center [116, 29] width 51 height 11
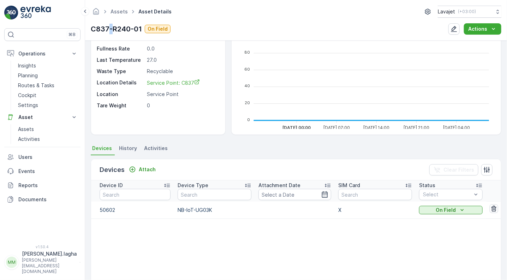
scroll to position [89, 0]
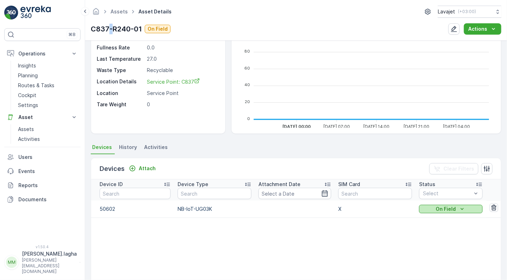
click at [460, 206] on icon "On Field" at bounding box center [461, 208] width 7 height 7
click at [394, 230] on table "Device ID Device Type Attachment Date SIM Card Status Select 50602 NB-IoT-UG03K…" at bounding box center [296, 264] width 410 height 171
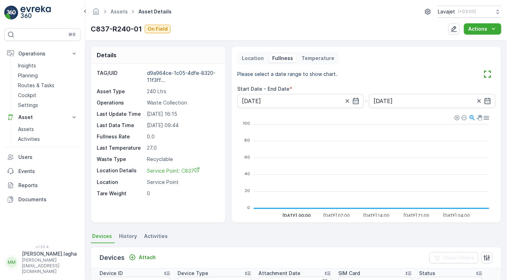
click at [240, 57] on div "Location" at bounding box center [253, 58] width 28 height 8
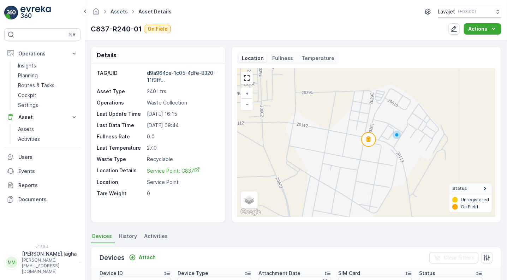
click at [118, 12] on link "Assets" at bounding box center [118, 11] width 17 height 6
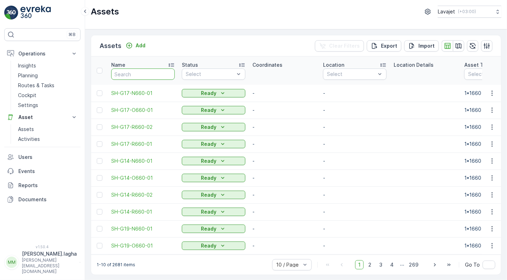
click at [152, 73] on input "text" at bounding box center [143, 73] width 64 height 11
paste input "C837-R240-02"
type input "C837-R240-02"
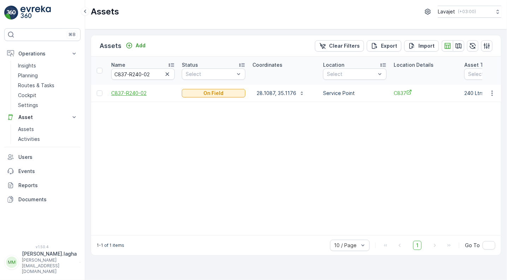
click at [137, 93] on span "C837-R240-02" at bounding box center [143, 93] width 64 height 7
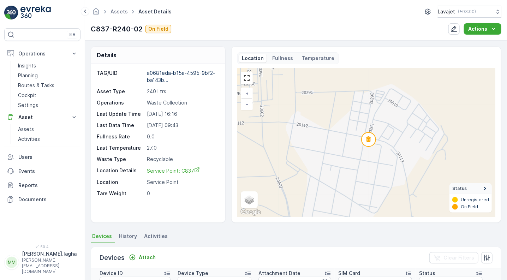
click at [277, 60] on p "Fullness" at bounding box center [282, 58] width 21 height 7
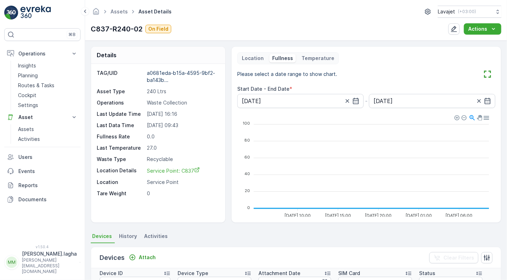
click at [149, 234] on span "Activities" at bounding box center [156, 235] width 24 height 7
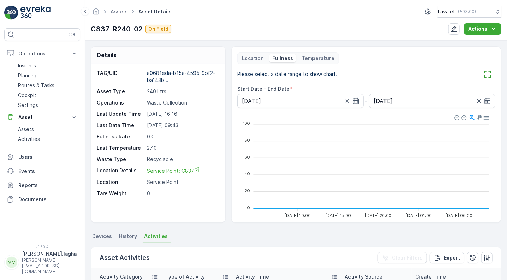
click at [127, 234] on span "History" at bounding box center [128, 235] width 18 height 7
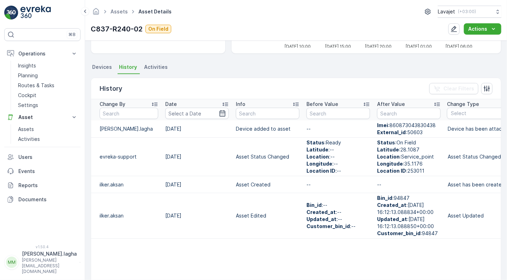
scroll to position [172, 0]
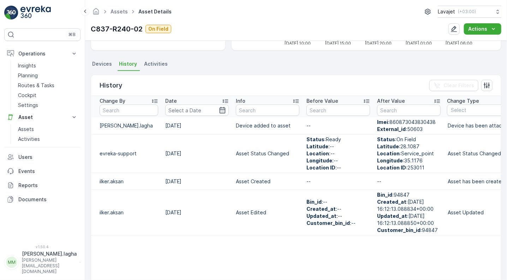
click at [460, 125] on td "Device has been attached to the asset" at bounding box center [497, 125] width 106 height 17
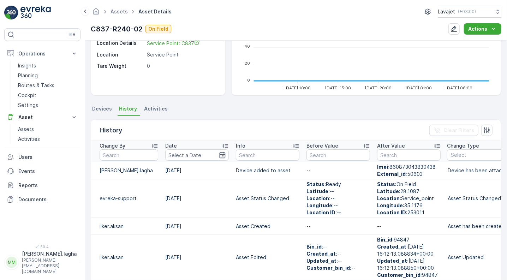
scroll to position [103, 0]
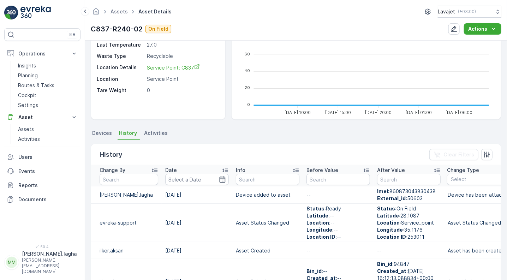
click at [102, 131] on span "Devices" at bounding box center [102, 132] width 20 height 7
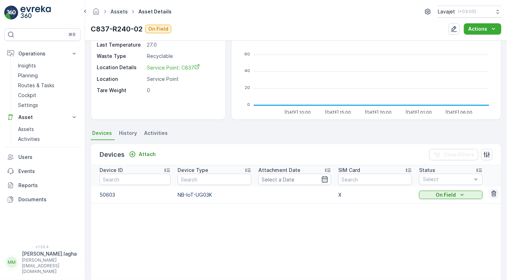
click at [118, 11] on link "Assets" at bounding box center [118, 11] width 17 height 6
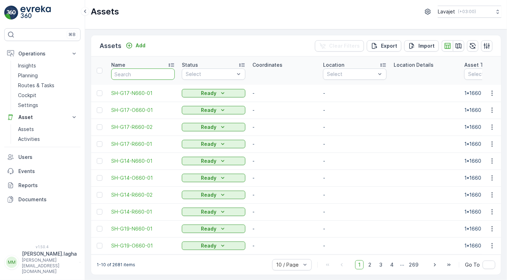
click at [128, 78] on input "text" at bounding box center [143, 73] width 64 height 11
paste input "E27-N240-04"
type input "E27-N240-04"
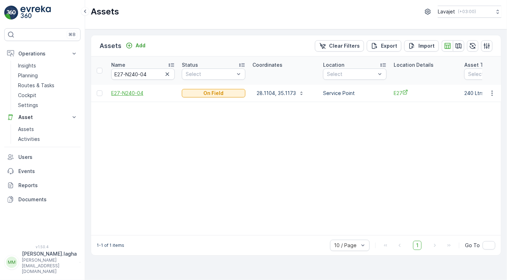
click at [129, 92] on span "E27-N240-04" at bounding box center [143, 93] width 64 height 7
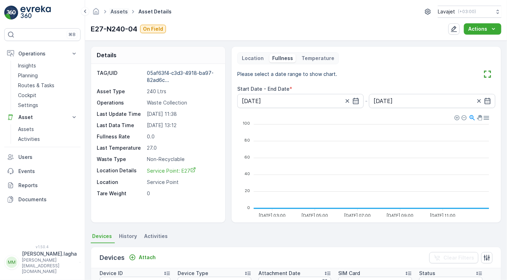
click at [120, 13] on link "Assets" at bounding box center [118, 11] width 17 height 6
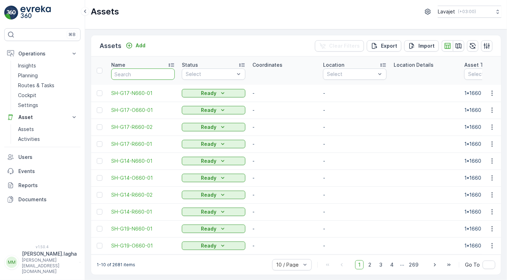
click at [136, 77] on input "text" at bounding box center [143, 73] width 64 height 11
paste input "E27-O240-03"
type input "E27-O240-03"
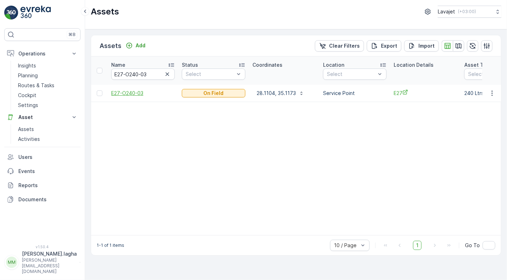
click at [134, 93] on span "E27-O240-03" at bounding box center [143, 93] width 64 height 7
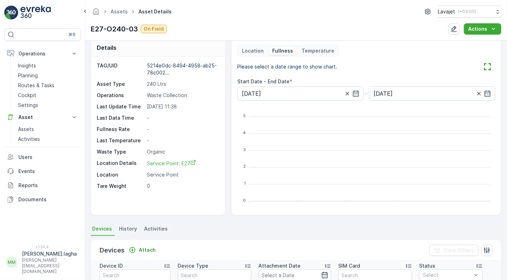
scroll to position [1, 0]
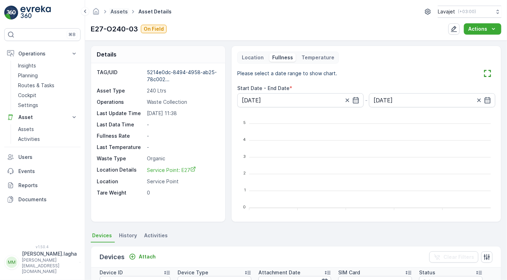
click at [116, 12] on link "Assets" at bounding box center [118, 11] width 17 height 6
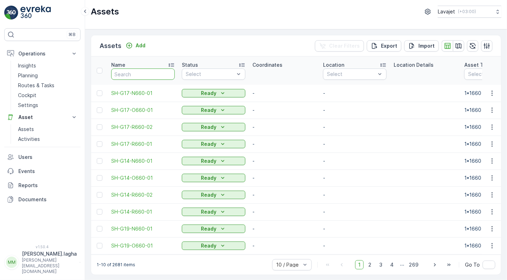
click at [126, 75] on input "text" at bounding box center [143, 73] width 64 height 11
paste input "E27-R240-02"
type input "E27-R240-02"
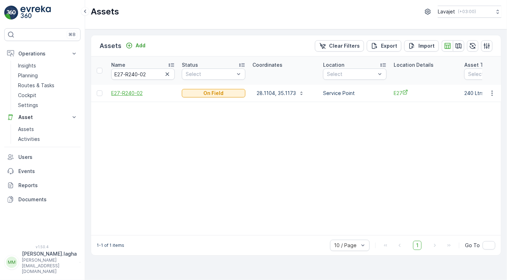
click at [132, 91] on span "E27-R240-02" at bounding box center [143, 93] width 64 height 7
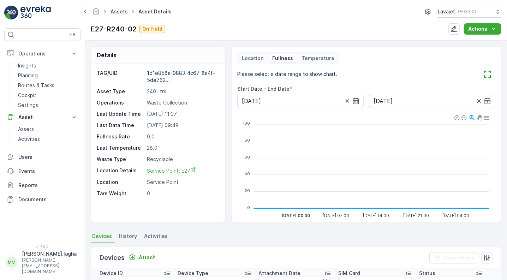
click at [121, 12] on link "Assets" at bounding box center [118, 11] width 17 height 6
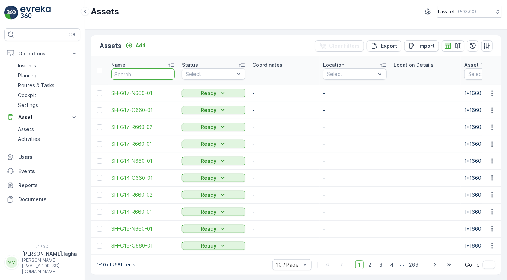
click at [129, 72] on input "text" at bounding box center [143, 73] width 64 height 11
paste input "E27-R240-01"
type input "E27-R240-01"
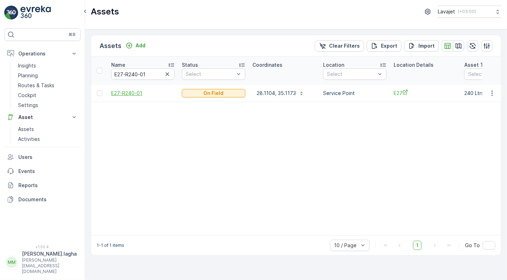
click at [125, 91] on span "E27-R240-01" at bounding box center [143, 93] width 64 height 7
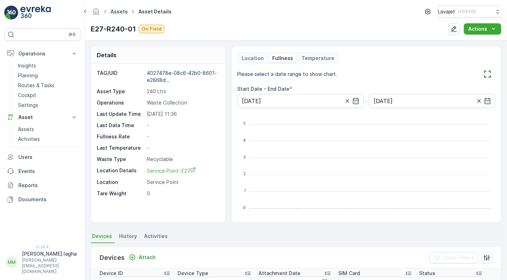
click at [117, 10] on link "Assets" at bounding box center [118, 11] width 17 height 6
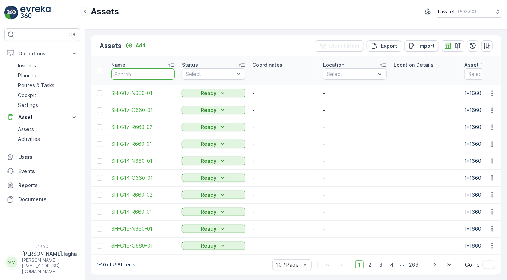
click at [129, 75] on input "text" at bounding box center [143, 73] width 64 height 11
paste input "E11-N240-04"
type input "E11-N240-04"
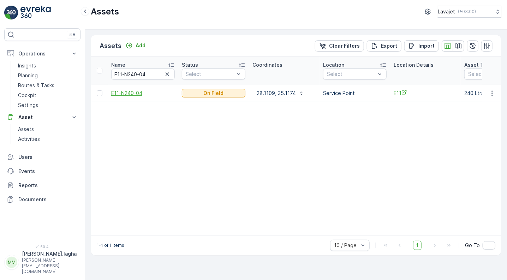
click at [127, 92] on span "E11-N240-04" at bounding box center [143, 93] width 64 height 7
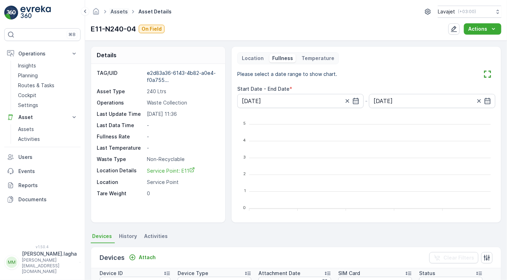
click at [121, 10] on link "Assets" at bounding box center [118, 11] width 17 height 6
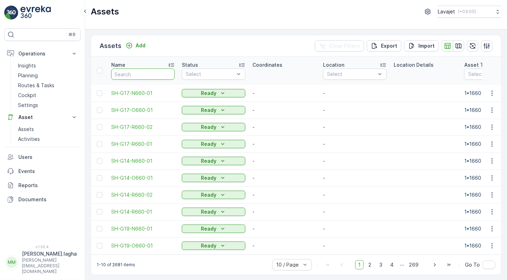
click at [124, 72] on input "text" at bounding box center [143, 73] width 64 height 11
paste input "E11-O240-03"
type input "E11-O240-03"
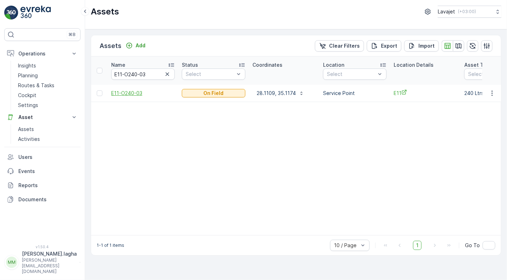
click at [134, 94] on span "E11-O240-03" at bounding box center [143, 93] width 64 height 7
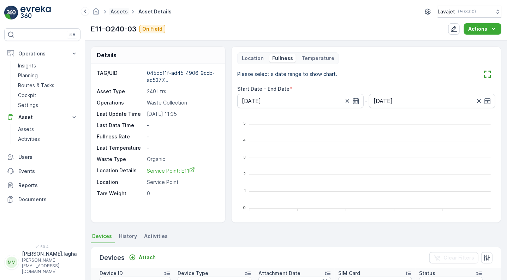
click at [116, 12] on link "Assets" at bounding box center [118, 11] width 17 height 6
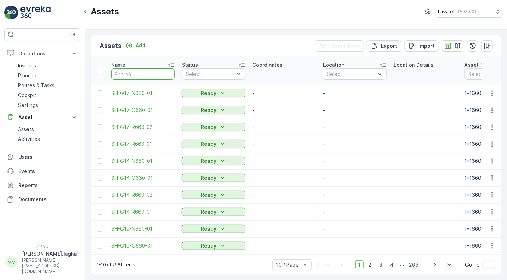
click at [127, 73] on input "text" at bounding box center [143, 73] width 64 height 11
paste input "E11-R240-02"
type input "E11-R240-02"
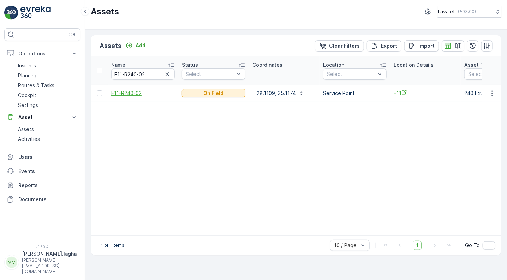
click at [127, 90] on span "E11-R240-02" at bounding box center [143, 93] width 64 height 7
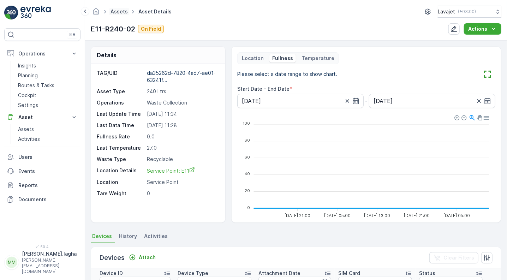
click at [116, 13] on link "Assets" at bounding box center [118, 11] width 17 height 6
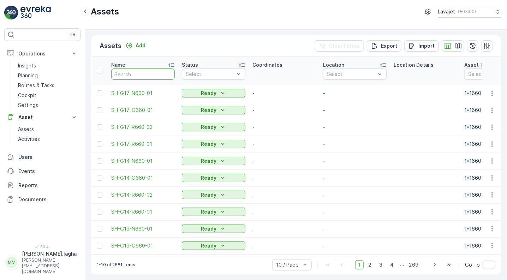
click at [126, 72] on input "text" at bounding box center [143, 73] width 64 height 11
paste input "E11-R240-01"
type input "E11-R240-01"
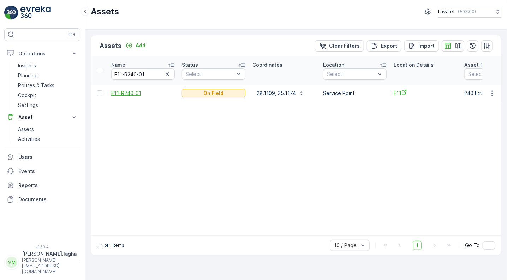
click at [127, 93] on span "E11-R240-01" at bounding box center [143, 93] width 64 height 7
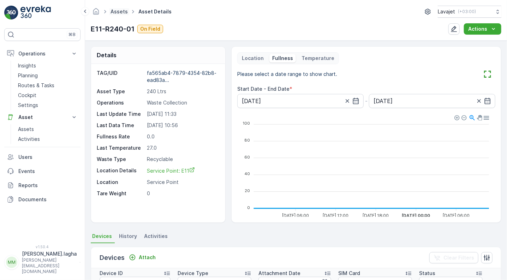
click at [119, 12] on link "Assets" at bounding box center [118, 11] width 17 height 6
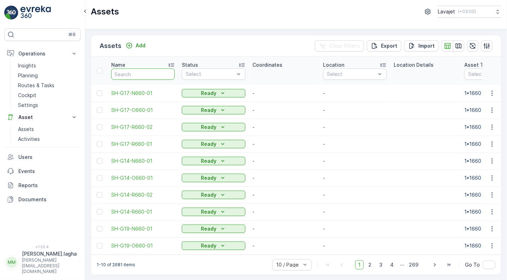
click at [131, 73] on input "text" at bounding box center [143, 73] width 64 height 11
paste input "E08-N240-04"
type input "E08-N240-04"
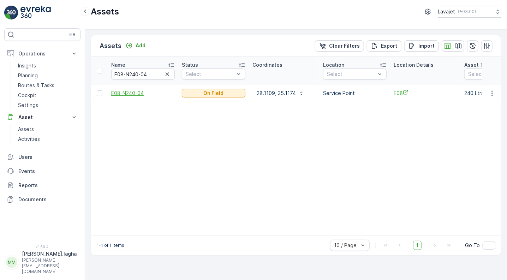
click at [123, 91] on span "E08-N240-04" at bounding box center [143, 93] width 64 height 7
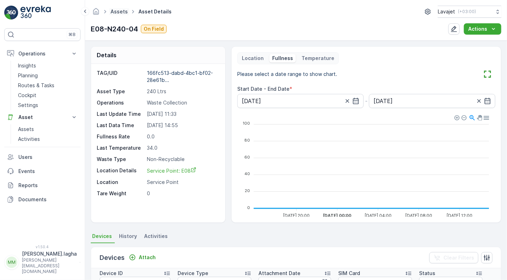
click at [122, 11] on link "Assets" at bounding box center [118, 11] width 17 height 6
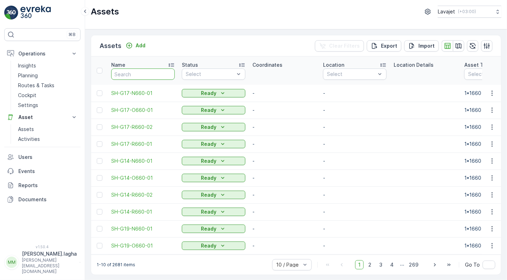
click at [138, 74] on input "text" at bounding box center [143, 73] width 64 height 11
paste input "E08-O240-03"
type input "E08-O240-03"
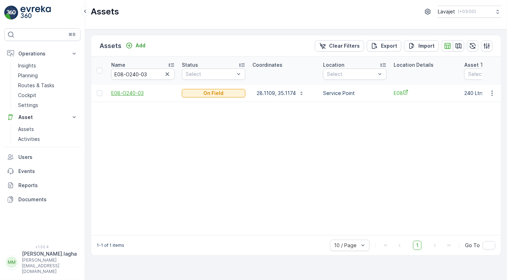
click at [129, 92] on span "E08-O240-03" at bounding box center [143, 93] width 64 height 7
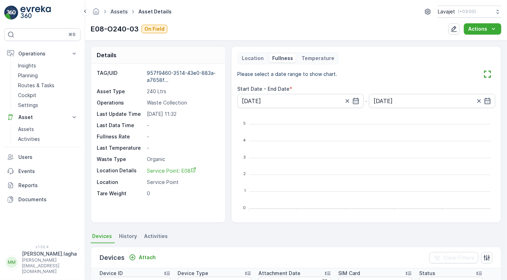
click at [116, 13] on link "Assets" at bounding box center [118, 11] width 17 height 6
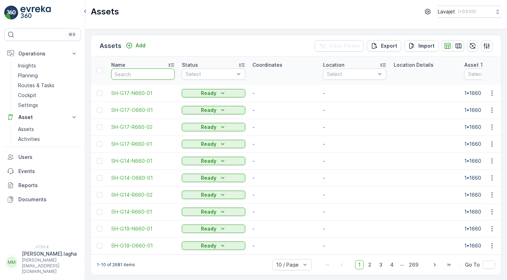
click at [127, 74] on input "text" at bounding box center [143, 73] width 64 height 11
paste input "E08-R240-02"
type input "E08-R240-02"
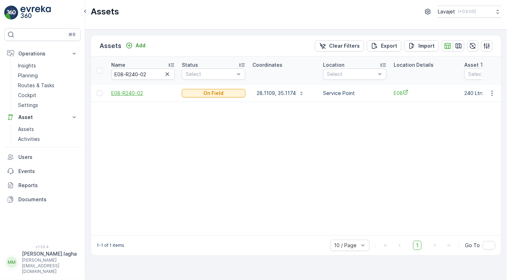
click at [130, 92] on span "E08-R240-02" at bounding box center [143, 93] width 64 height 7
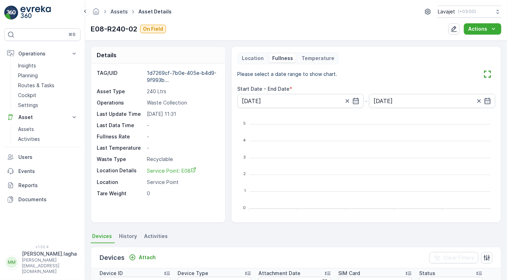
click at [116, 9] on link "Assets" at bounding box center [118, 11] width 17 height 6
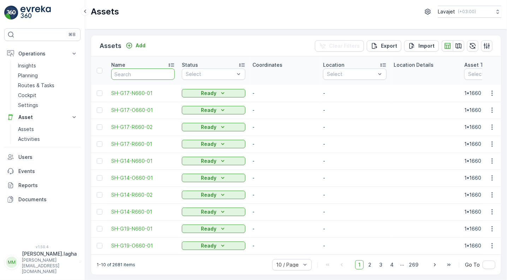
click at [124, 72] on input "text" at bounding box center [143, 73] width 64 height 11
paste input "E08-R240-01"
type input "E08-R240-01"
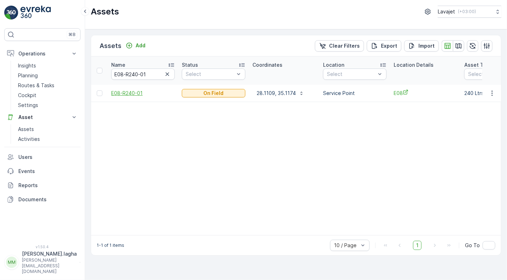
click at [130, 92] on span "E08-R240-01" at bounding box center [143, 93] width 64 height 7
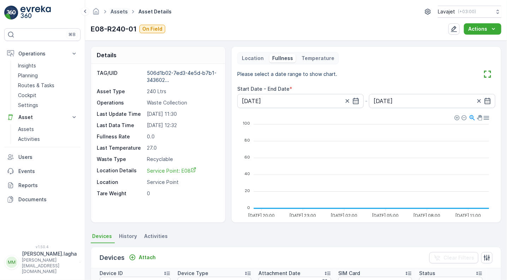
click at [119, 11] on link "Assets" at bounding box center [118, 11] width 17 height 6
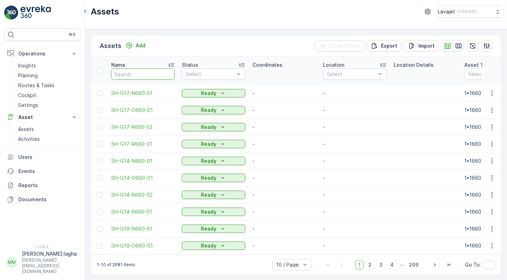
click at [132, 74] on input "text" at bounding box center [143, 73] width 64 height 11
paste input "E09-N240-04"
type input "E09-N240-04"
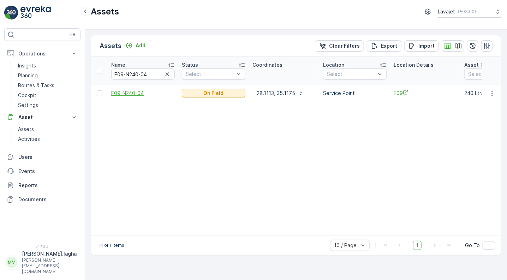
click at [123, 91] on span "E09-N240-04" at bounding box center [143, 93] width 64 height 7
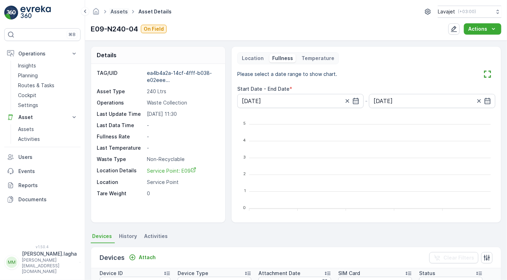
click at [120, 10] on link "Assets" at bounding box center [118, 11] width 17 height 6
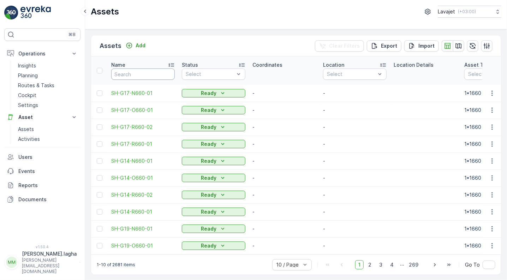
click at [133, 72] on input "text" at bounding box center [143, 73] width 64 height 11
paste input "E09-O240-03"
type input "E09-O240-03"
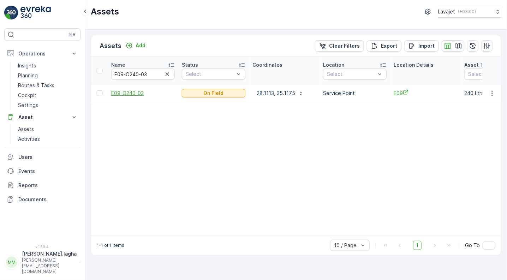
click at [131, 92] on span "E09-O240-03" at bounding box center [143, 93] width 64 height 7
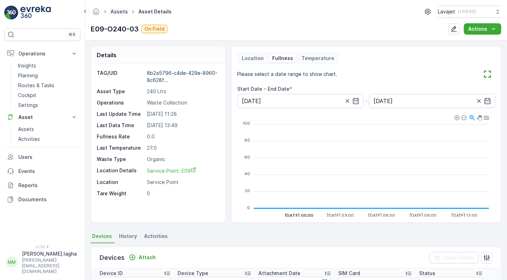
click at [117, 11] on link "Assets" at bounding box center [118, 11] width 17 height 6
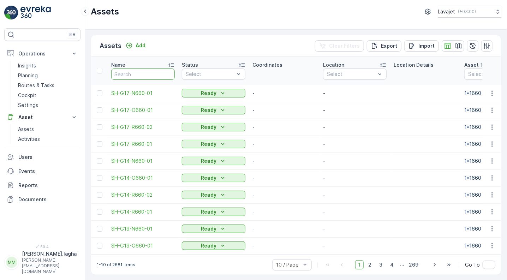
click at [131, 75] on input "text" at bounding box center [143, 73] width 64 height 11
paste input "E09-R240-02"
type input "E09-R240-02"
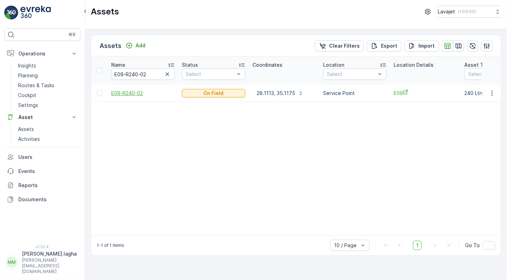
click at [134, 93] on span "E09-R240-02" at bounding box center [143, 93] width 64 height 7
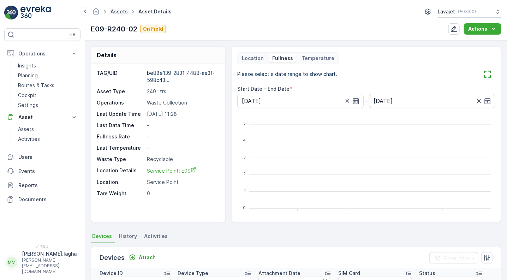
click at [123, 10] on link "Assets" at bounding box center [118, 11] width 17 height 6
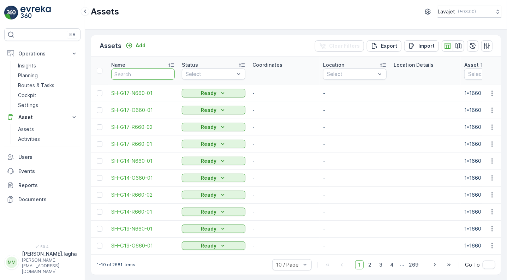
click at [129, 73] on input "text" at bounding box center [143, 73] width 64 height 11
paste input "E09-R240-01"
type input "E09-R240-01"
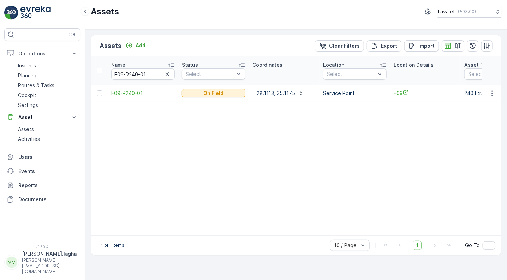
click at [129, 95] on span "E09-R240-01" at bounding box center [143, 93] width 64 height 7
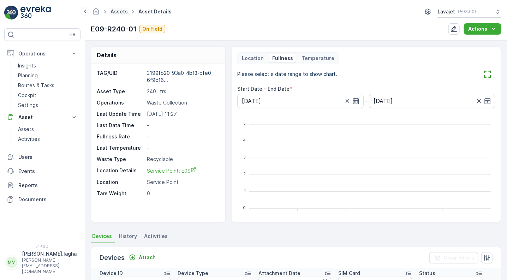
click at [115, 13] on link "Assets" at bounding box center [118, 11] width 17 height 6
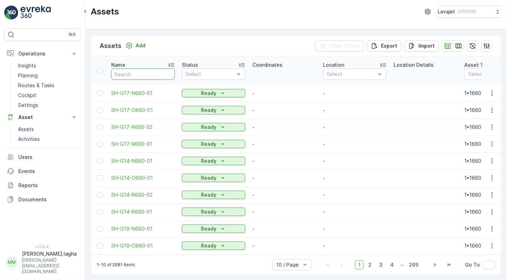
click at [133, 74] on input "text" at bounding box center [143, 73] width 64 height 11
paste input "E06-N240-04"
type input "E06-N240-04"
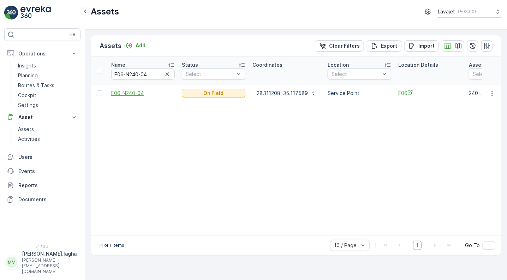
click at [131, 90] on span "E06-N240-04" at bounding box center [143, 93] width 64 height 7
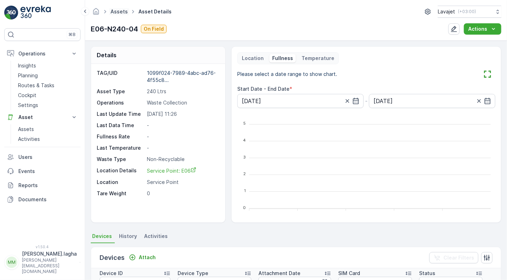
click at [116, 11] on link "Assets" at bounding box center [118, 11] width 17 height 6
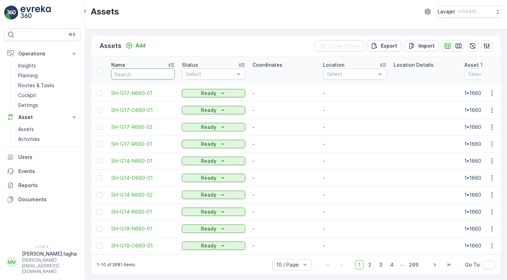
click at [127, 76] on input "text" at bounding box center [143, 73] width 64 height 11
paste input "E06-O240-03"
type input "E06-O240-03"
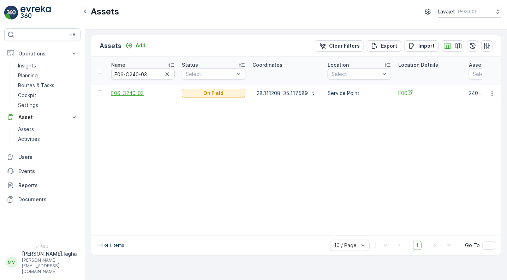
click at [128, 93] on span "E06-O240-03" at bounding box center [143, 93] width 64 height 7
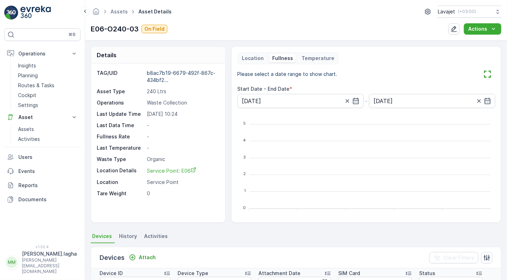
click at [123, 234] on span "History" at bounding box center [128, 235] width 18 height 7
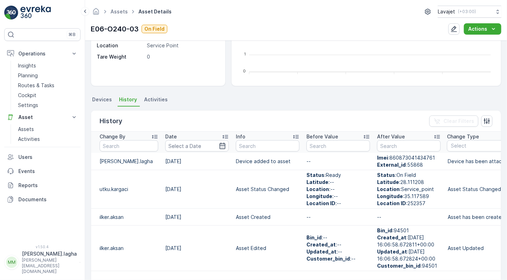
scroll to position [137, 0]
click at [153, 98] on span "Activities" at bounding box center [156, 98] width 24 height 7
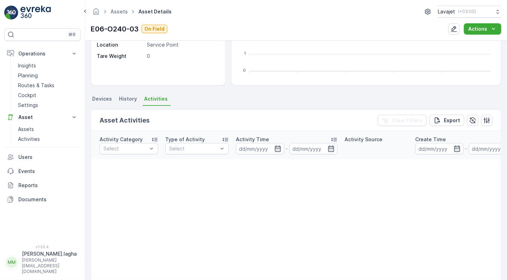
click at [131, 97] on span "History" at bounding box center [128, 98] width 18 height 7
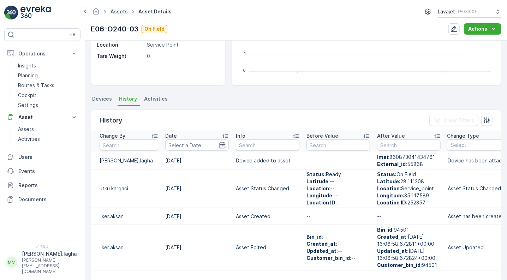
click at [117, 13] on link "Assets" at bounding box center [118, 11] width 17 height 6
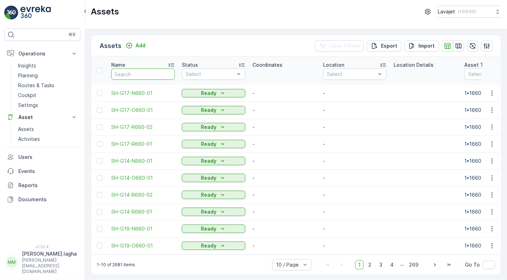
click at [120, 71] on input "text" at bounding box center [143, 73] width 64 height 11
paste input "E06-R240-02"
type input "E06-R240-02"
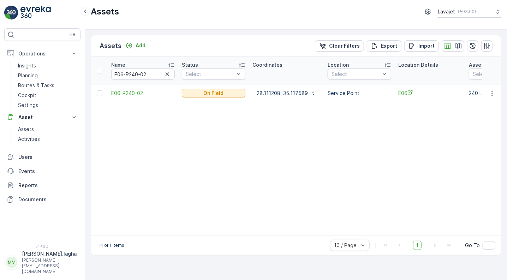
click at [133, 91] on span "E06-R240-02" at bounding box center [143, 93] width 64 height 7
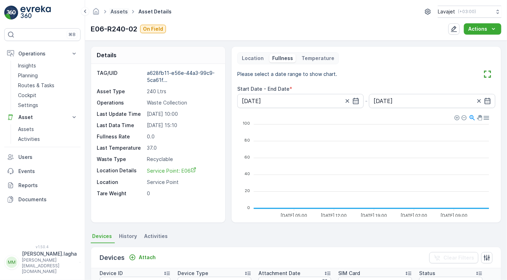
click at [117, 10] on link "Assets" at bounding box center [118, 11] width 17 height 6
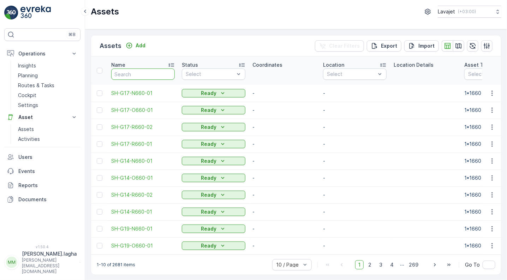
click at [146, 74] on input "text" at bounding box center [143, 73] width 64 height 11
paste input "E06-R240-01"
type input "E06-R240-01"
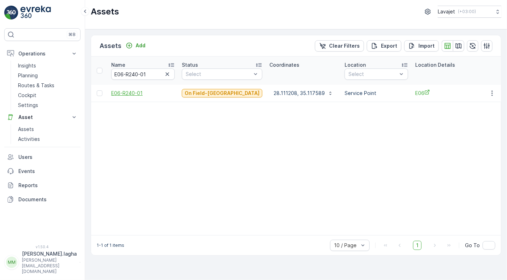
click at [134, 91] on span "E06-R240-01" at bounding box center [143, 93] width 64 height 7
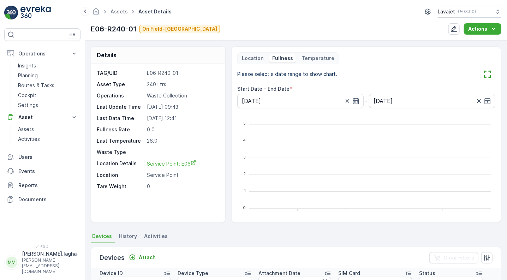
click at [128, 235] on span "History" at bounding box center [128, 235] width 18 height 7
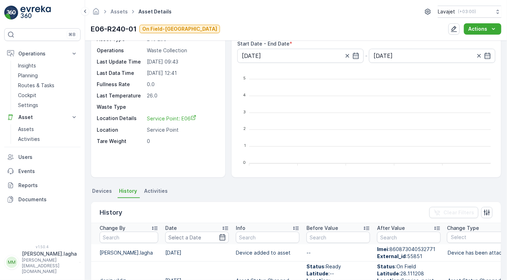
scroll to position [46, 0]
click at [176, 58] on p "[DATE] 09:43" at bounding box center [182, 61] width 71 height 7
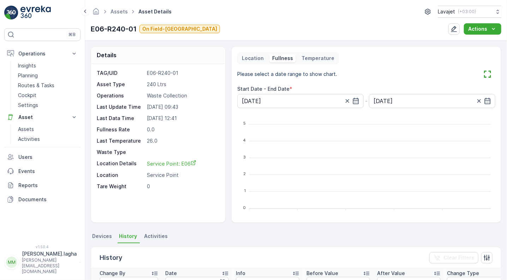
click at [254, 59] on p "Location" at bounding box center [253, 58] width 22 height 7
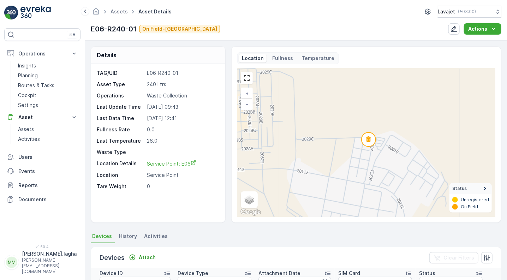
click at [313, 55] on p "Temperature" at bounding box center [317, 58] width 33 height 7
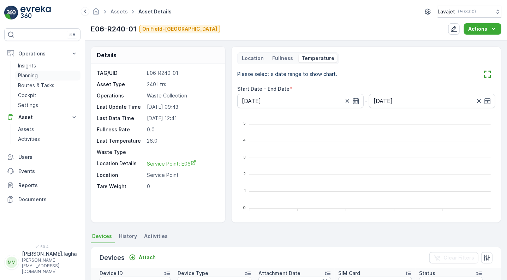
click at [30, 75] on p "Planning" at bounding box center [28, 75] width 20 height 7
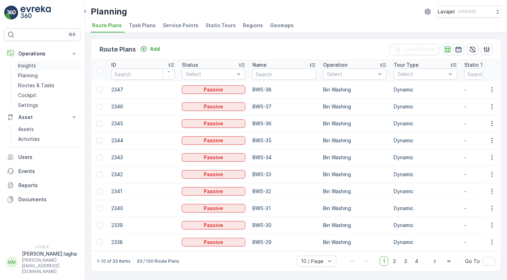
click at [31, 65] on p "Insights" at bounding box center [27, 65] width 18 height 7
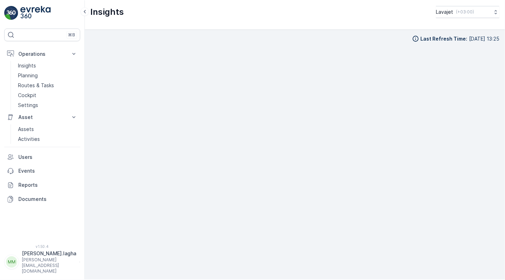
scroll to position [1, 0]
click at [29, 183] on p "Reports" at bounding box center [47, 185] width 59 height 7
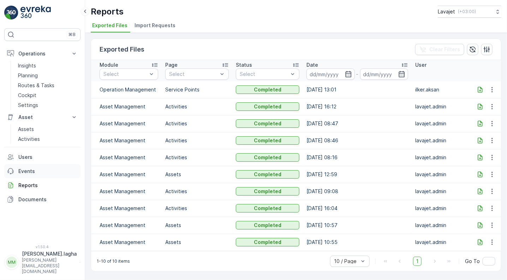
click at [29, 169] on p "Events" at bounding box center [47, 171] width 59 height 7
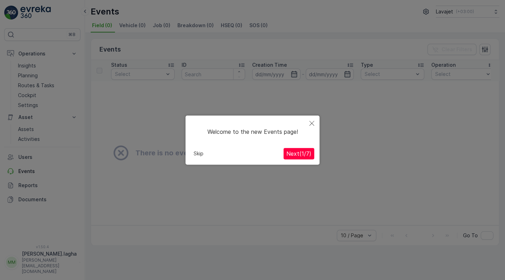
click at [295, 152] on span "Next ( 1 / 7 )" at bounding box center [298, 153] width 25 height 7
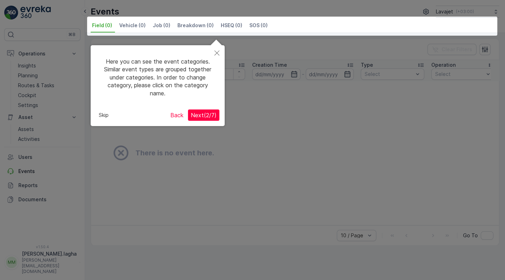
click at [217, 53] on icon "Close" at bounding box center [216, 52] width 5 height 5
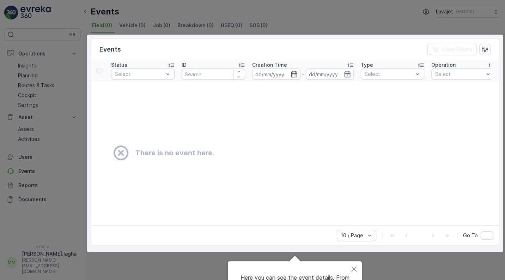
scroll to position [27, 0]
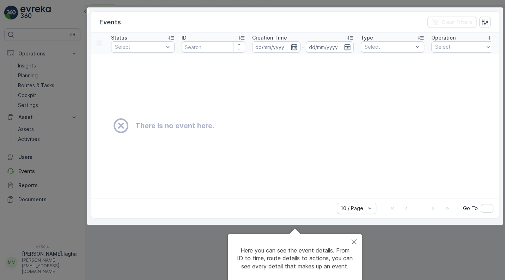
click at [187, 254] on div at bounding box center [252, 136] width 505 height 326
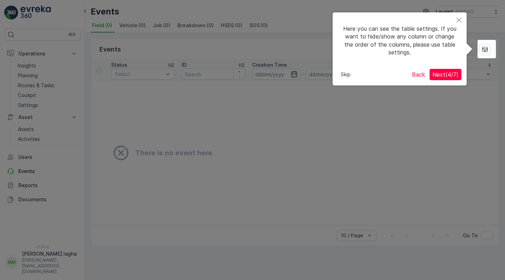
scroll to position [0, 0]
click at [345, 74] on button "Skip" at bounding box center [346, 74] width 16 height 11
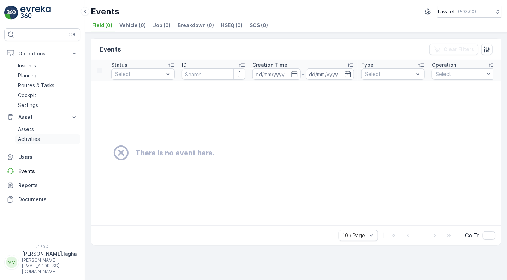
click at [27, 137] on p "Activities" at bounding box center [29, 138] width 22 height 7
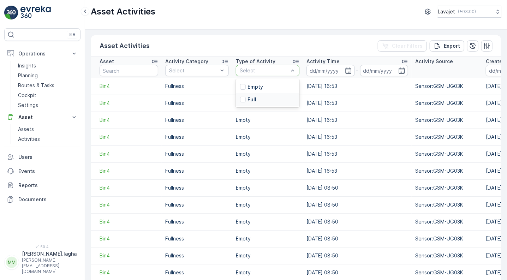
click at [250, 100] on p "Full" at bounding box center [251, 99] width 9 height 7
click at [285, 71] on icon at bounding box center [286, 71] width 4 height 4
click at [24, 129] on p "Assets" at bounding box center [26, 129] width 16 height 7
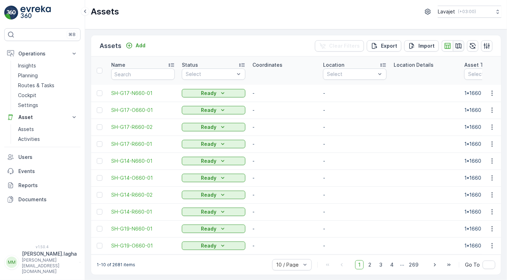
click at [458, 44] on icon "button" at bounding box center [458, 45] width 6 height 5
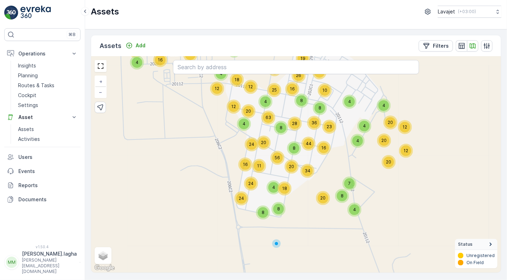
click at [276, 243] on div at bounding box center [276, 243] width 4 height 4
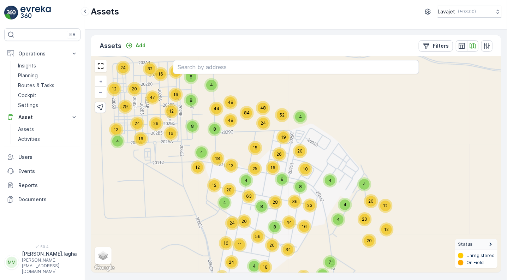
drag, startPoint x: 337, startPoint y: 166, endPoint x: 316, endPoint y: 246, distance: 82.6
click at [316, 246] on div "4 16 32 20 24 12 29 47 24 12 12 29 16 48 48 44 16 20 4 8 8 12 4 20 8 63 12 24 4…" at bounding box center [296, 164] width 410 height 216
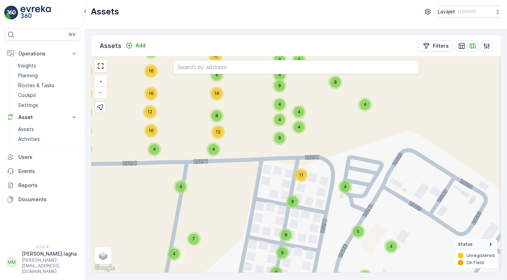
drag, startPoint x: 317, startPoint y: 116, endPoint x: 310, endPoint y: 206, distance: 90.3
click at [310, 206] on div "4 4 4 4 4 4 4 8 4 4 4 4 4 4 4 4 4 4 4 4 4 4 4 4 4 4 4 4 4 11 6 4 4 4 4 4 10 8 9…" at bounding box center [296, 164] width 410 height 216
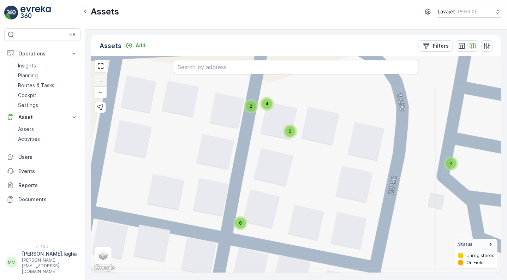
click at [240, 223] on span "8" at bounding box center [240, 222] width 3 height 5
click at [242, 239] on circle at bounding box center [240, 241] width 14 height 14
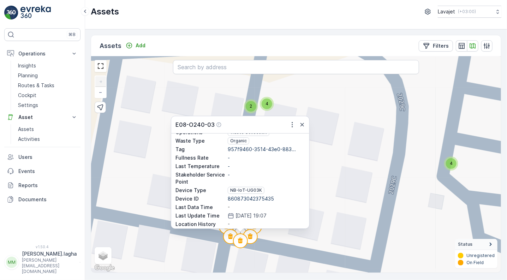
scroll to position [59, 0]
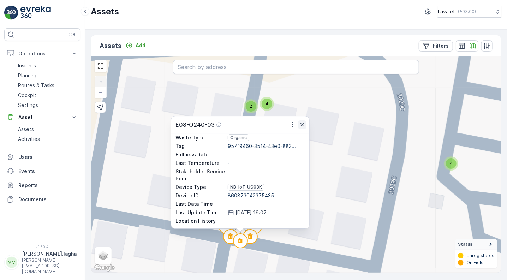
click at [302, 123] on icon "button" at bounding box center [301, 124] width 7 height 7
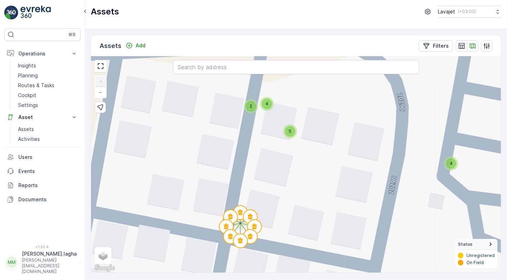
click at [155, 145] on div "4 4 4 4 4 4 4 4 4 4 4 4 4 4 4 4 4 4 4 4 4 4 4 4 4 4 4 4 4 4 11 4 2 4 4 4 4 4 4 …" at bounding box center [296, 164] width 410 height 216
